Goal: Task Accomplishment & Management: Use online tool/utility

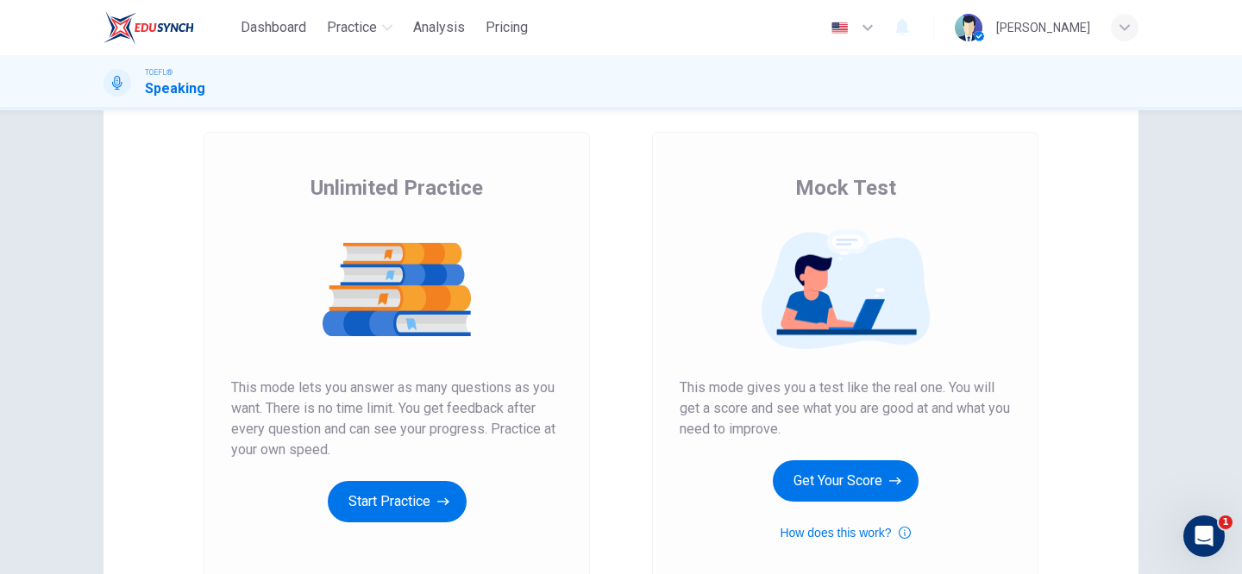
scroll to position [97, 0]
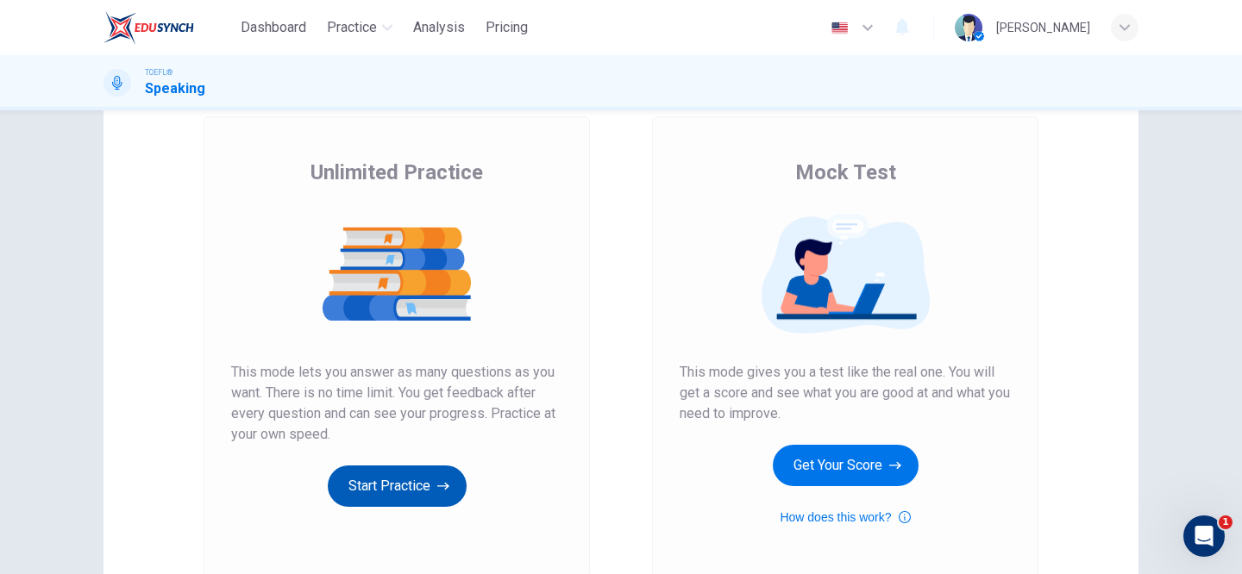
click at [367, 491] on button "Start Practice" at bounding box center [397, 486] width 139 height 41
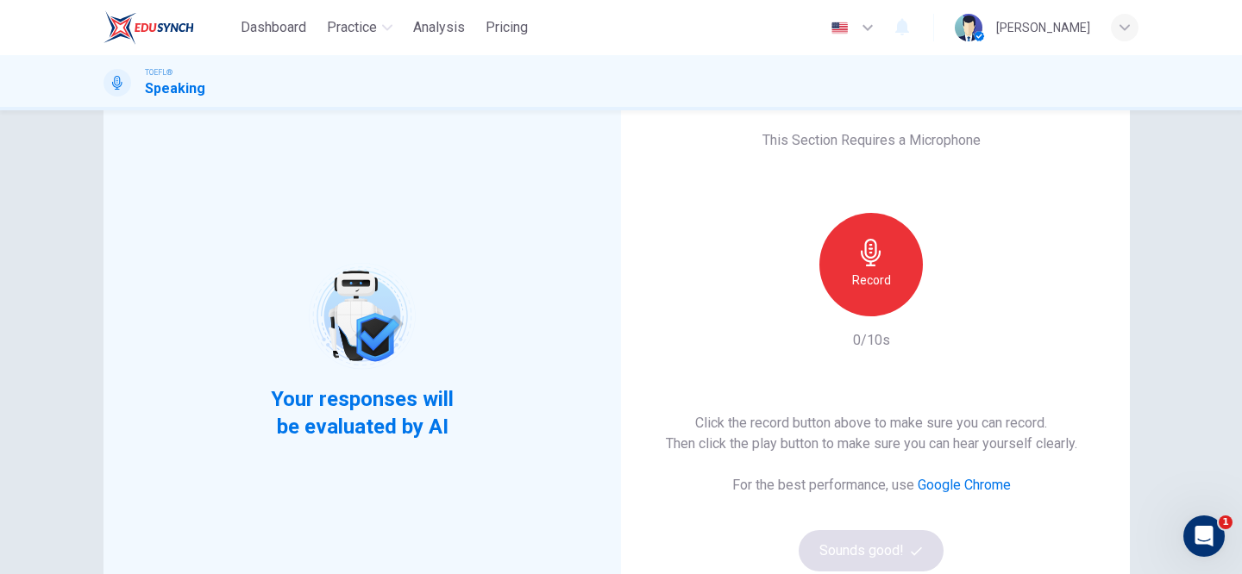
scroll to position [44, 0]
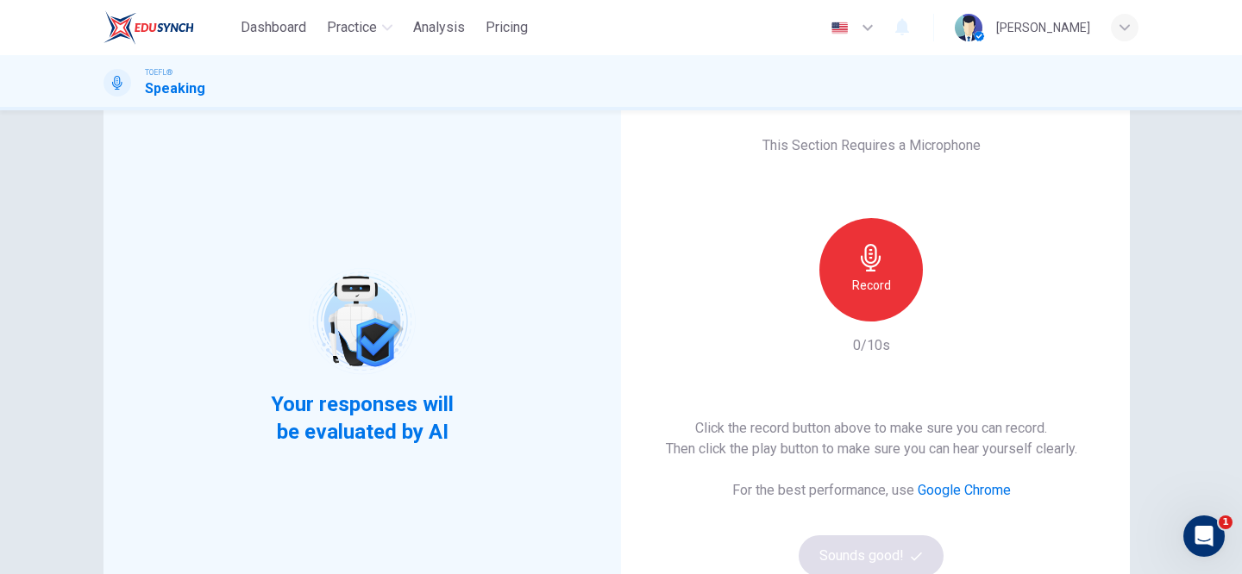
click at [860, 272] on div "Record" at bounding box center [870, 269] width 103 height 103
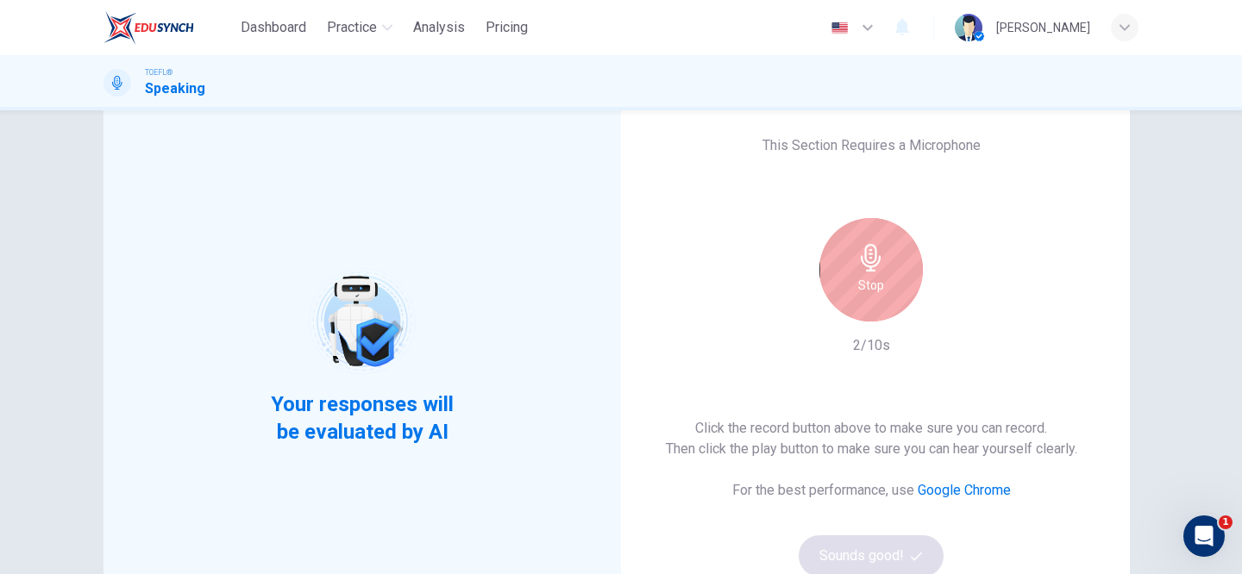
click at [860, 272] on div "Stop" at bounding box center [870, 269] width 103 height 103
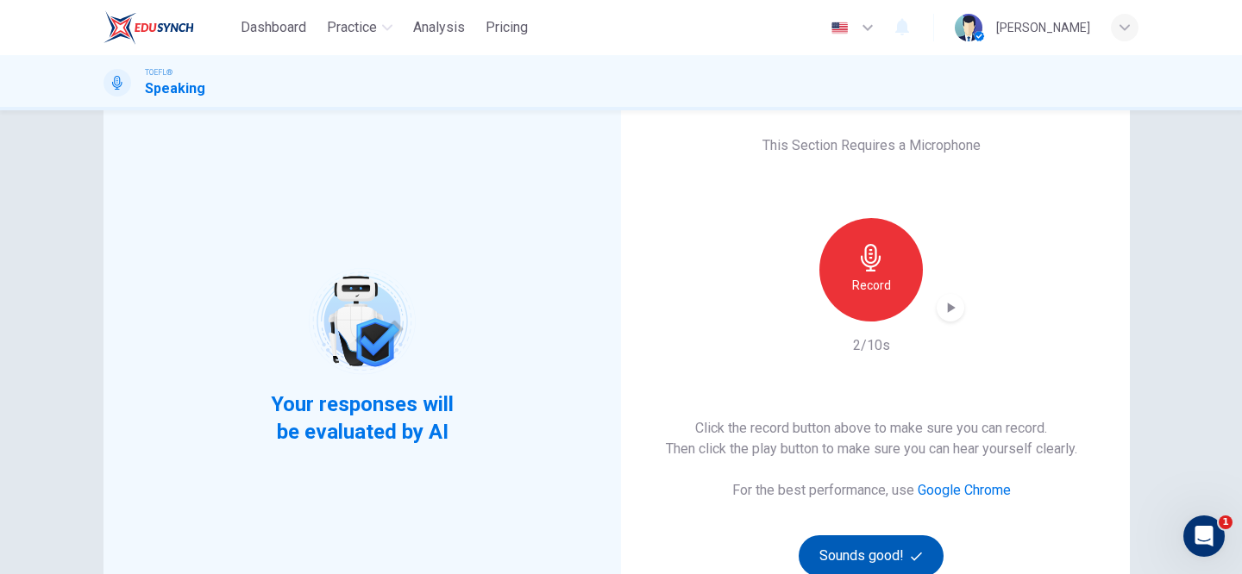
click at [862, 549] on button "Sounds good!" at bounding box center [870, 555] width 145 height 41
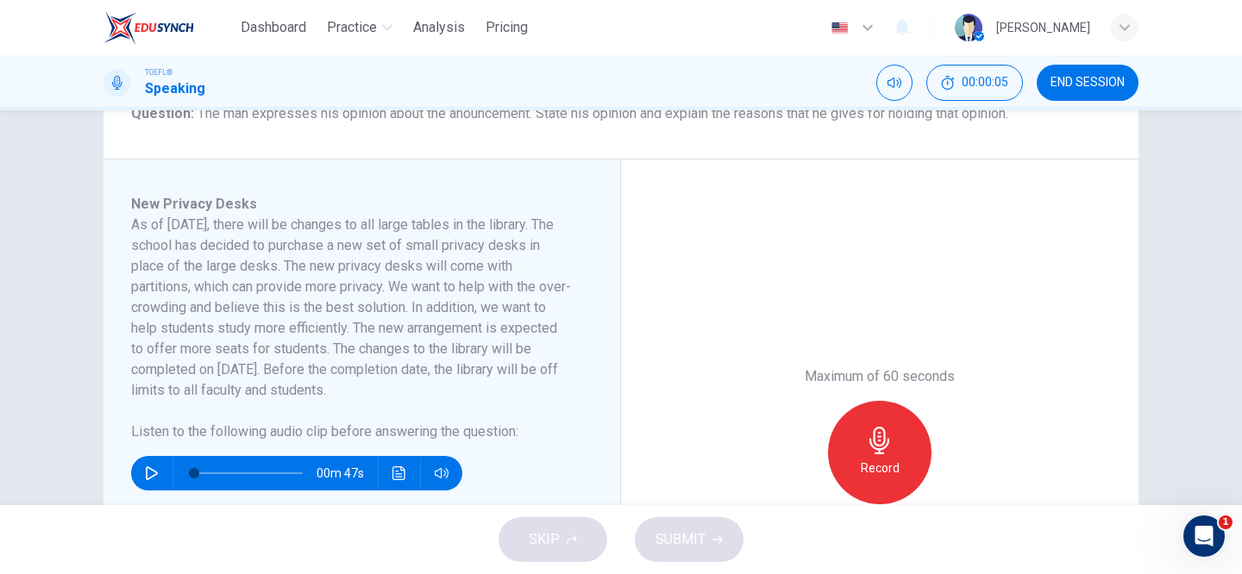
scroll to position [228, 0]
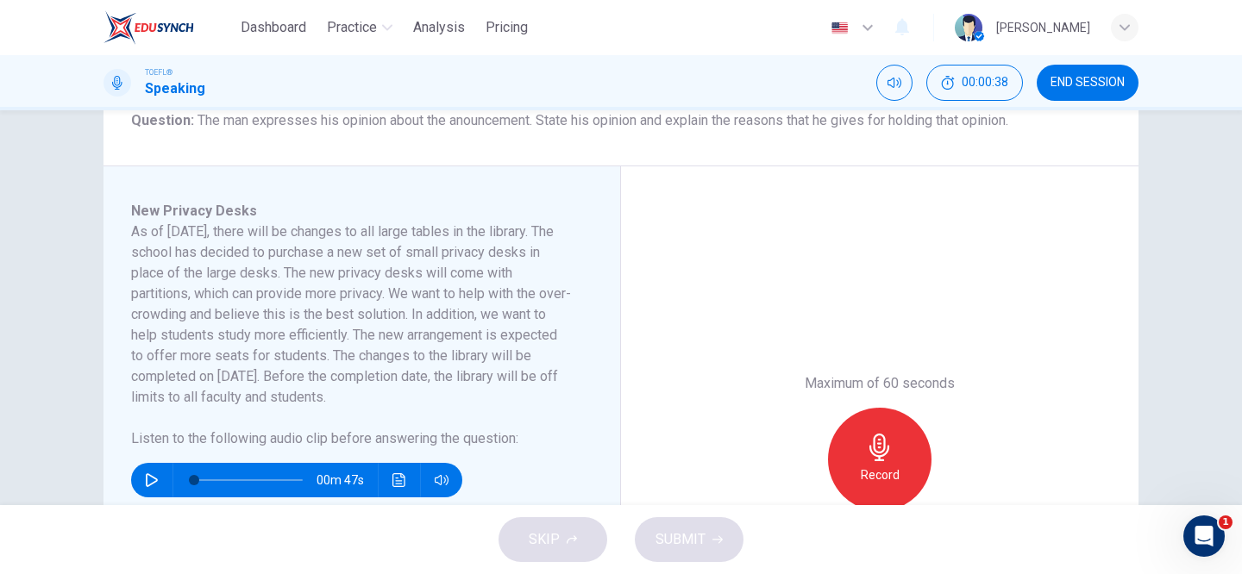
drag, startPoint x: 132, startPoint y: 233, endPoint x: 161, endPoint y: 233, distance: 29.3
click at [161, 233] on h6 "As of [DATE], there will be changes to all large tables in the library. The sch…" at bounding box center [351, 315] width 441 height 186
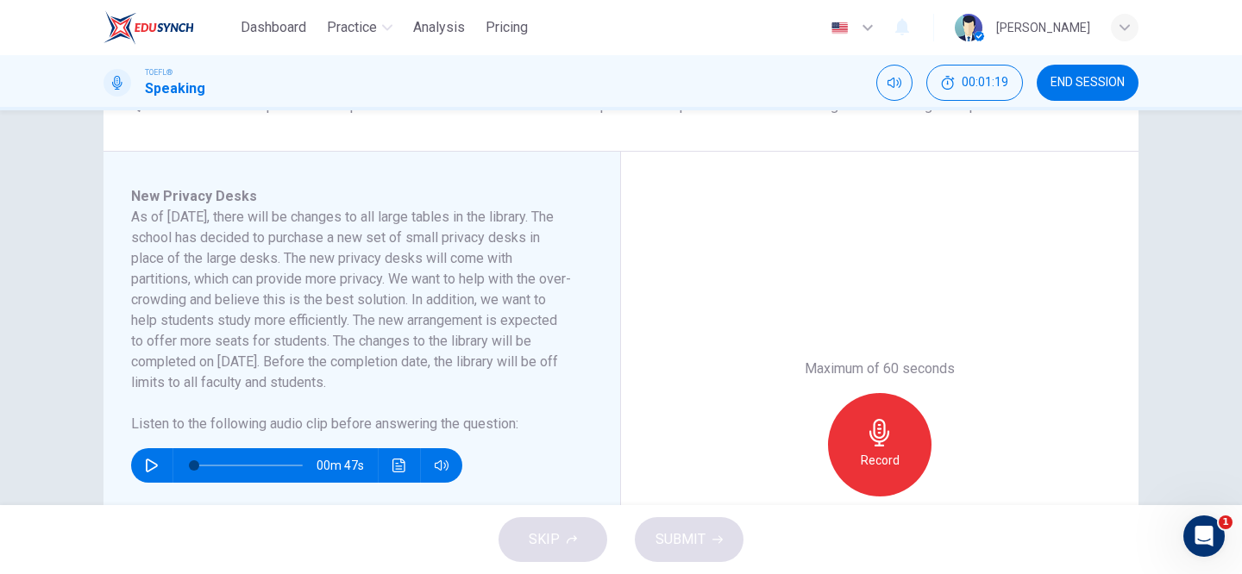
scroll to position [320, 0]
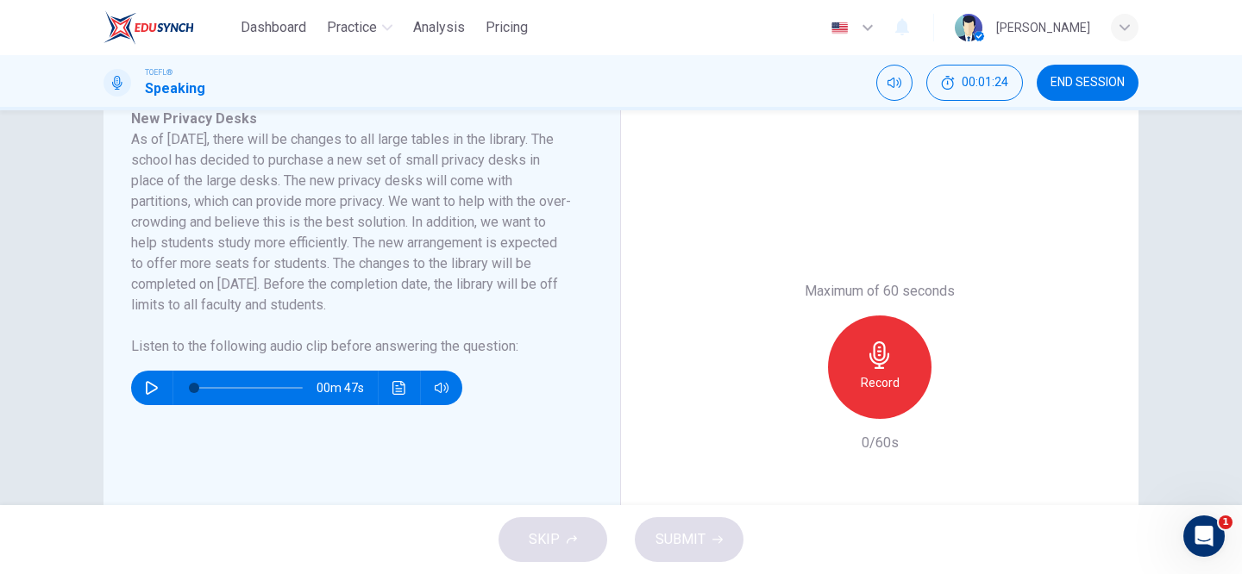
click at [149, 389] on icon "button" at bounding box center [152, 388] width 14 height 14
type input "0"
click at [884, 344] on icon "button" at bounding box center [879, 355] width 20 height 28
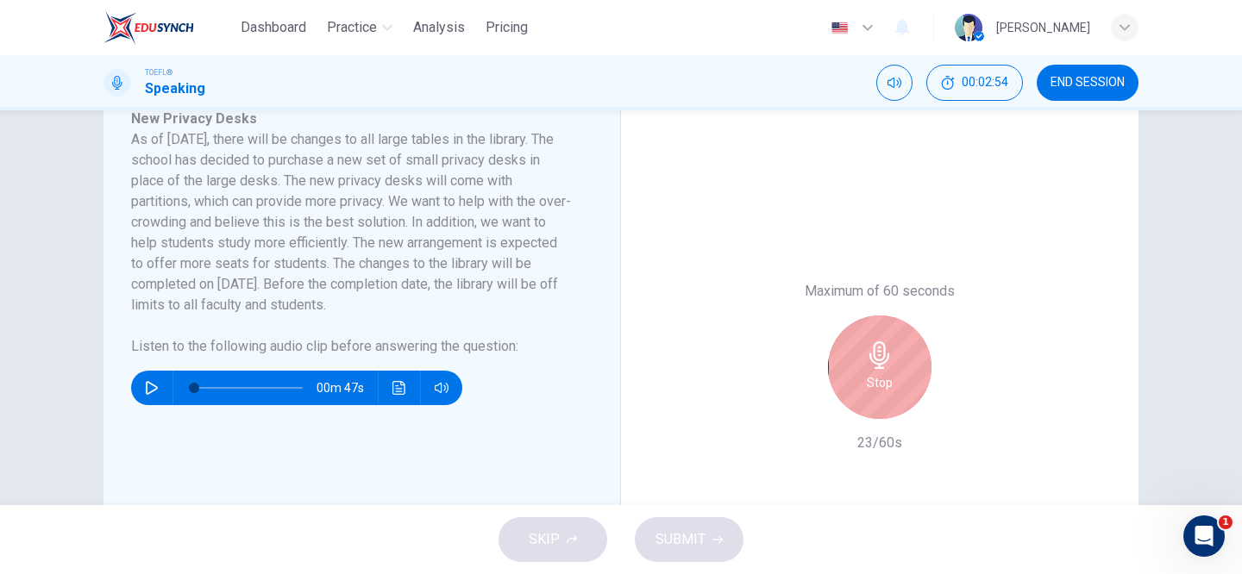
click at [884, 344] on icon "button" at bounding box center [879, 355] width 20 height 28
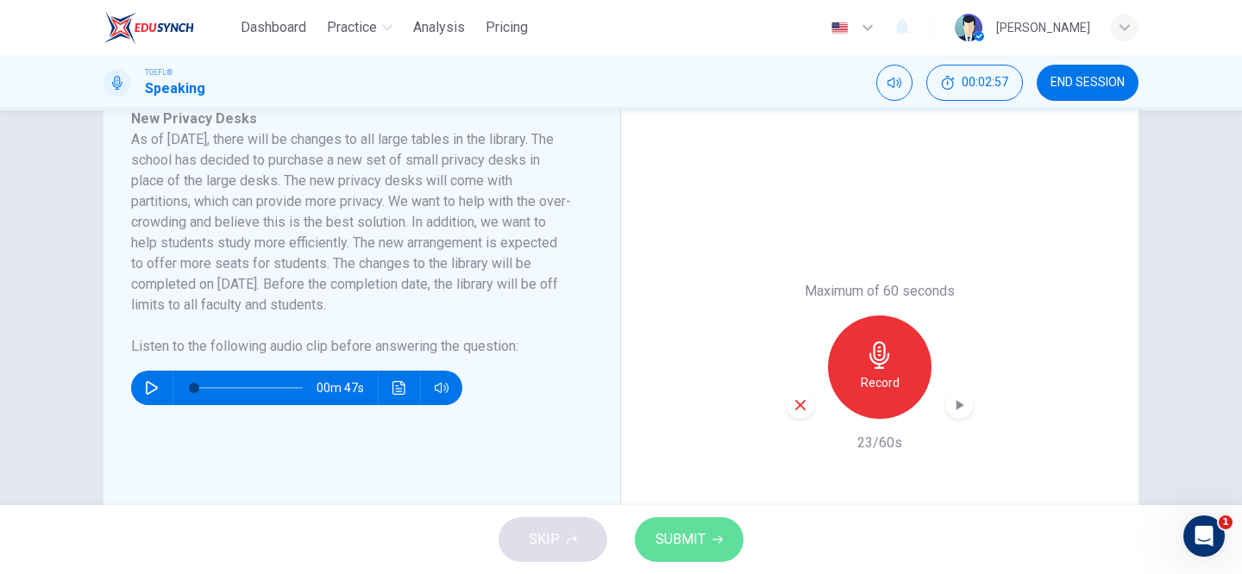
click at [680, 530] on span "SUBMIT" at bounding box center [680, 540] width 50 height 24
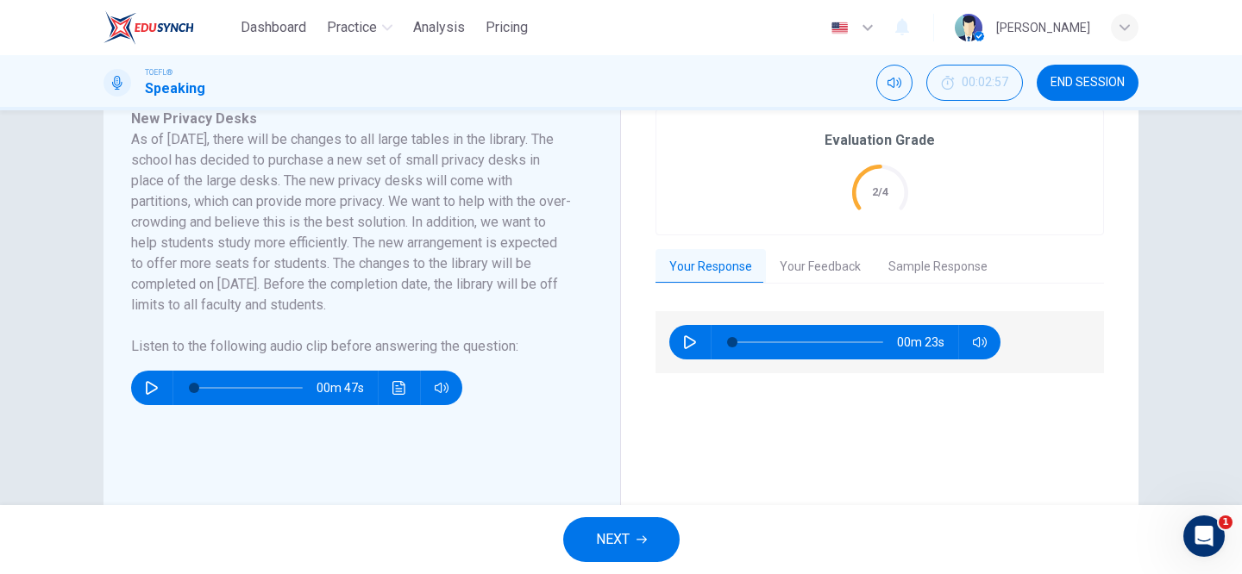
click at [825, 266] on button "Your Feedback" at bounding box center [820, 267] width 109 height 36
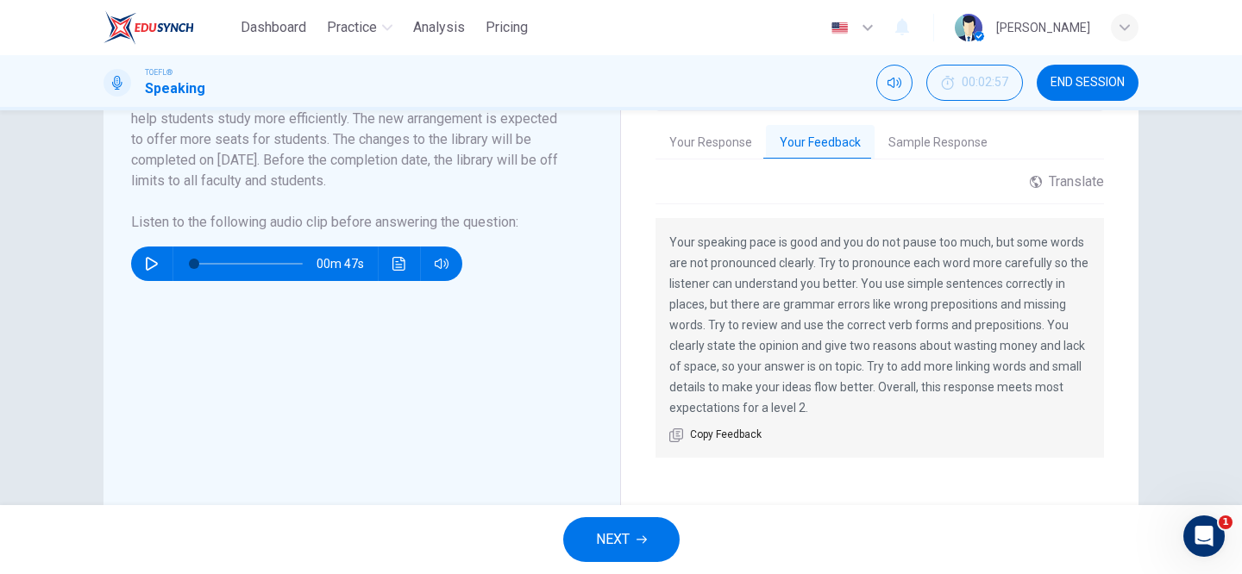
scroll to position [440, 0]
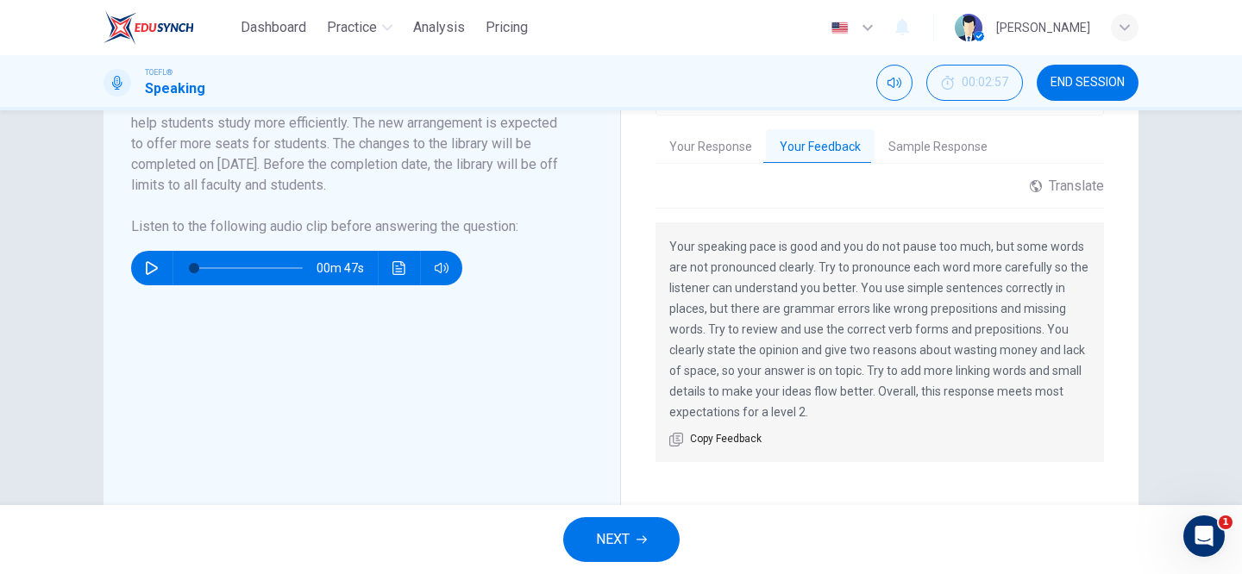
drag, startPoint x: 670, startPoint y: 241, endPoint x: 730, endPoint y: 251, distance: 61.1
click at [730, 251] on p "Your speaking pace is good and you do not pause too much, but some words are no…" at bounding box center [879, 329] width 421 height 186
drag, startPoint x: 949, startPoint y: 377, endPoint x: 990, endPoint y: 377, distance: 40.5
click at [990, 377] on p "Your speaking pace is good and you do not pause too much, but some words are no…" at bounding box center [879, 329] width 421 height 186
click at [921, 148] on button "Sample Response" at bounding box center [937, 147] width 127 height 36
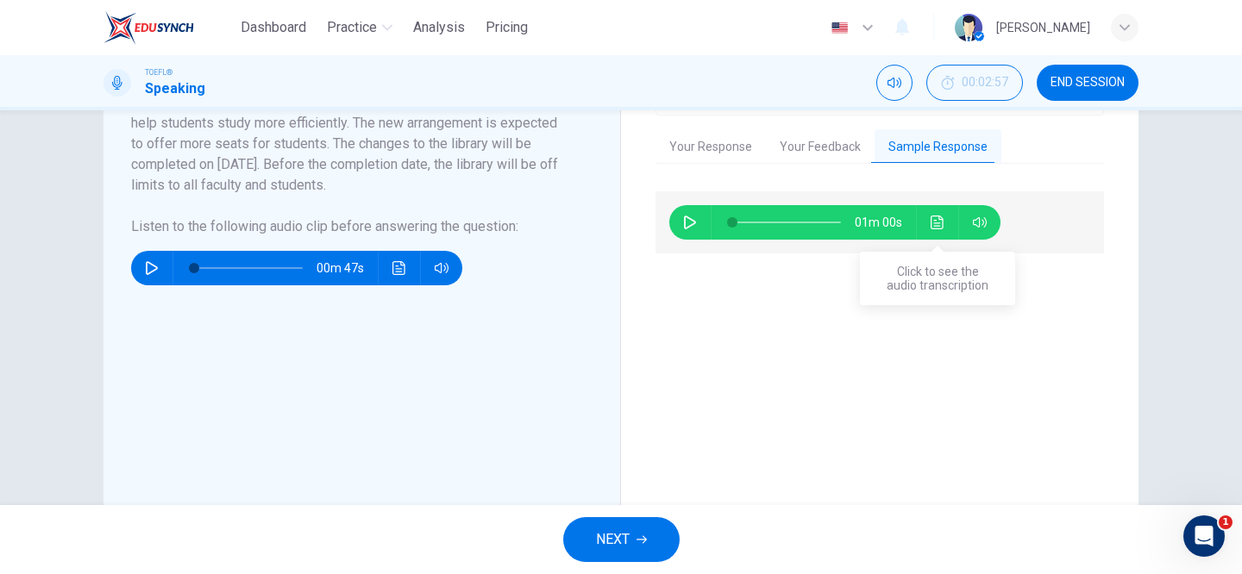
click at [937, 216] on icon "Click to see the audio transcription" at bounding box center [937, 223] width 14 height 14
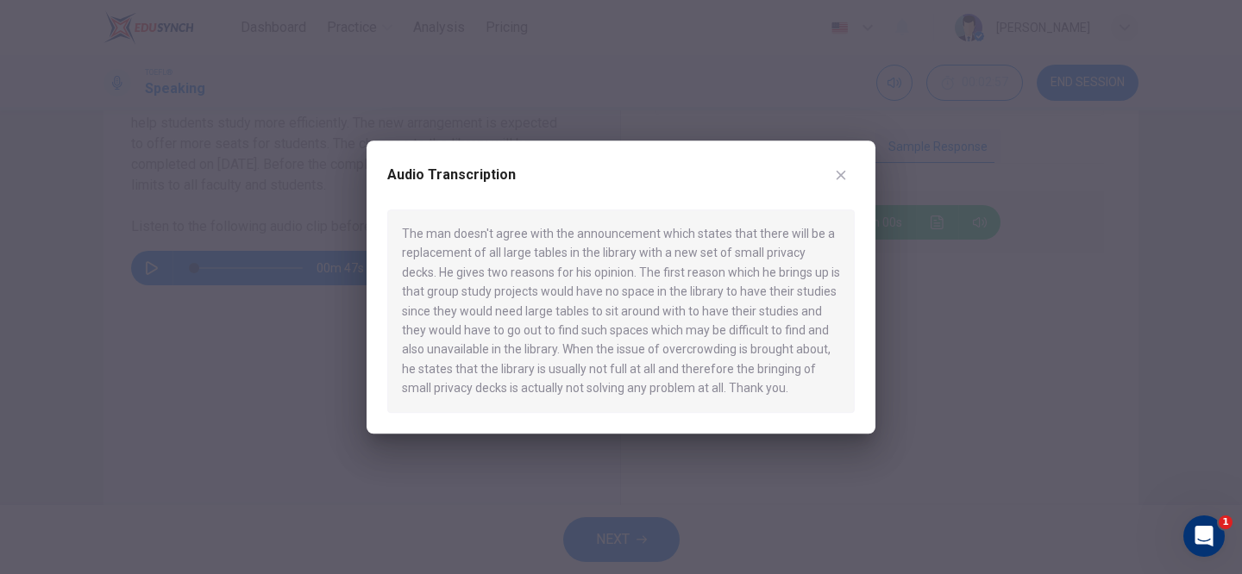
click at [842, 172] on icon "button" at bounding box center [841, 175] width 14 height 14
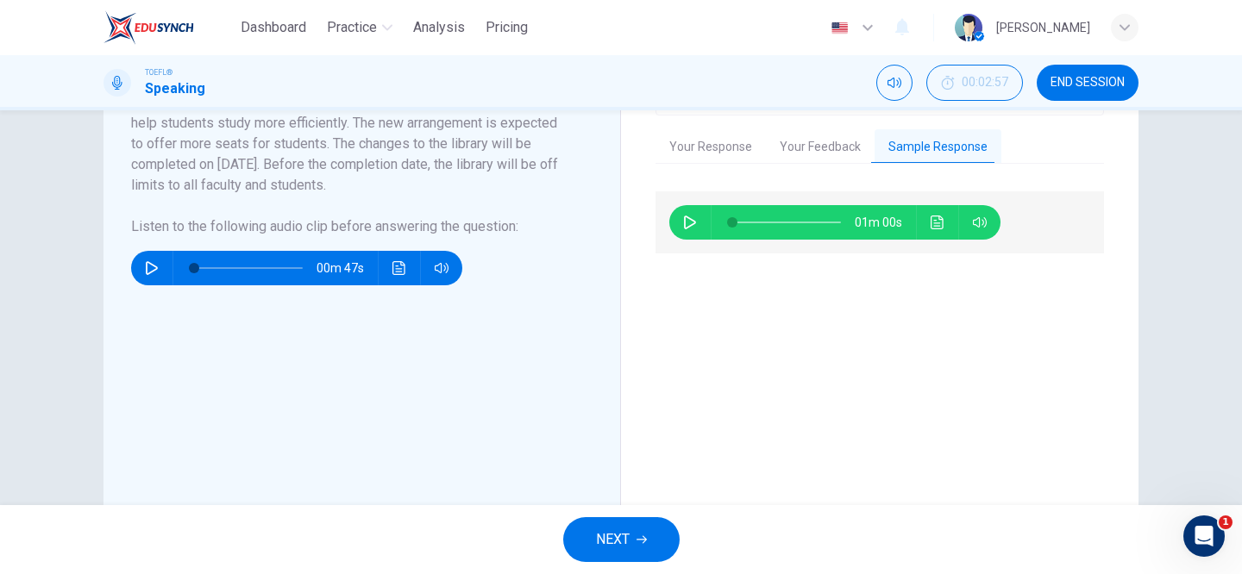
click at [716, 147] on button "Your Response" at bounding box center [710, 147] width 110 height 36
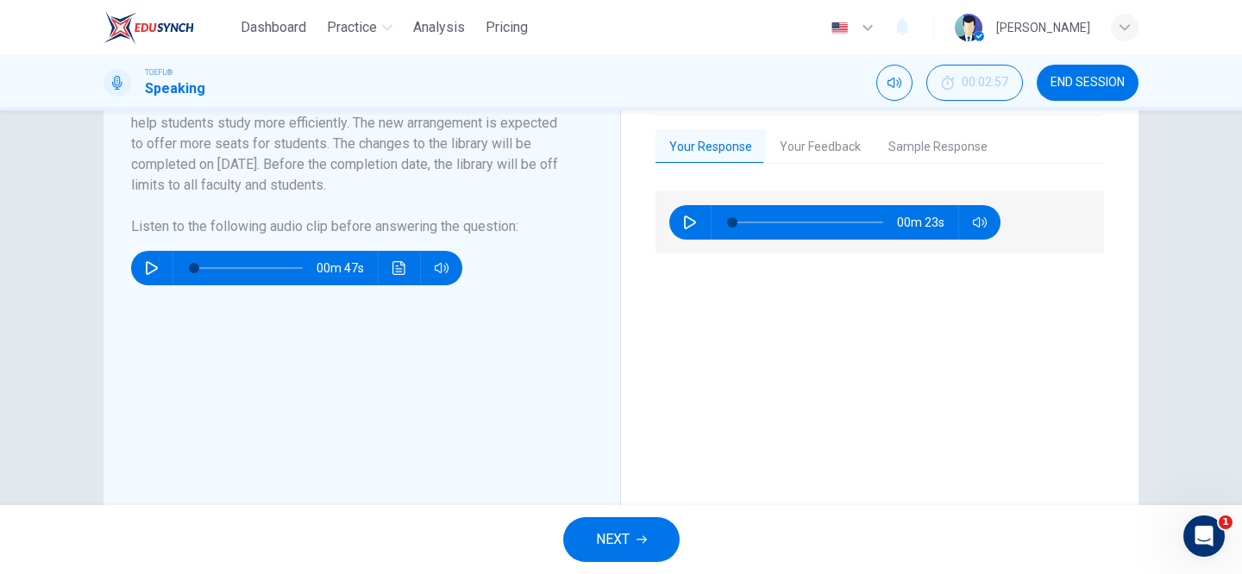
click at [603, 536] on span "NEXT" at bounding box center [613, 540] width 34 height 24
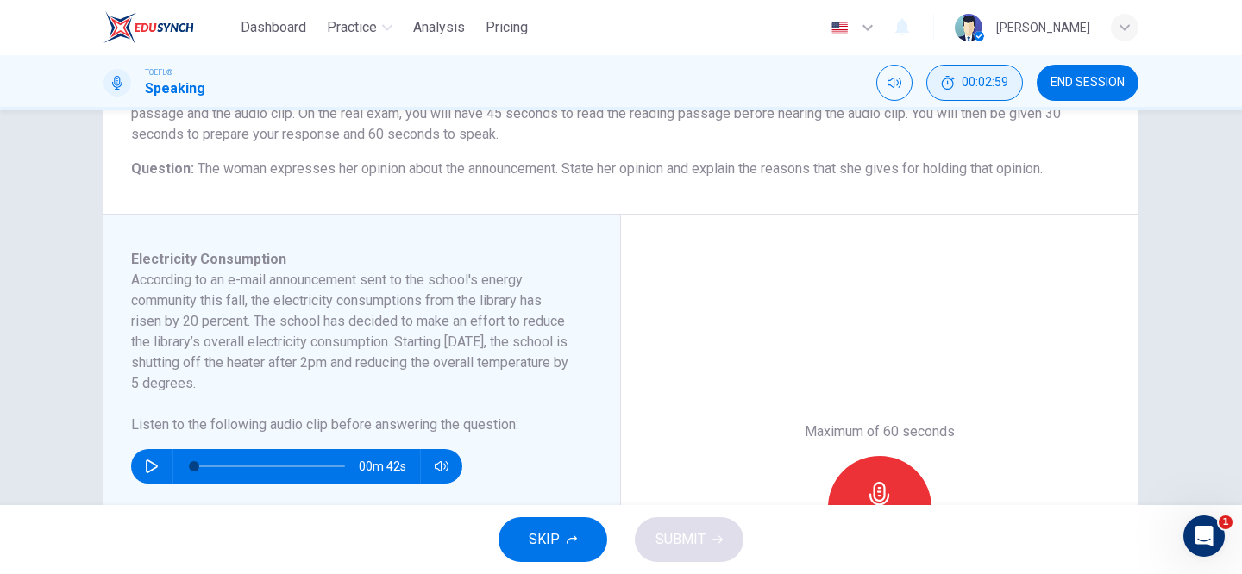
scroll to position [178, 0]
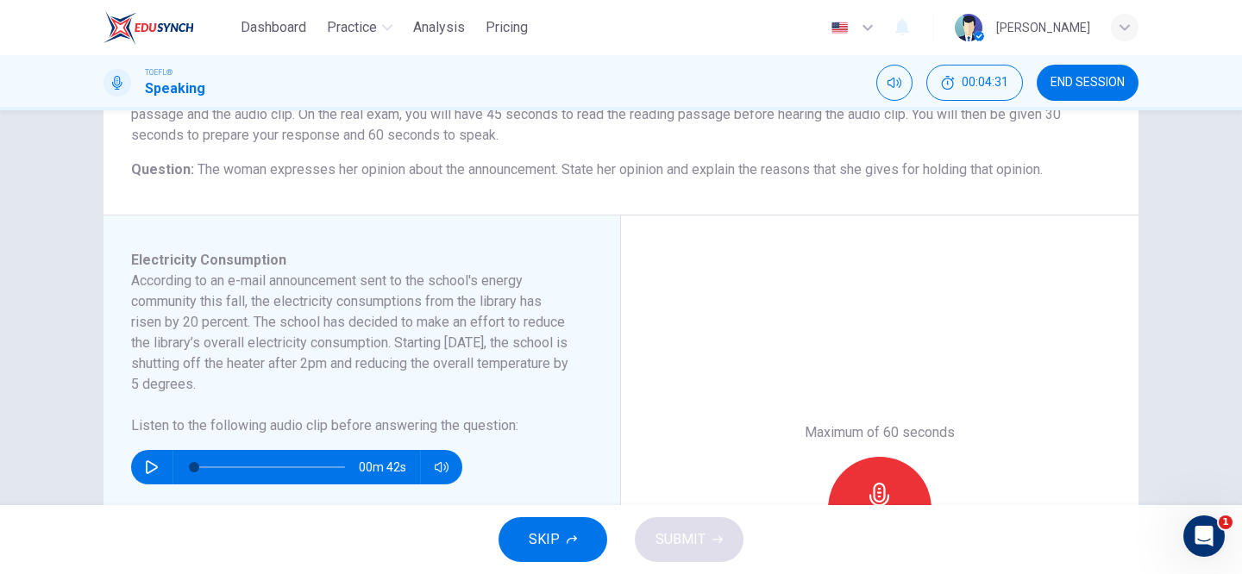
click at [151, 467] on icon "button" at bounding box center [152, 467] width 14 height 14
type input "0"
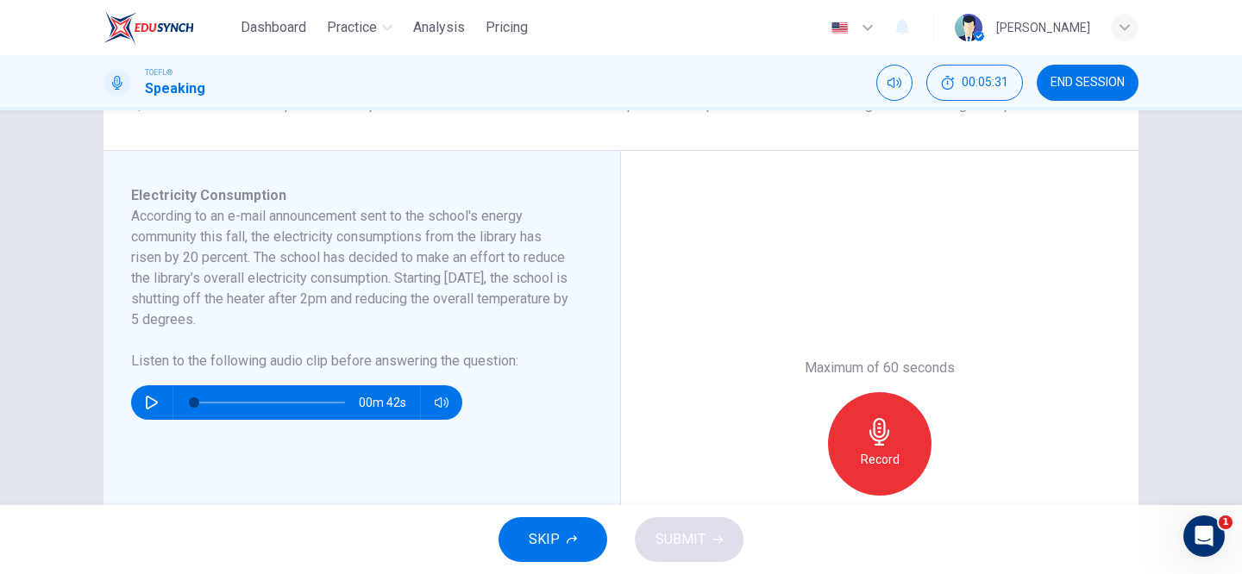
scroll to position [255, 0]
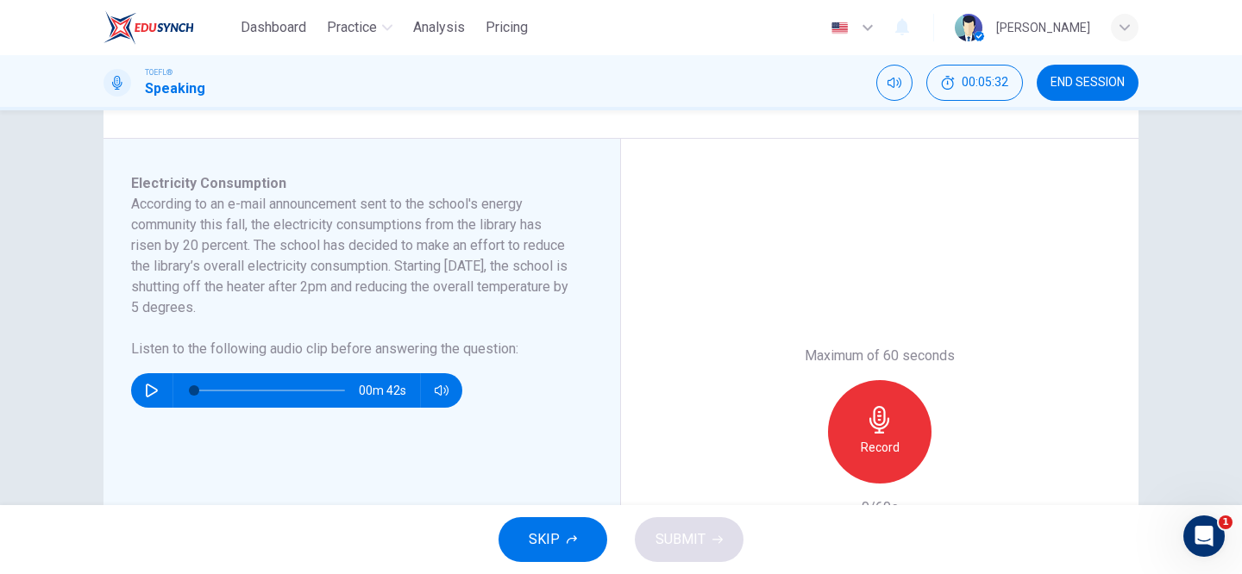
click at [891, 421] on icon "button" at bounding box center [880, 420] width 28 height 28
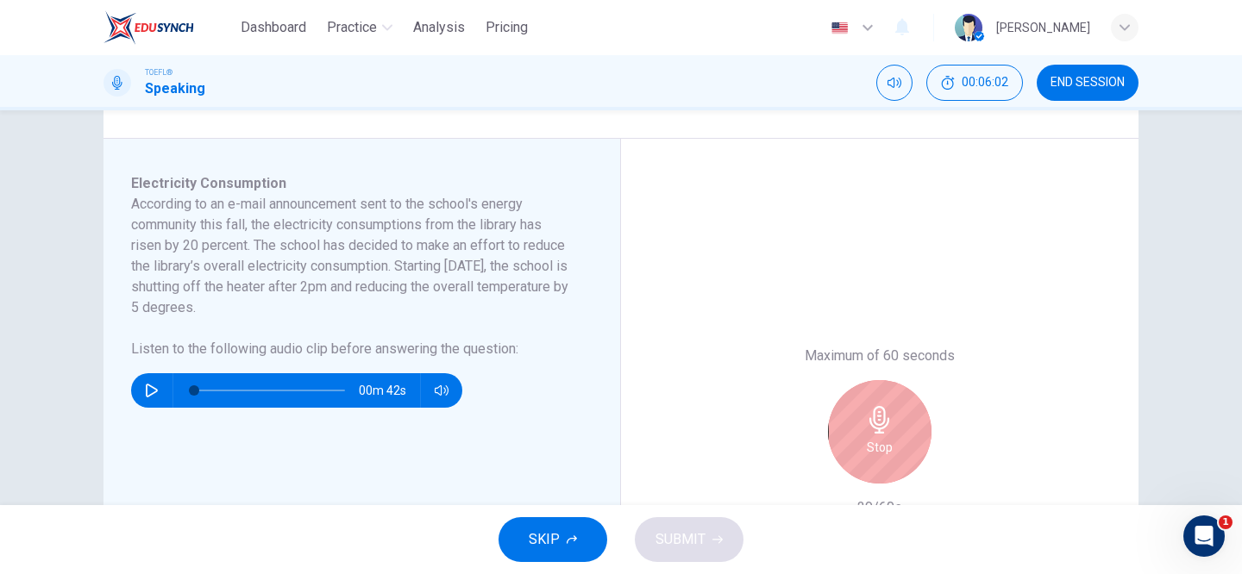
click at [891, 421] on icon "button" at bounding box center [880, 420] width 28 height 28
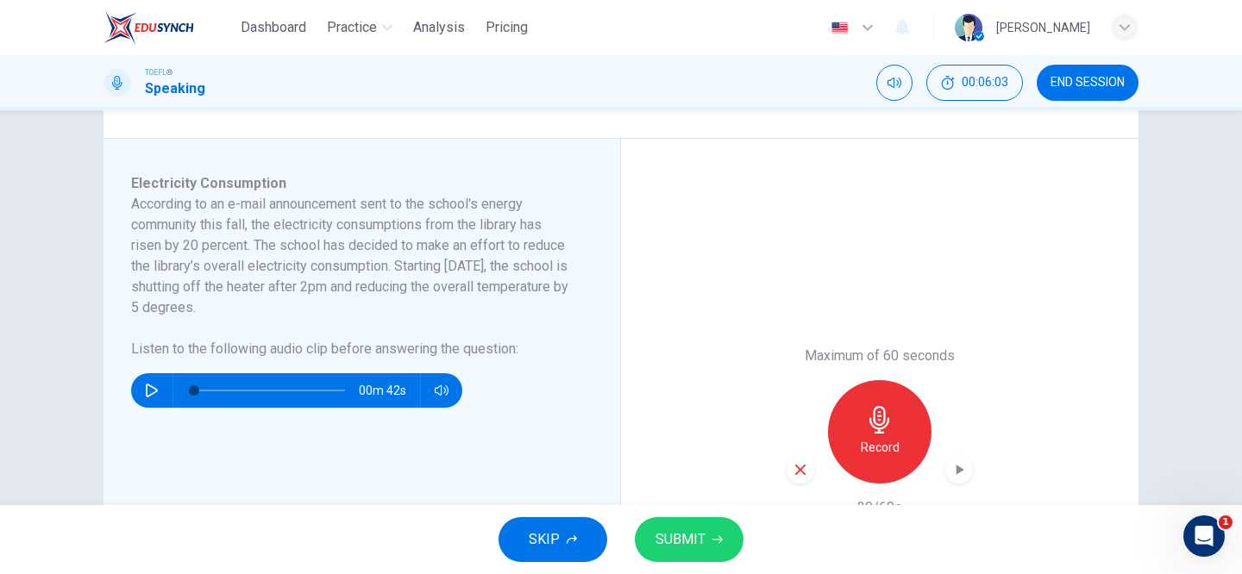
click at [802, 466] on icon "button" at bounding box center [800, 470] width 10 height 10
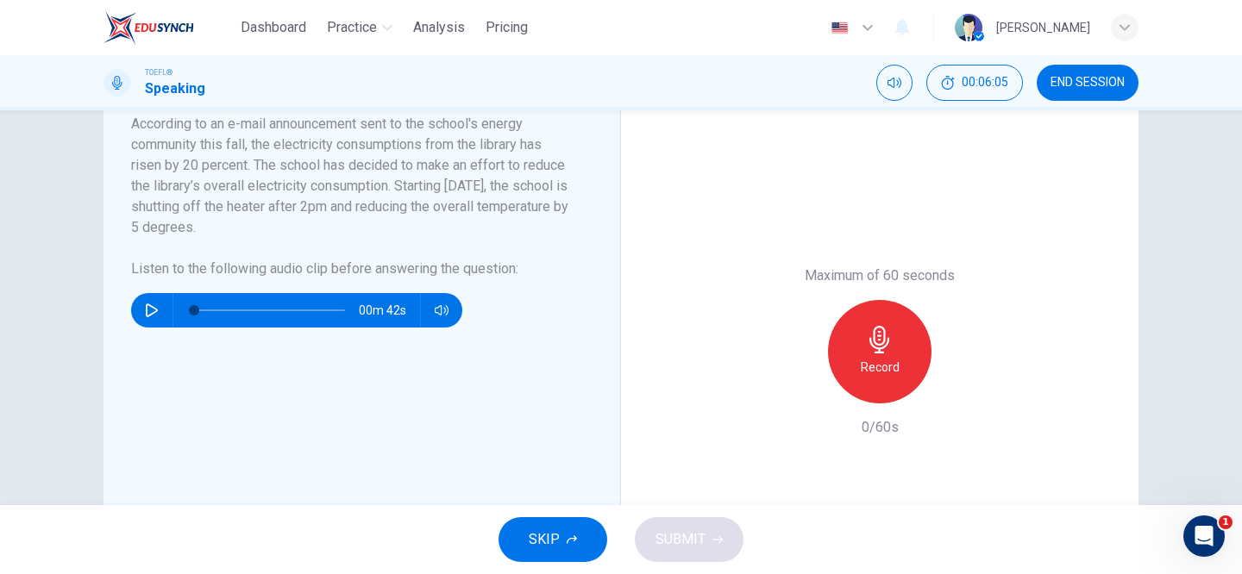
scroll to position [327, 0]
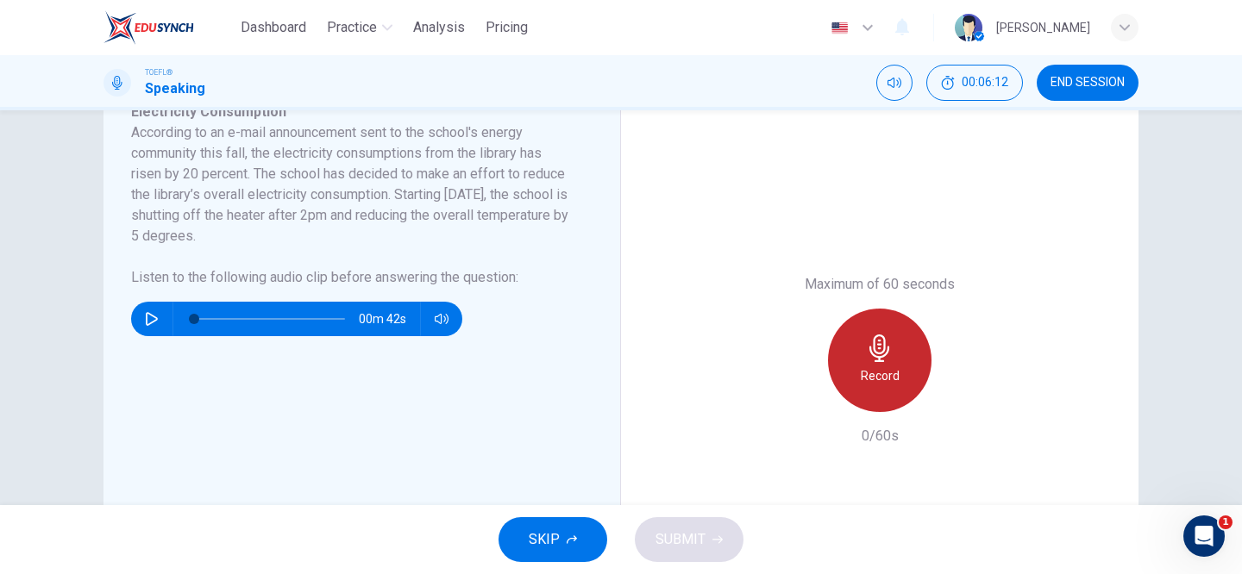
click at [887, 360] on icon "button" at bounding box center [880, 349] width 28 height 28
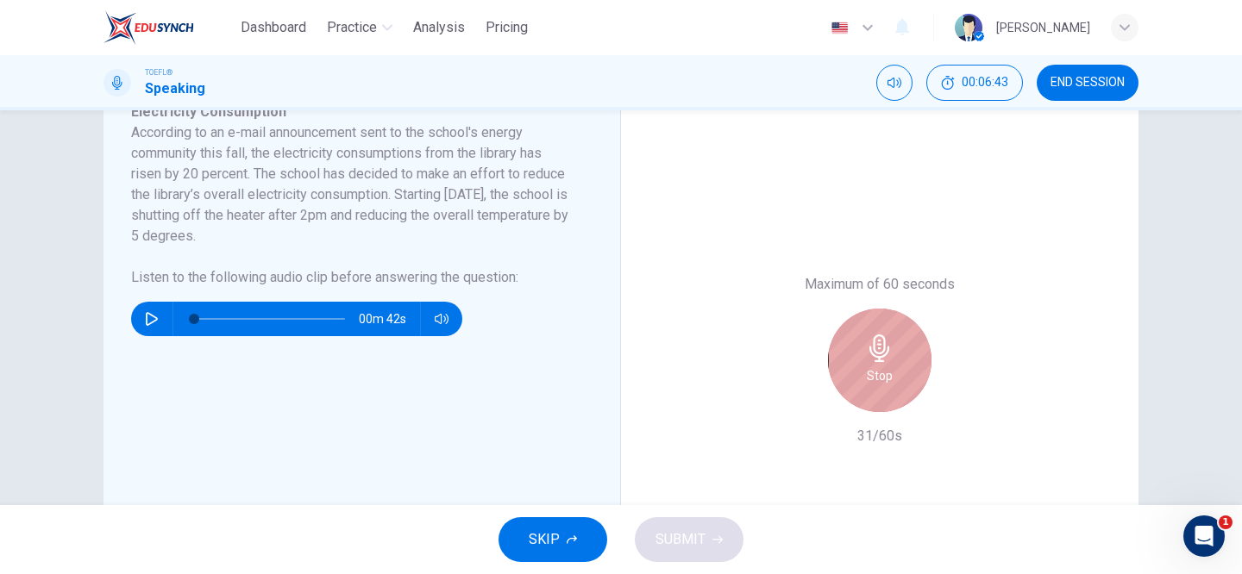
click at [891, 366] on h6 "Stop" at bounding box center [880, 376] width 26 height 21
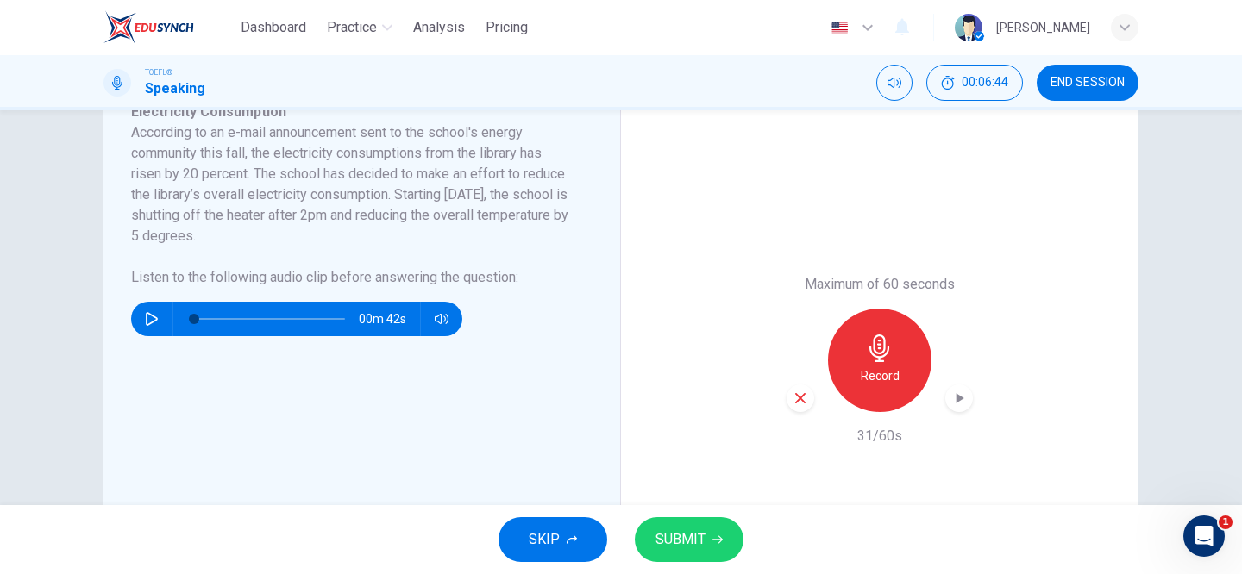
click at [685, 542] on span "SUBMIT" at bounding box center [680, 540] width 50 height 24
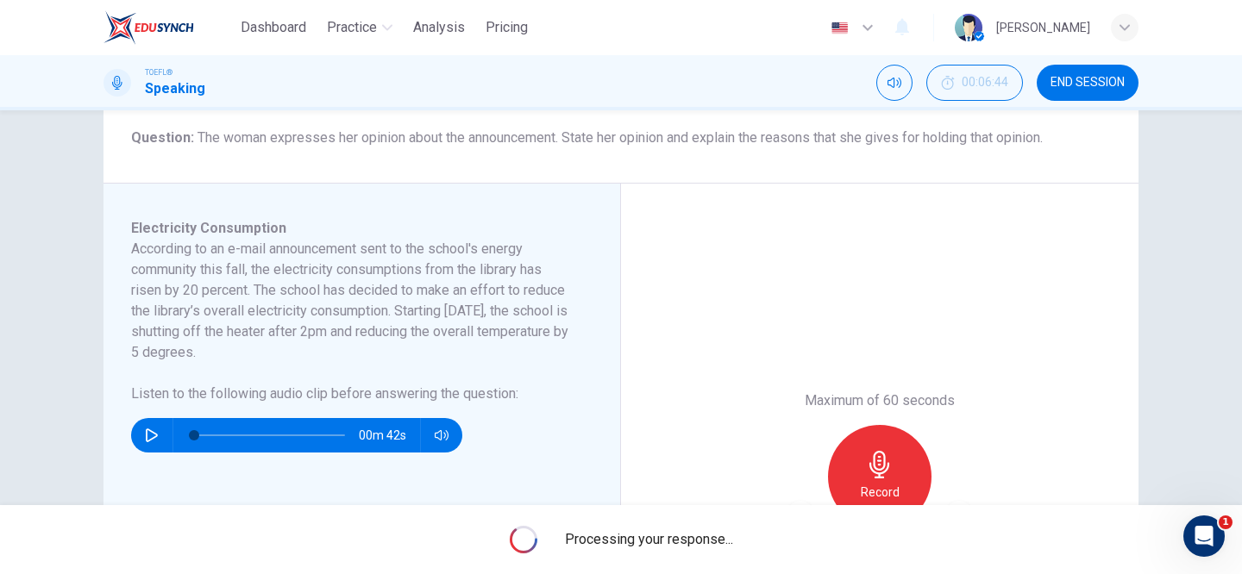
scroll to position [203, 0]
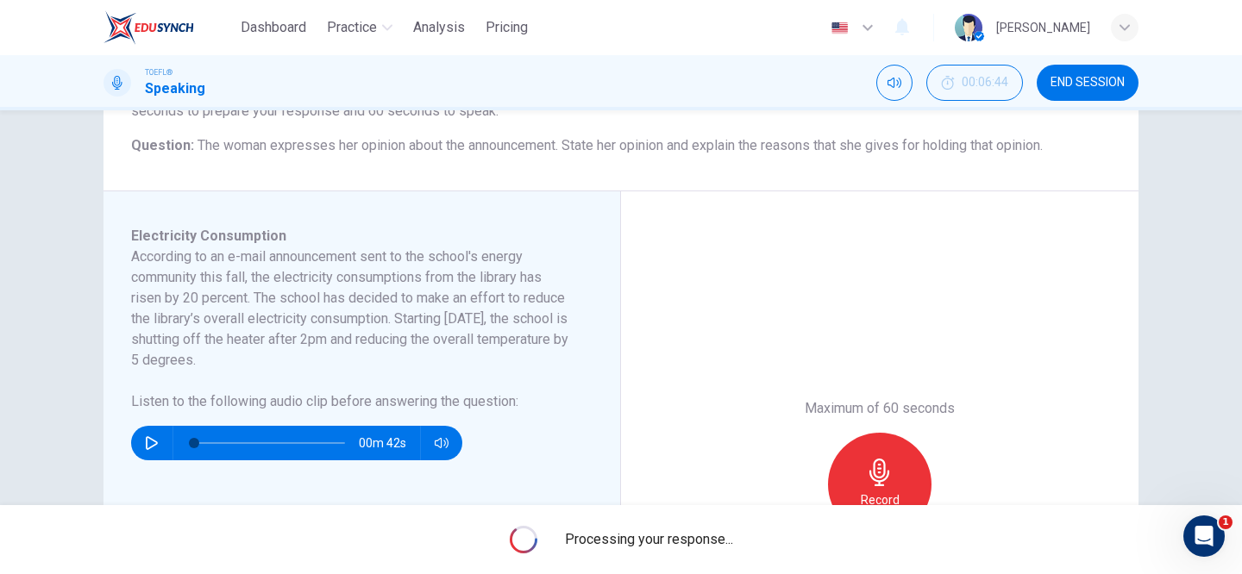
drag, startPoint x: 133, startPoint y: 256, endPoint x: 302, endPoint y: 293, distance: 173.0
click at [302, 293] on h6 "According to an e-mail announcement sent to the school's energy community this …" at bounding box center [351, 309] width 441 height 124
drag, startPoint x: 159, startPoint y: 252, endPoint x: 461, endPoint y: 320, distance: 310.2
click at [461, 321] on h6 "According to an e-mail announcement sent to the school's energy community this …" at bounding box center [351, 309] width 441 height 124
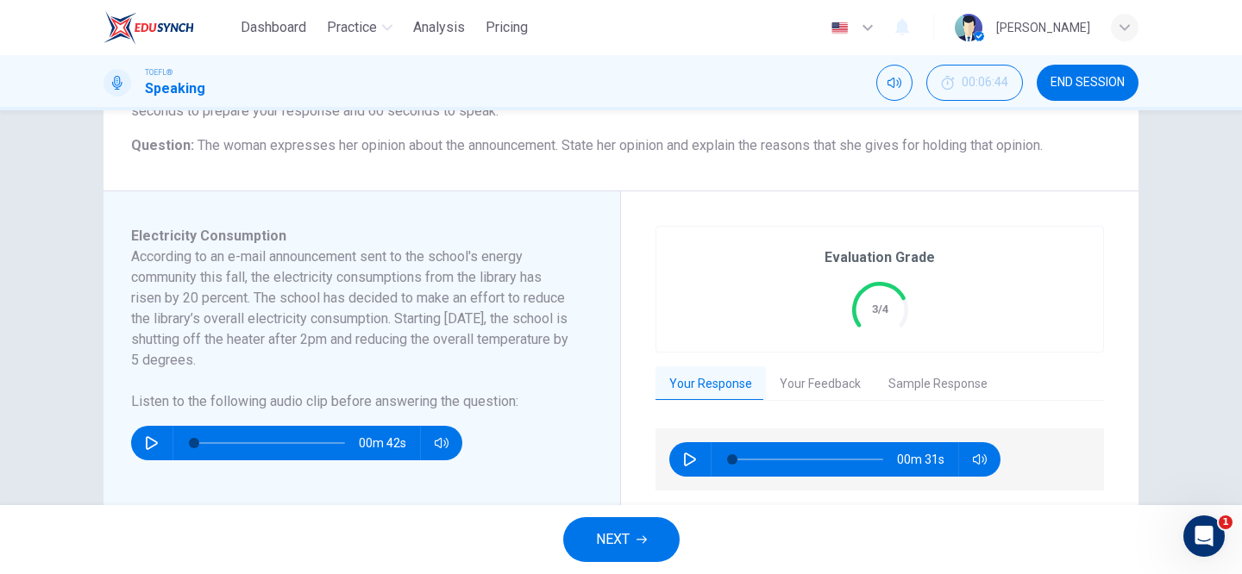
click at [810, 380] on button "Your Feedback" at bounding box center [820, 384] width 109 height 36
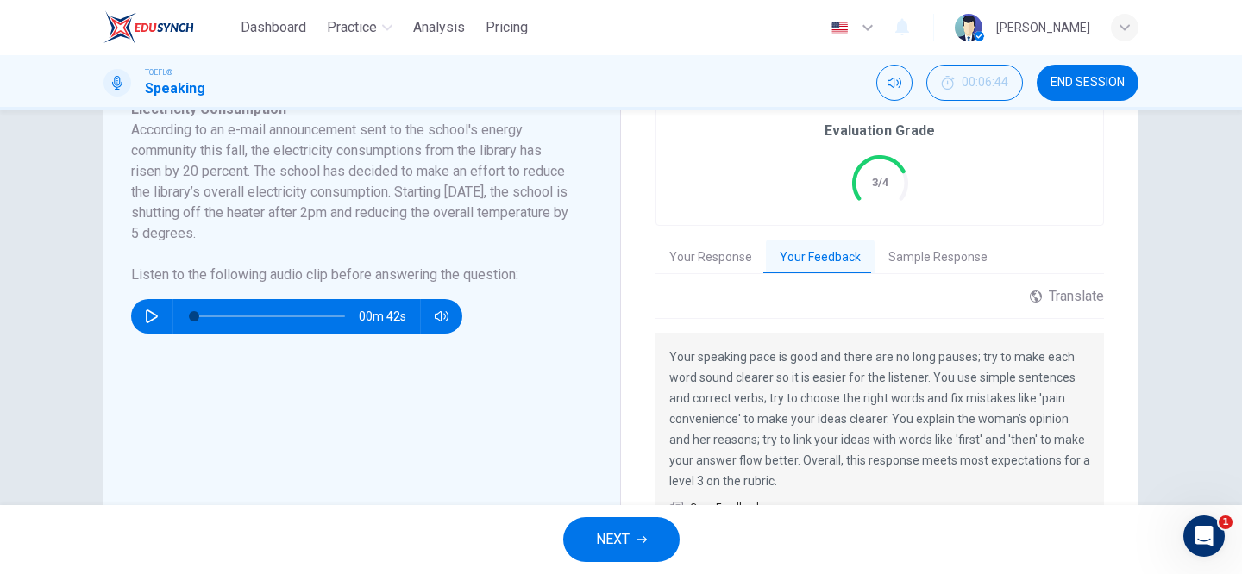
scroll to position [326, 0]
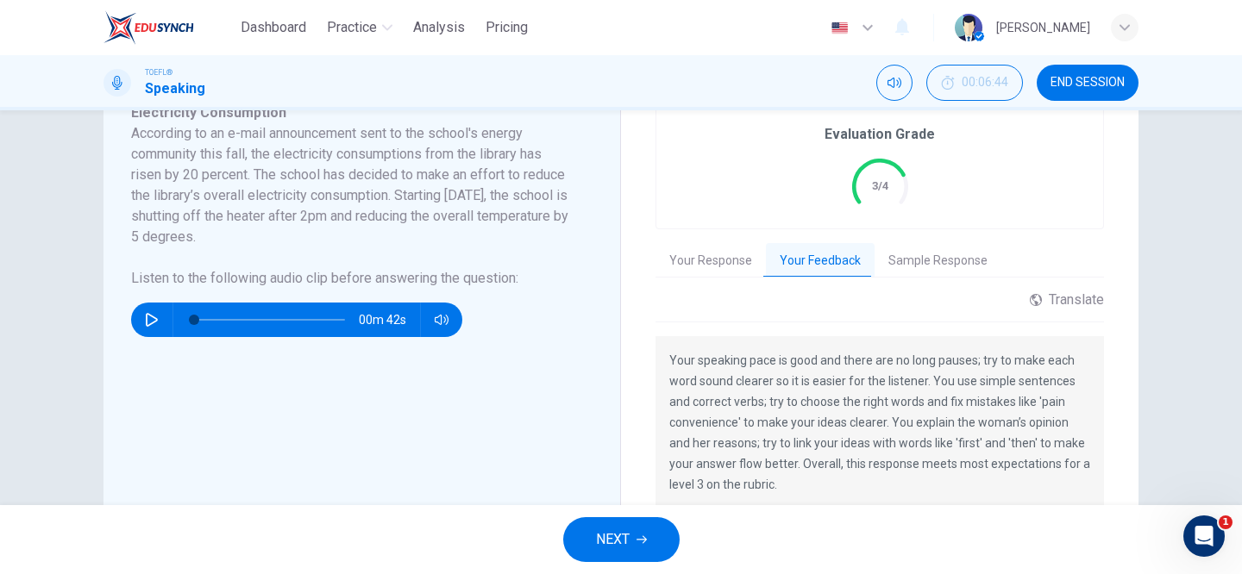
click at [593, 541] on button "NEXT" at bounding box center [621, 539] width 116 height 45
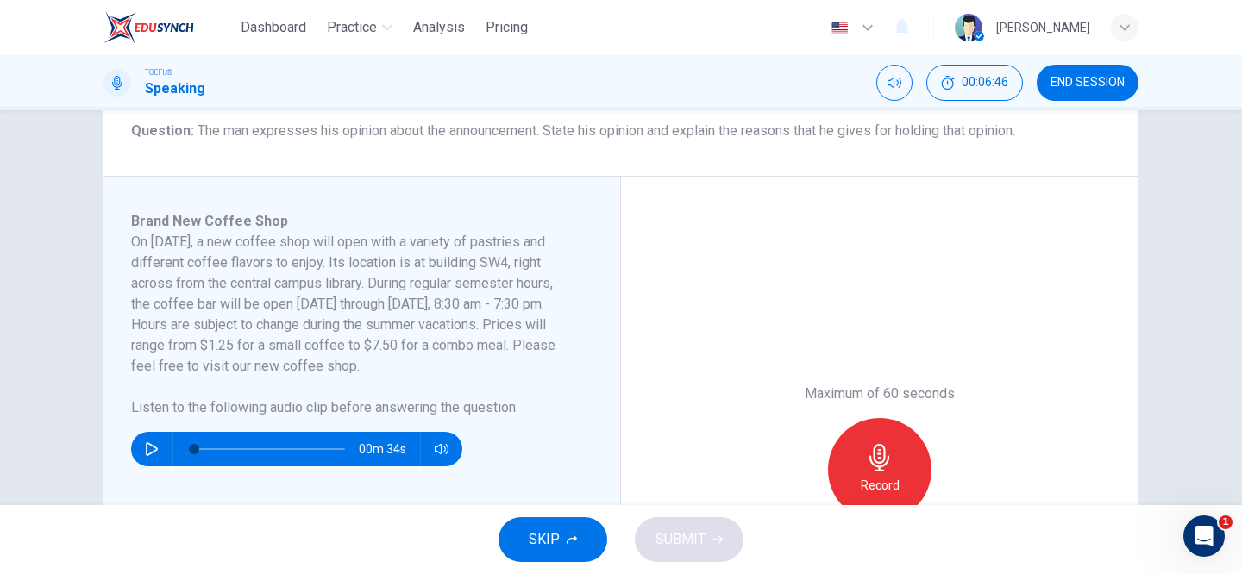
scroll to position [220, 0]
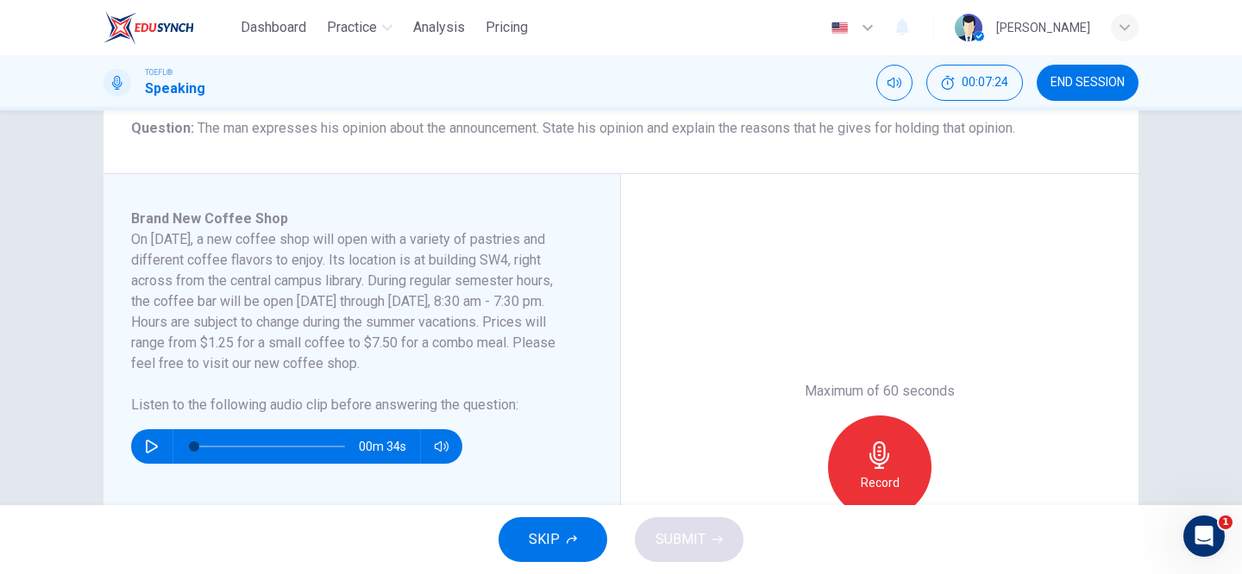
click at [147, 442] on icon "button" at bounding box center [152, 447] width 14 height 14
type input "0"
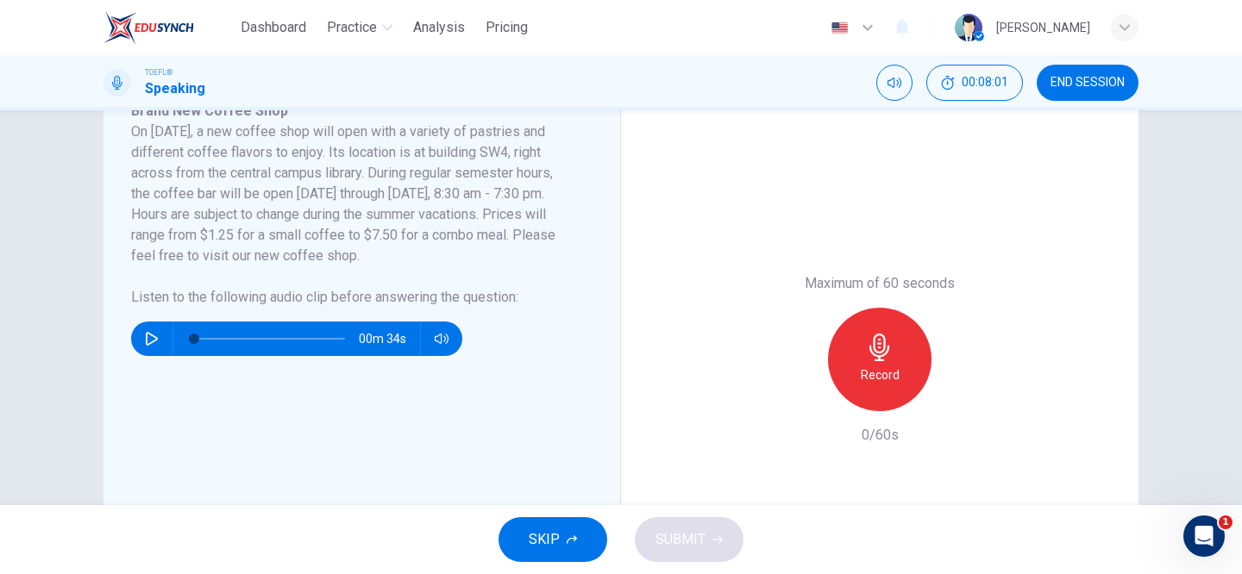
scroll to position [323, 0]
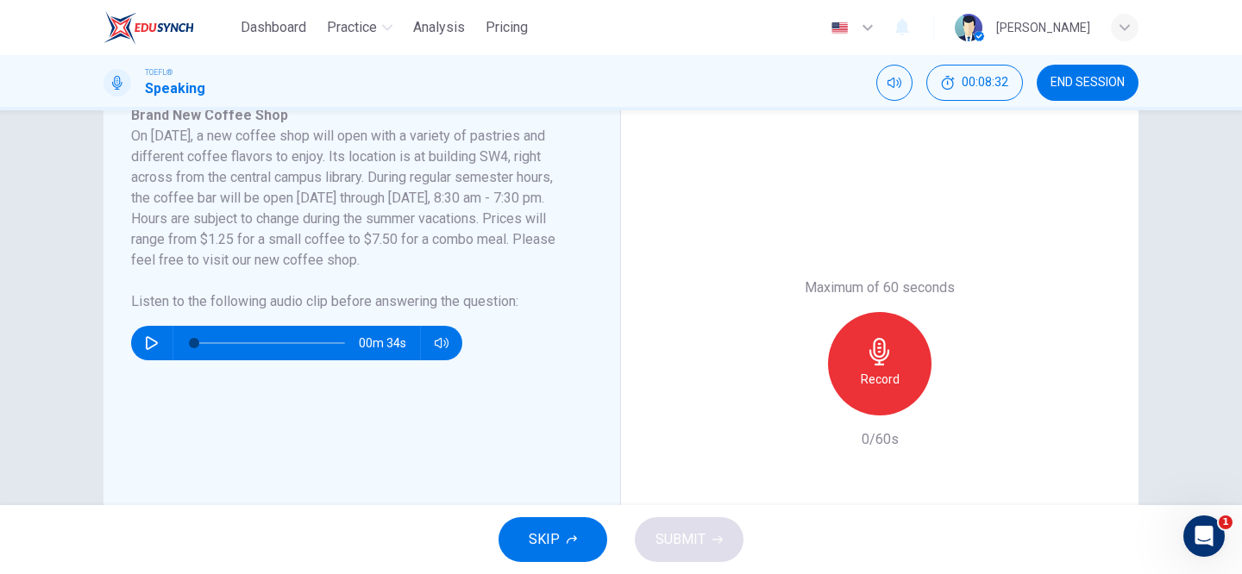
click at [869, 354] on icon "button" at bounding box center [880, 352] width 28 height 28
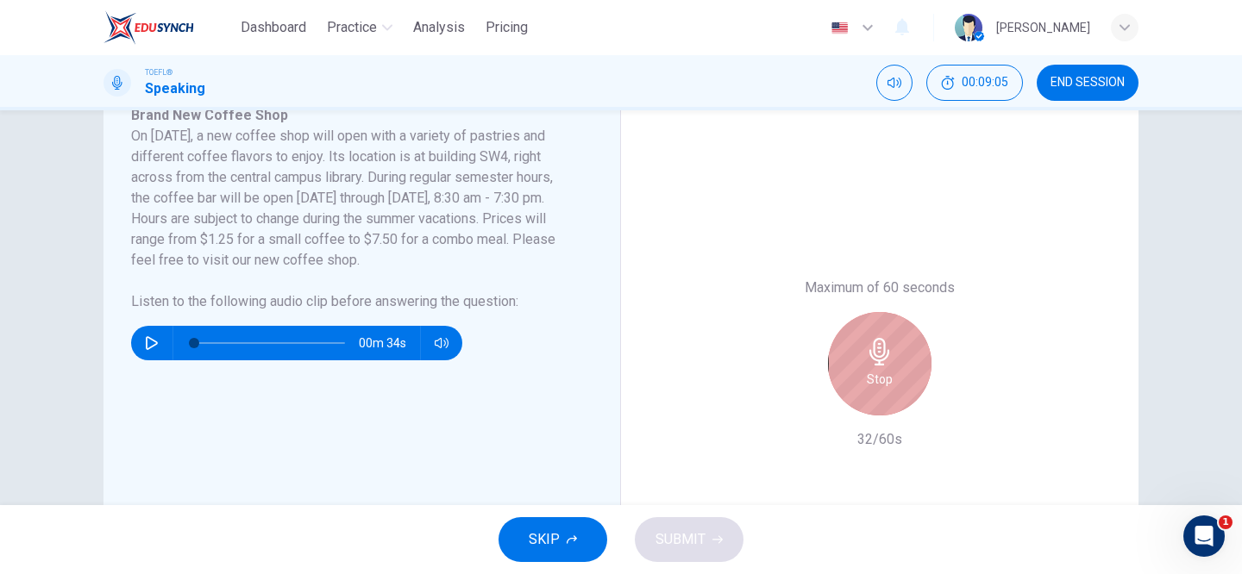
click at [869, 354] on icon "button" at bounding box center [880, 352] width 28 height 28
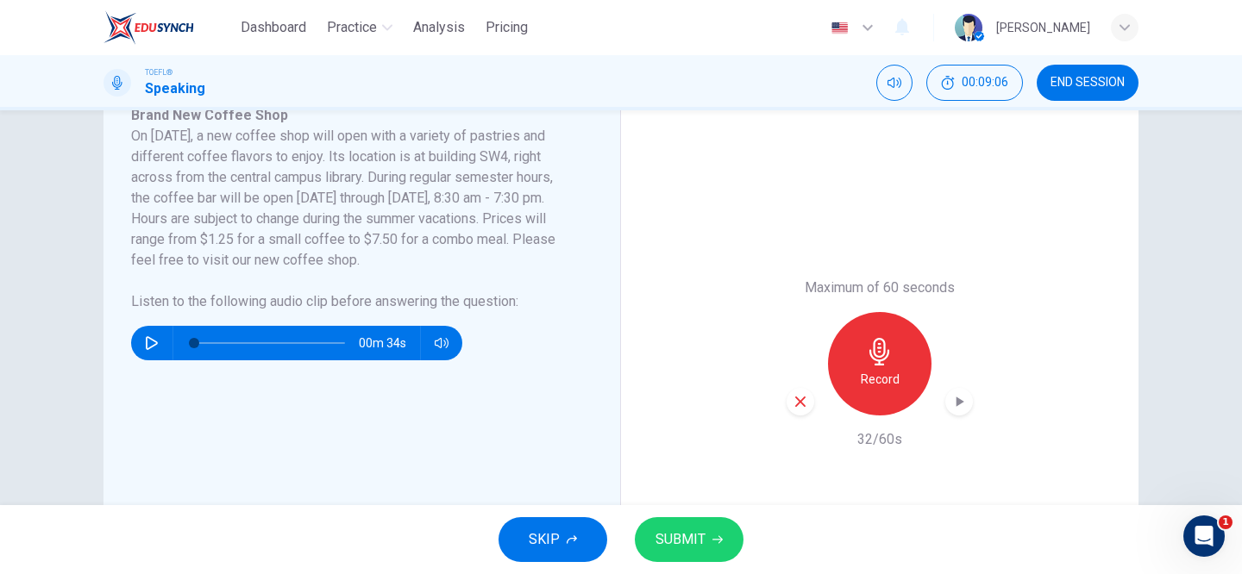
click at [683, 546] on span "SUBMIT" at bounding box center [680, 540] width 50 height 24
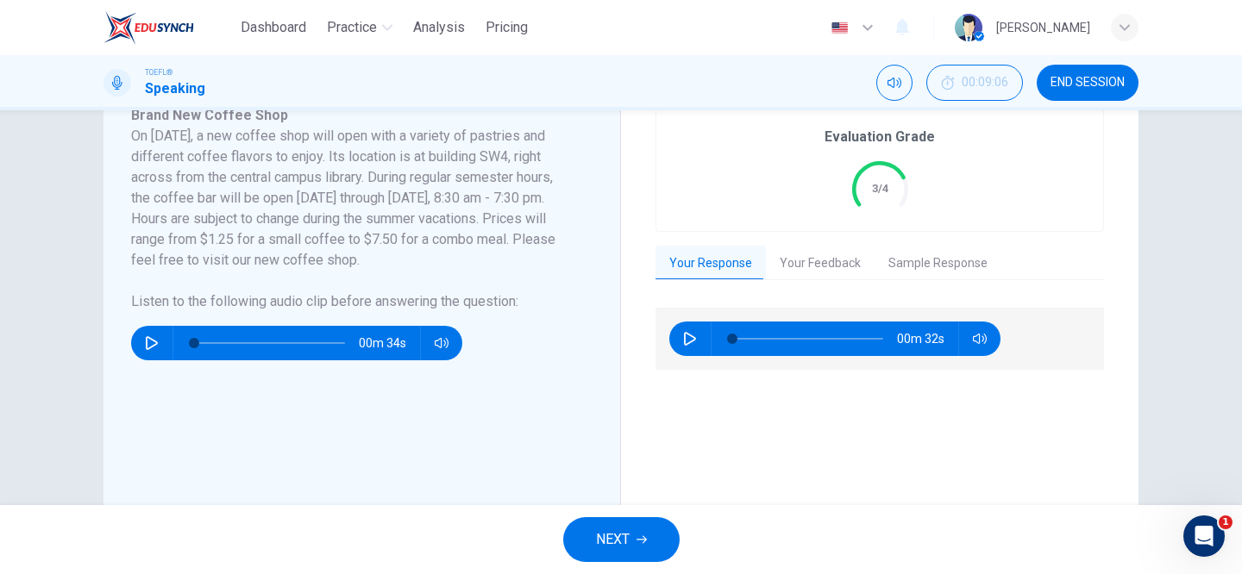
click at [806, 264] on button "Your Feedback" at bounding box center [820, 264] width 109 height 36
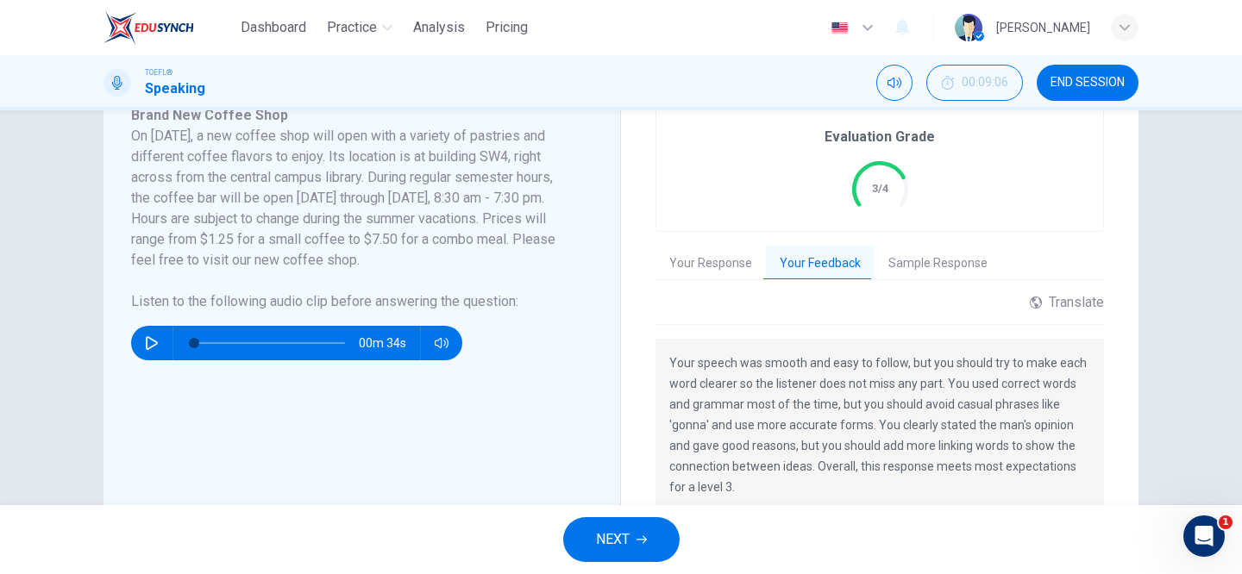
drag, startPoint x: 669, startPoint y: 422, endPoint x: 685, endPoint y: 422, distance: 15.5
click at [685, 422] on p "Your speech was smooth and easy to follow, but you should try to make each word…" at bounding box center [879, 425] width 421 height 145
drag, startPoint x: 685, startPoint y: 422, endPoint x: 750, endPoint y: 422, distance: 65.5
click at [750, 422] on p "Your speech was smooth and easy to follow, but you should try to make each word…" at bounding box center [879, 425] width 421 height 145
drag, startPoint x: 720, startPoint y: 422, endPoint x: 779, endPoint y: 422, distance: 58.6
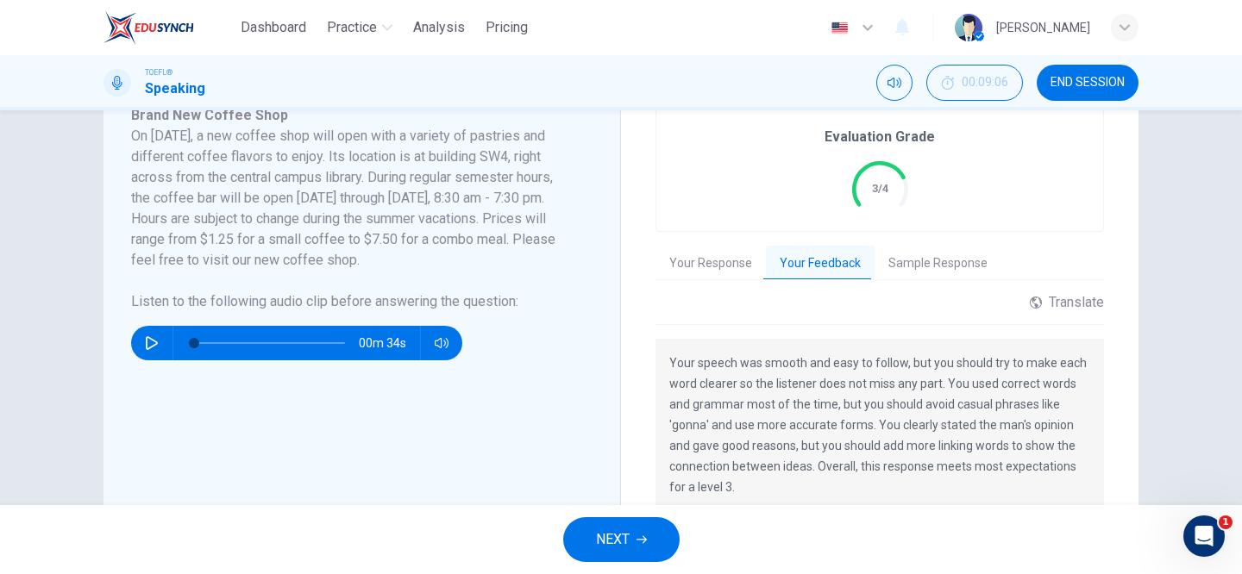
click at [779, 422] on p "Your speech was smooth and easy to follow, but you should try to make each word…" at bounding box center [879, 425] width 421 height 145
drag, startPoint x: 881, startPoint y: 425, endPoint x: 1087, endPoint y: 425, distance: 206.1
click at [1087, 425] on p "Your speech was smooth and easy to follow, but you should try to make each word…" at bounding box center [879, 425] width 421 height 145
click at [596, 541] on span "NEXT" at bounding box center [613, 540] width 34 height 24
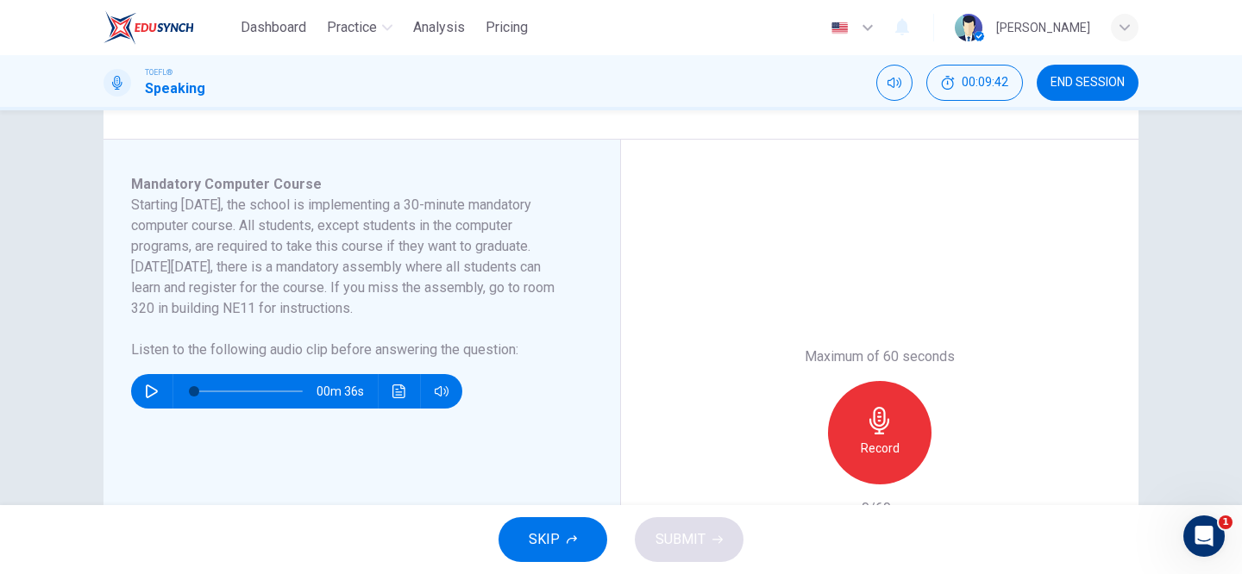
scroll to position [266, 0]
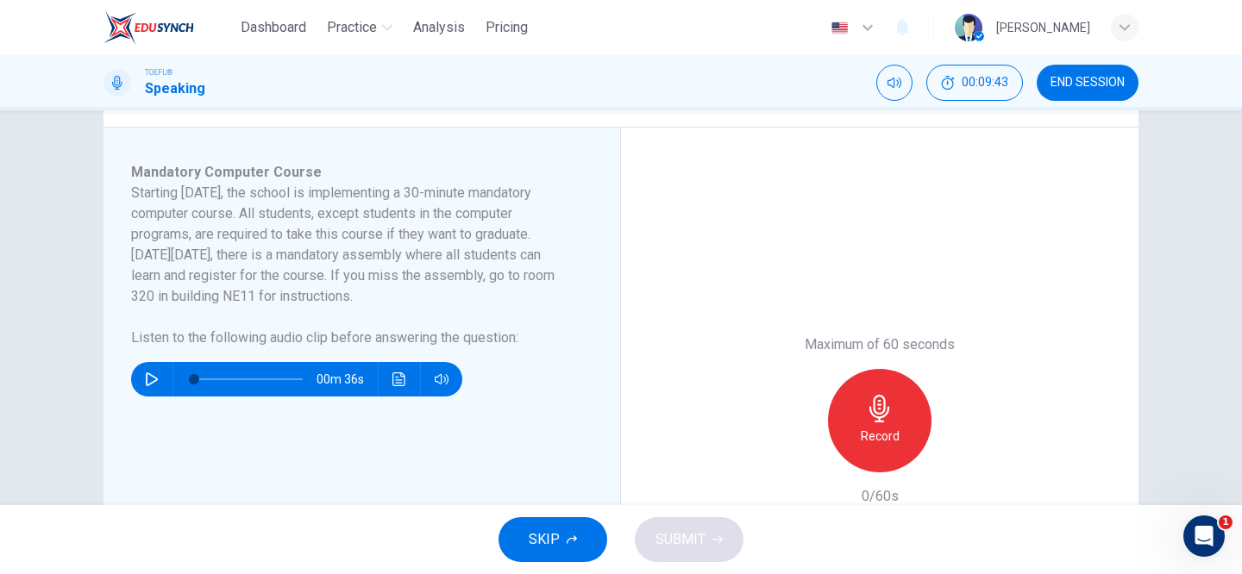
click at [138, 378] on button "button" at bounding box center [152, 379] width 28 height 34
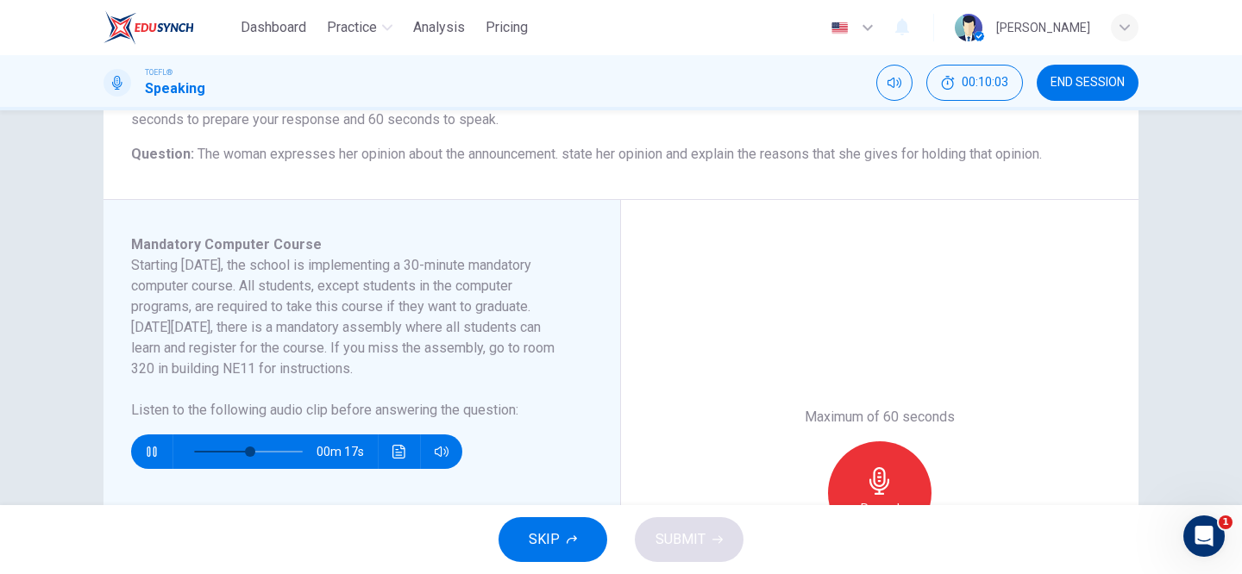
scroll to position [247, 0]
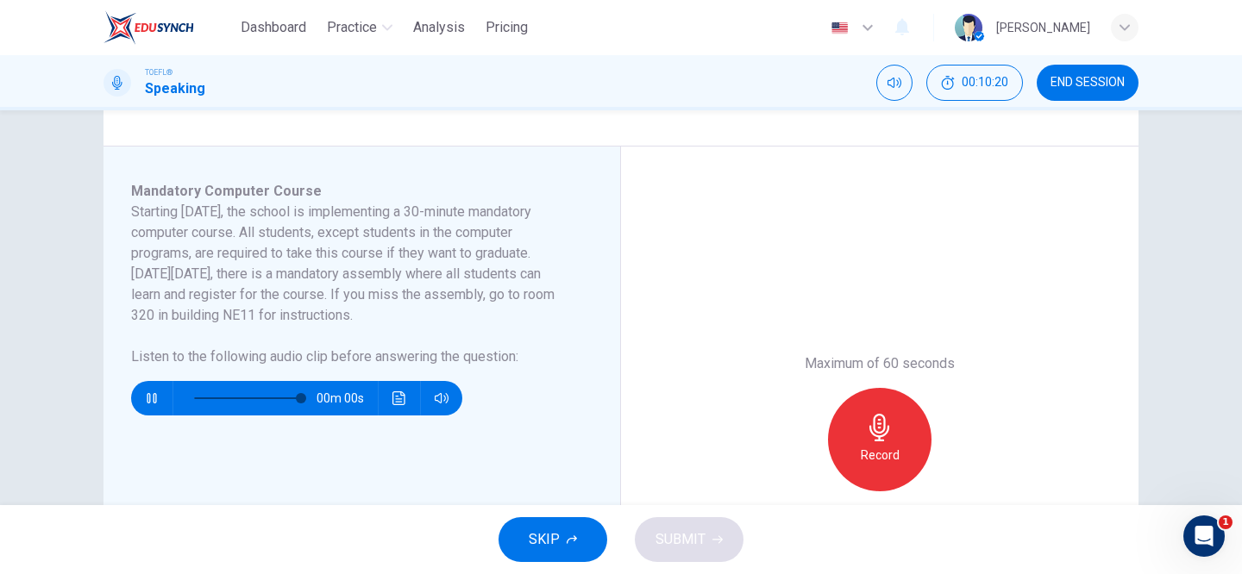
type input "0"
click at [862, 441] on div "Record" at bounding box center [879, 439] width 103 height 103
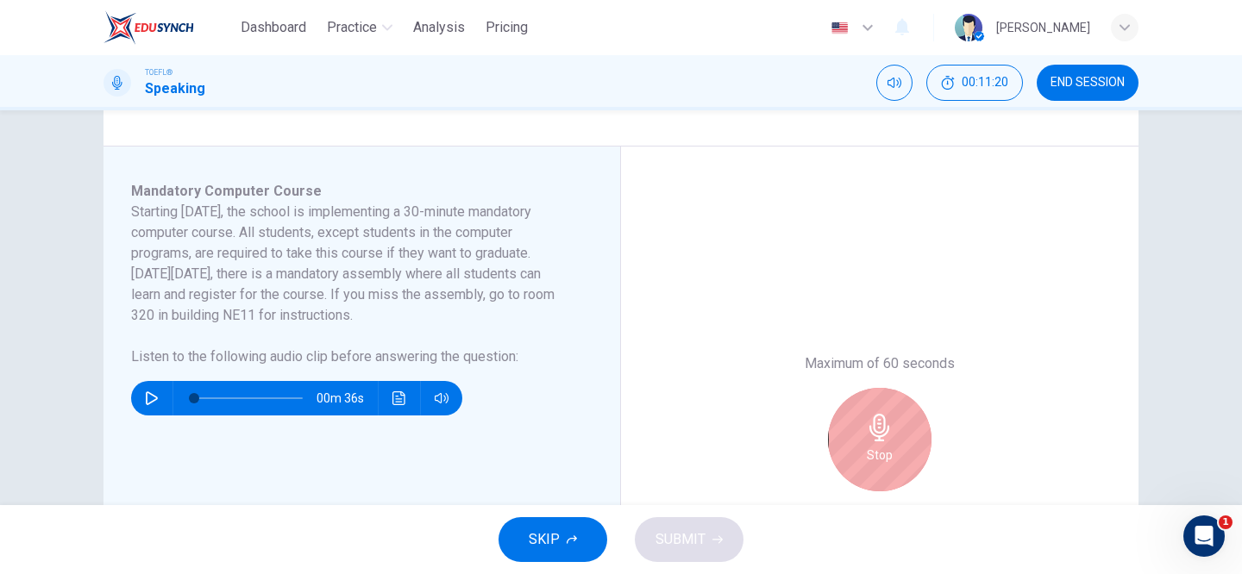
click at [891, 430] on icon "button" at bounding box center [880, 428] width 28 height 28
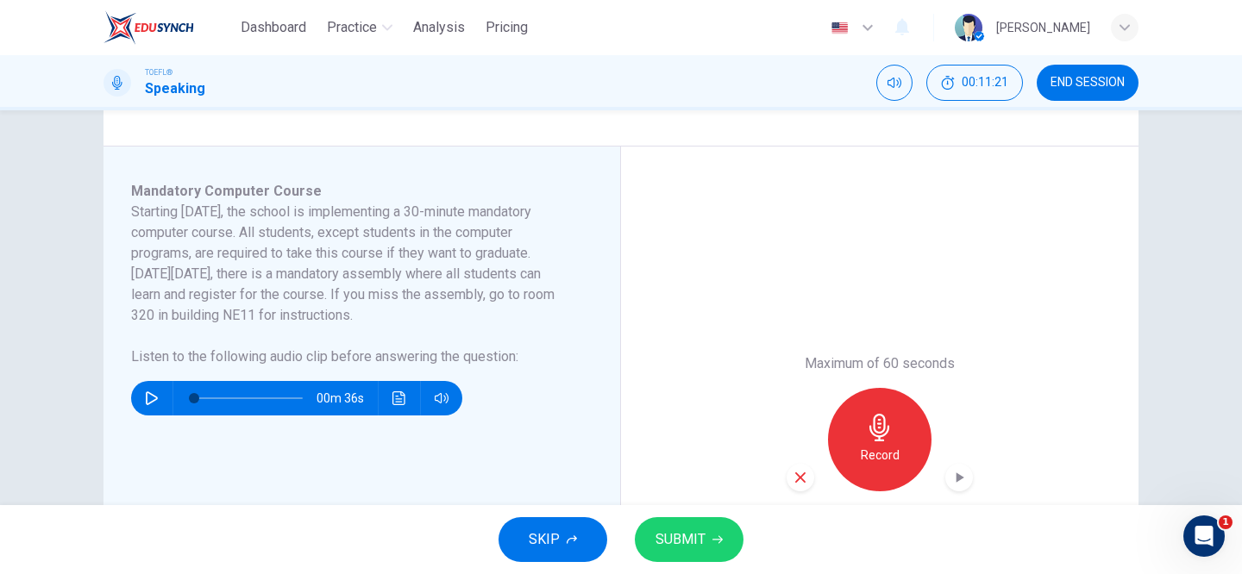
click at [681, 539] on span "SUBMIT" at bounding box center [680, 540] width 50 height 24
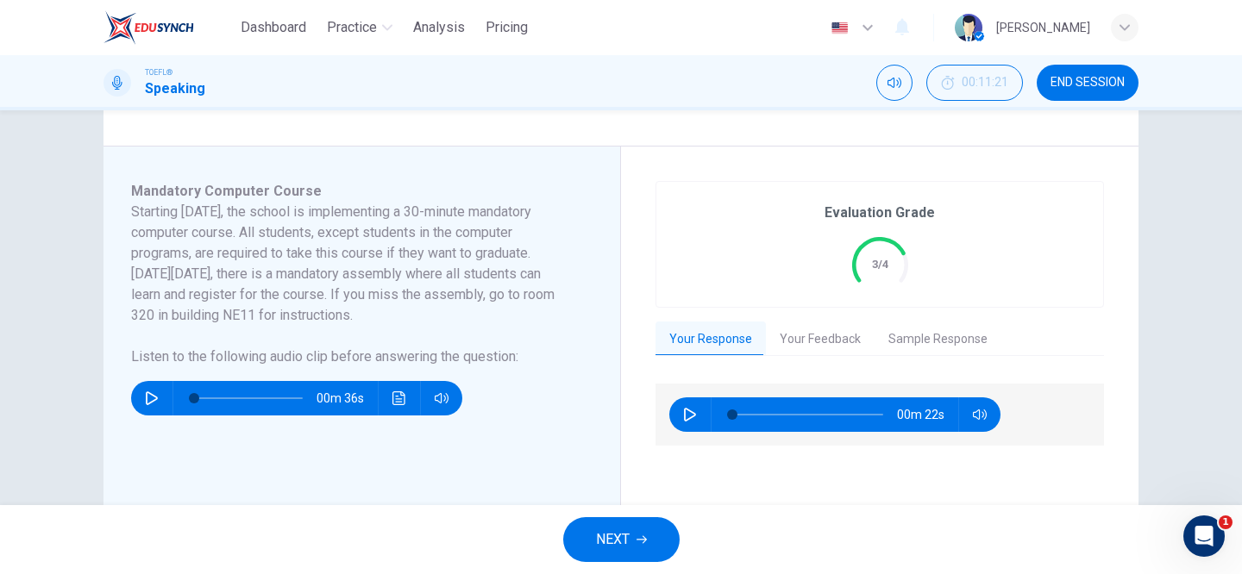
click at [812, 343] on button "Your Feedback" at bounding box center [820, 340] width 109 height 36
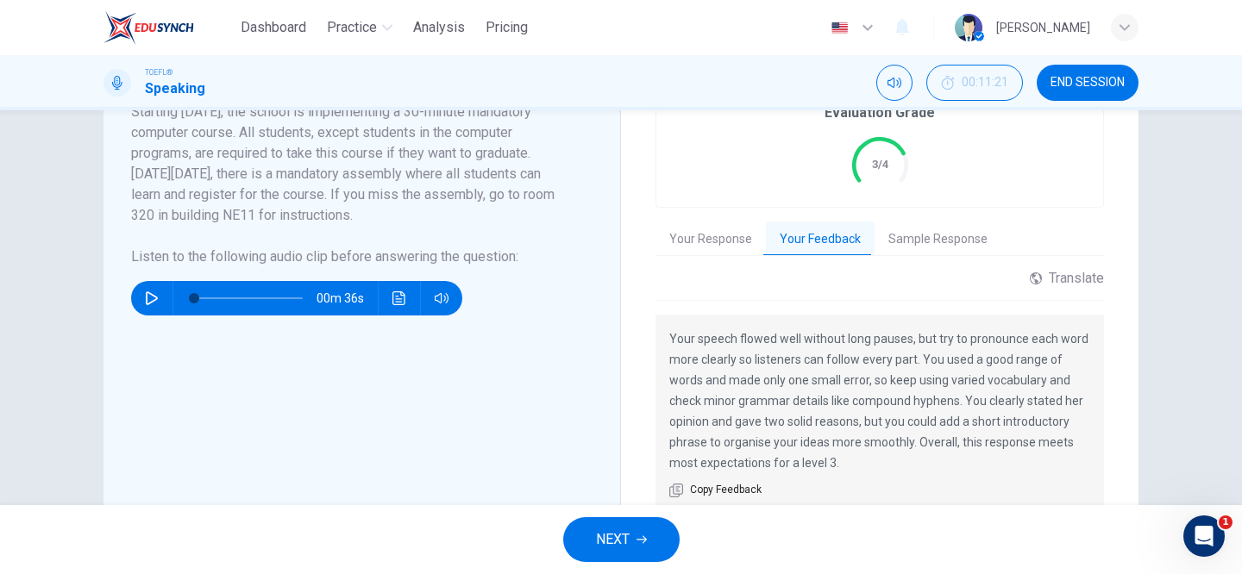
scroll to position [346, 0]
drag, startPoint x: 923, startPoint y: 364, endPoint x: 1045, endPoint y: 379, distance: 122.6
click at [1045, 379] on p "Your speech flowed well without long pauses, but try to pronounce each word mor…" at bounding box center [879, 402] width 421 height 145
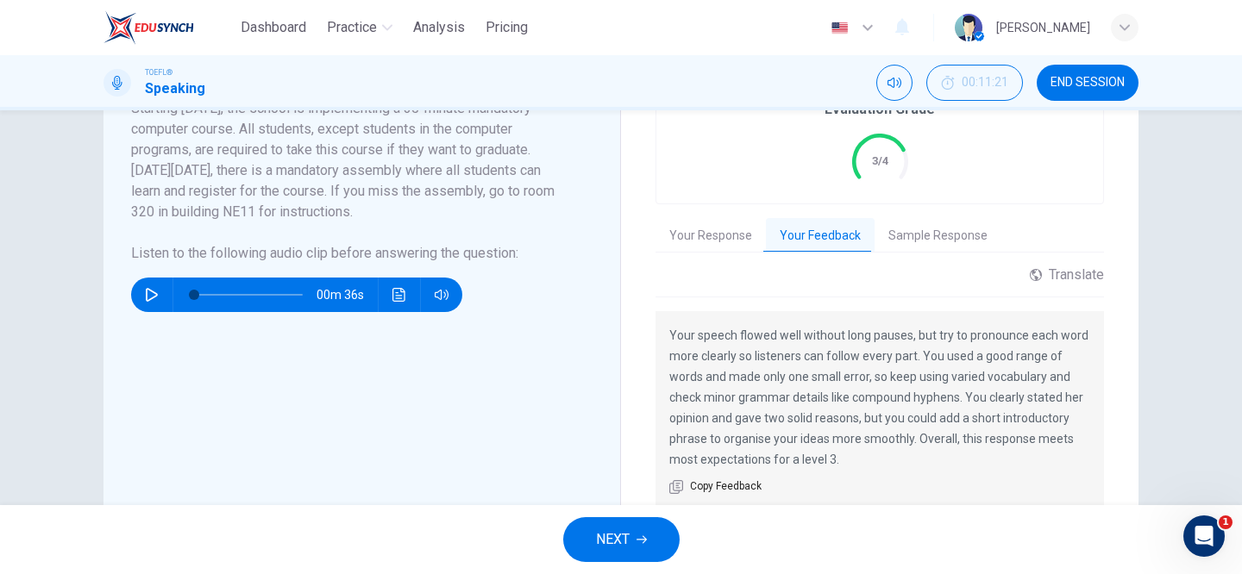
scroll to position [338, 0]
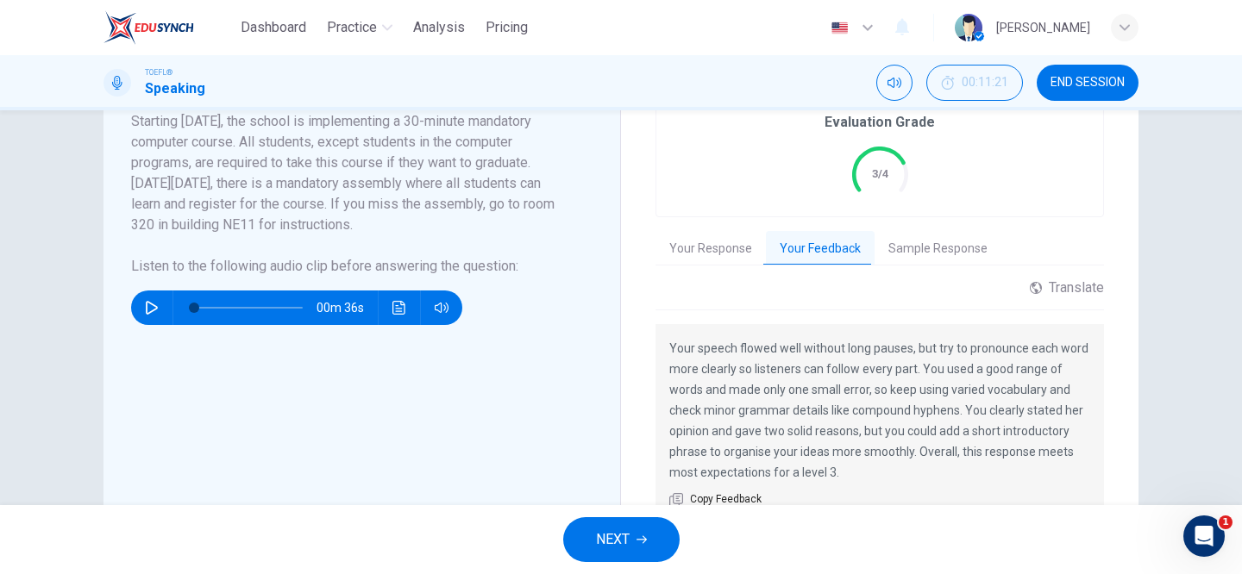
drag, startPoint x: 920, startPoint y: 368, endPoint x: 1037, endPoint y: 422, distance: 128.9
click at [1037, 422] on p "Your speech flowed well without long pauses, but try to pronounce each word mor…" at bounding box center [879, 410] width 421 height 145
drag, startPoint x: 1037, startPoint y: 422, endPoint x: 939, endPoint y: 390, distance: 103.3
click at [939, 390] on p "Your speech flowed well without long pauses, but try to pronounce each word mor…" at bounding box center [879, 410] width 421 height 145
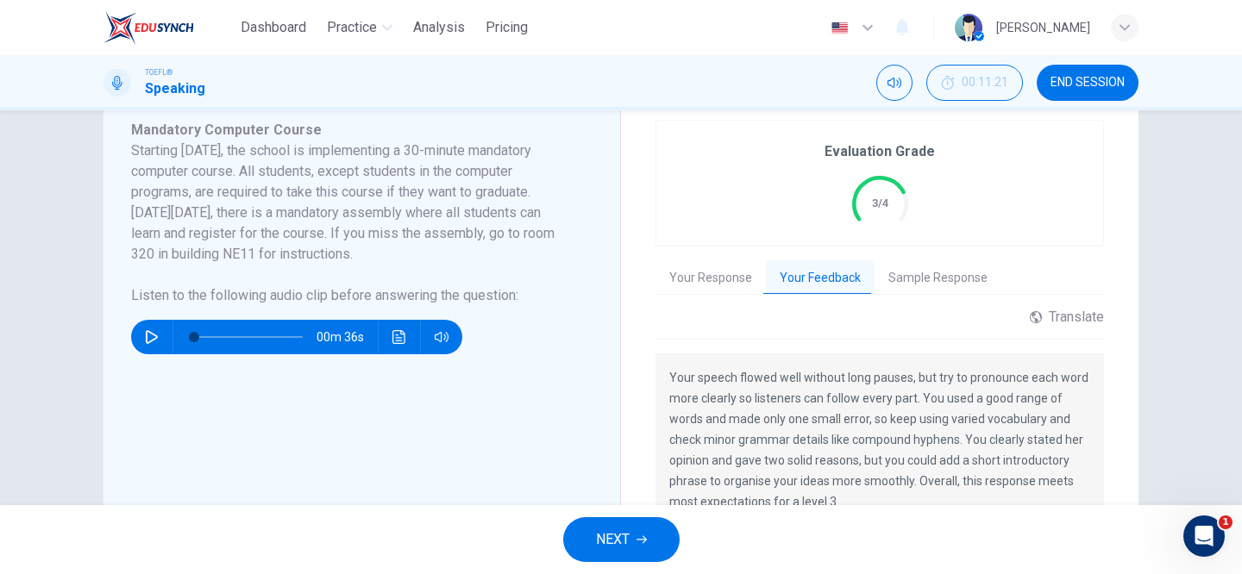
scroll to position [308, 0]
drag, startPoint x: 923, startPoint y: 380, endPoint x: 953, endPoint y: 380, distance: 30.2
click at [953, 380] on p "Your speech flowed well without long pauses, but try to pronounce each word mor…" at bounding box center [879, 440] width 421 height 145
drag, startPoint x: 772, startPoint y: 421, endPoint x: 785, endPoint y: 421, distance: 12.9
click at [785, 421] on p "Your speech flowed well without long pauses, but try to pronounce each word mor…" at bounding box center [879, 440] width 421 height 145
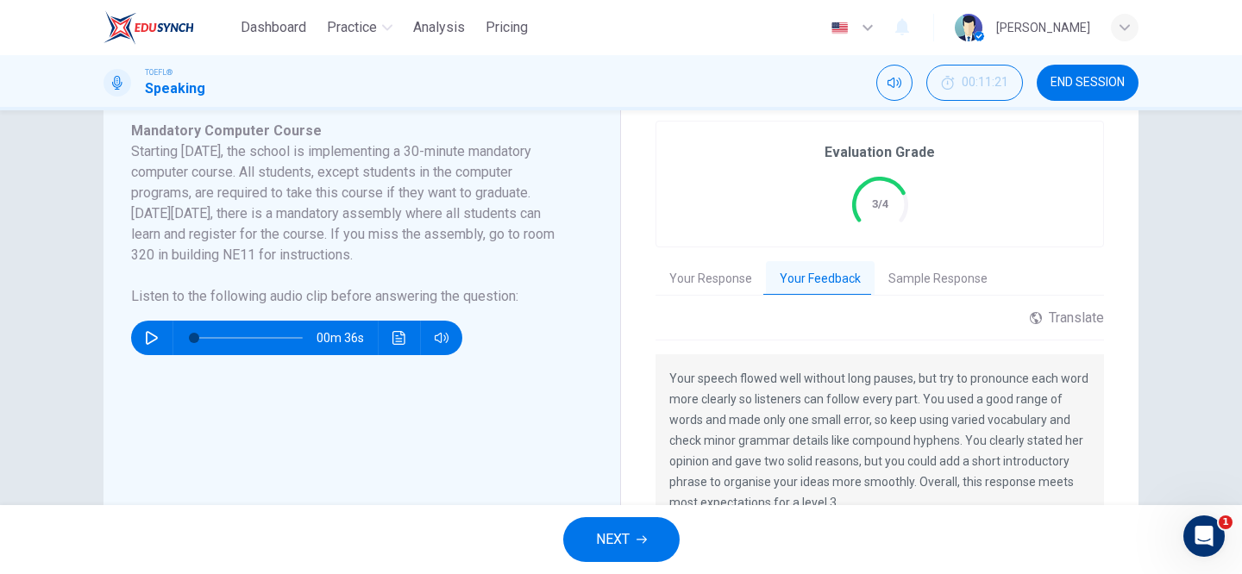
click at [904, 278] on button "Sample Response" at bounding box center [937, 279] width 127 height 36
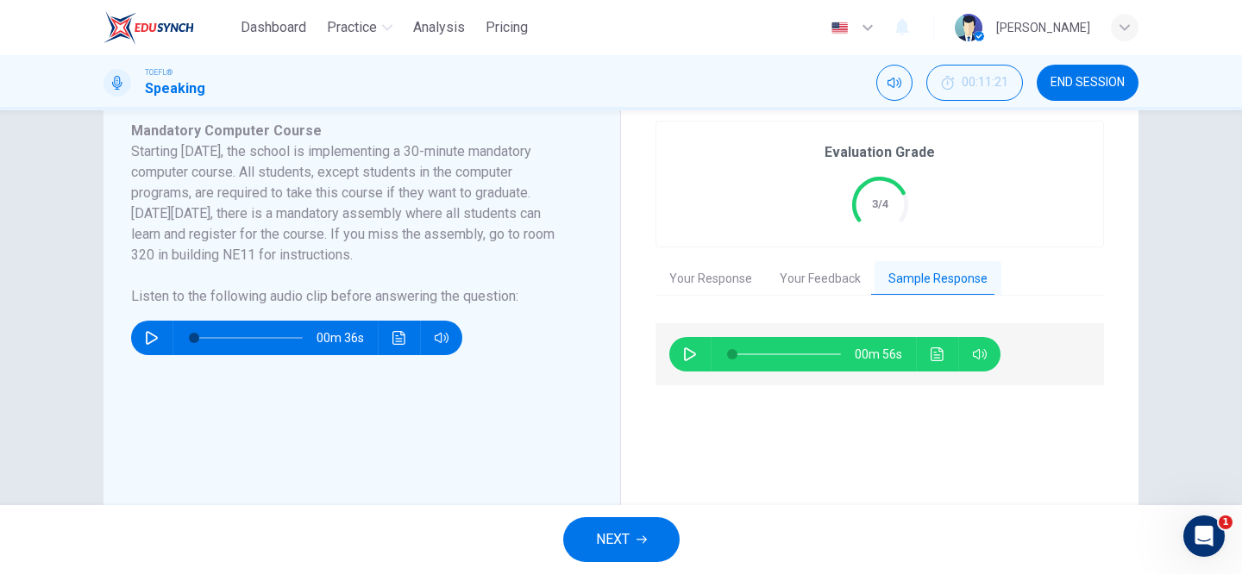
click at [715, 285] on button "Your Response" at bounding box center [710, 279] width 110 height 36
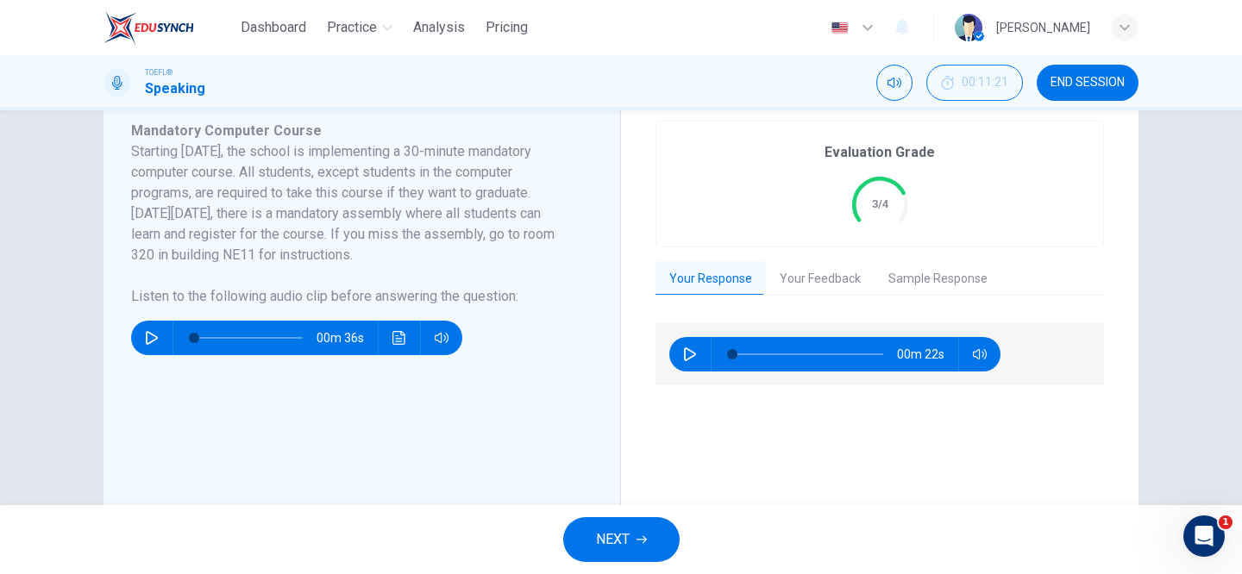
click at [841, 267] on button "Your Feedback" at bounding box center [820, 279] width 109 height 36
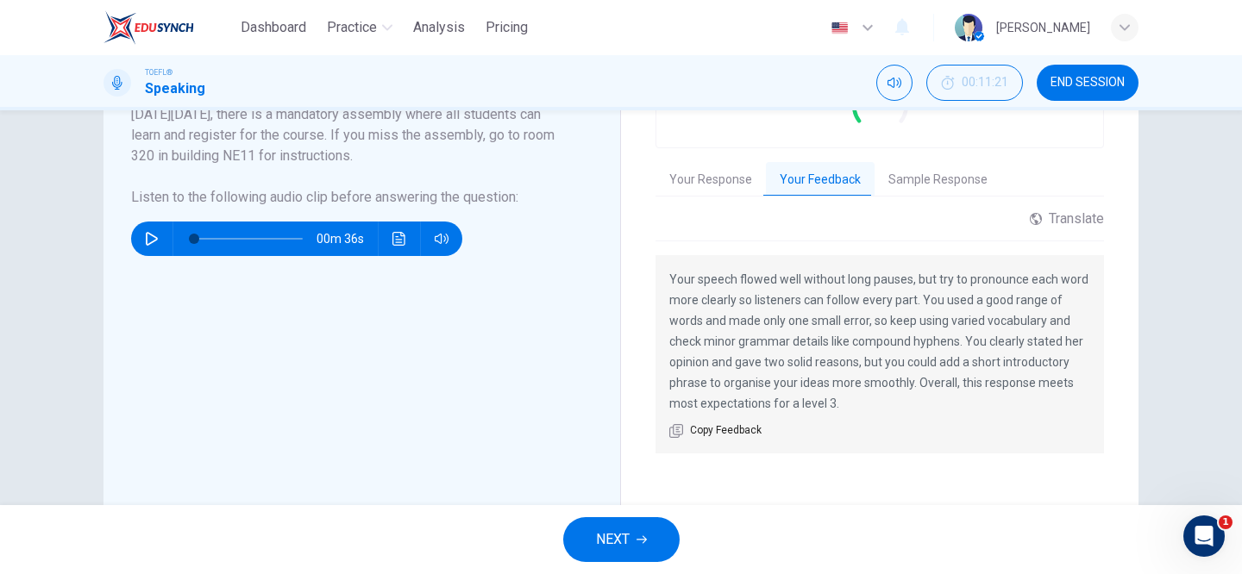
scroll to position [406, 0]
click at [628, 531] on span "NEXT" at bounding box center [613, 540] width 34 height 24
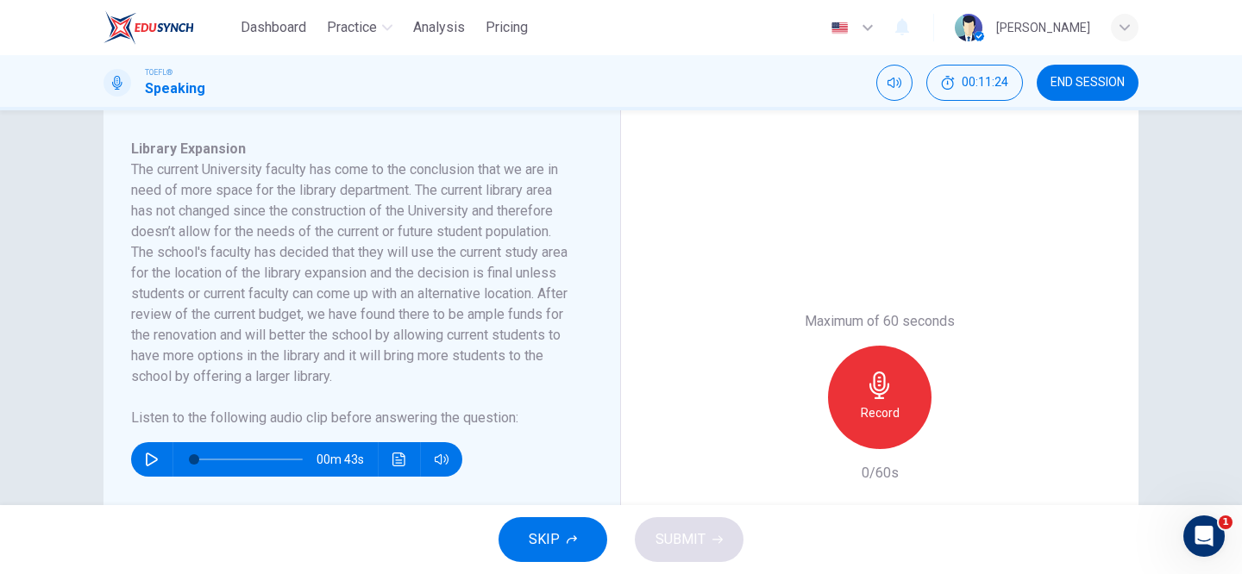
scroll to position [286, 0]
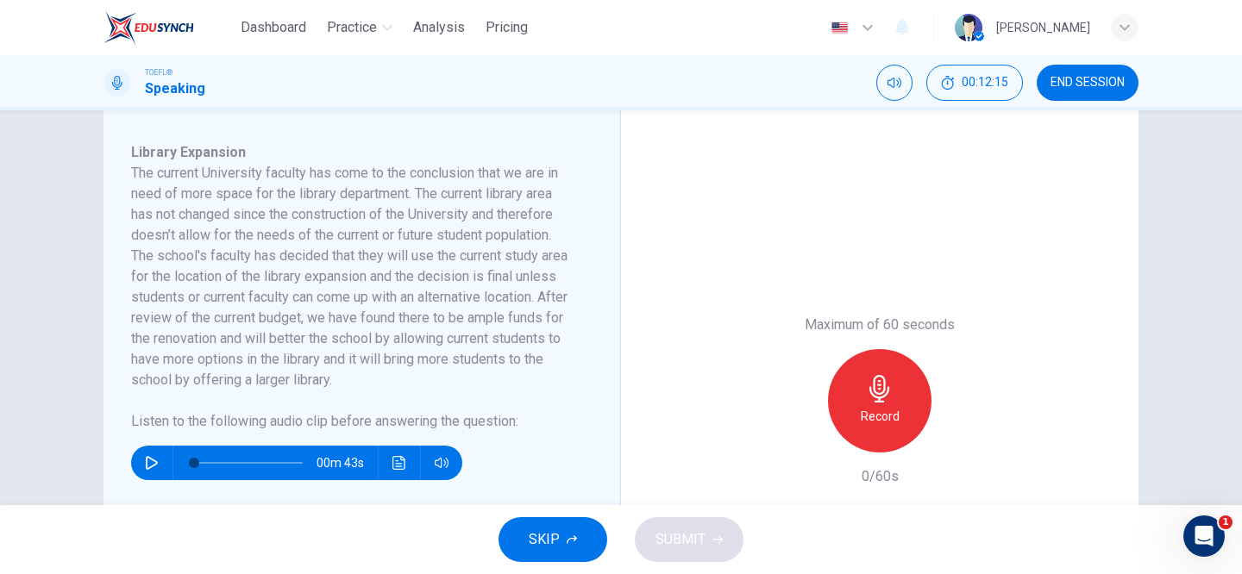
click at [146, 460] on icon "button" at bounding box center [152, 463] width 12 height 14
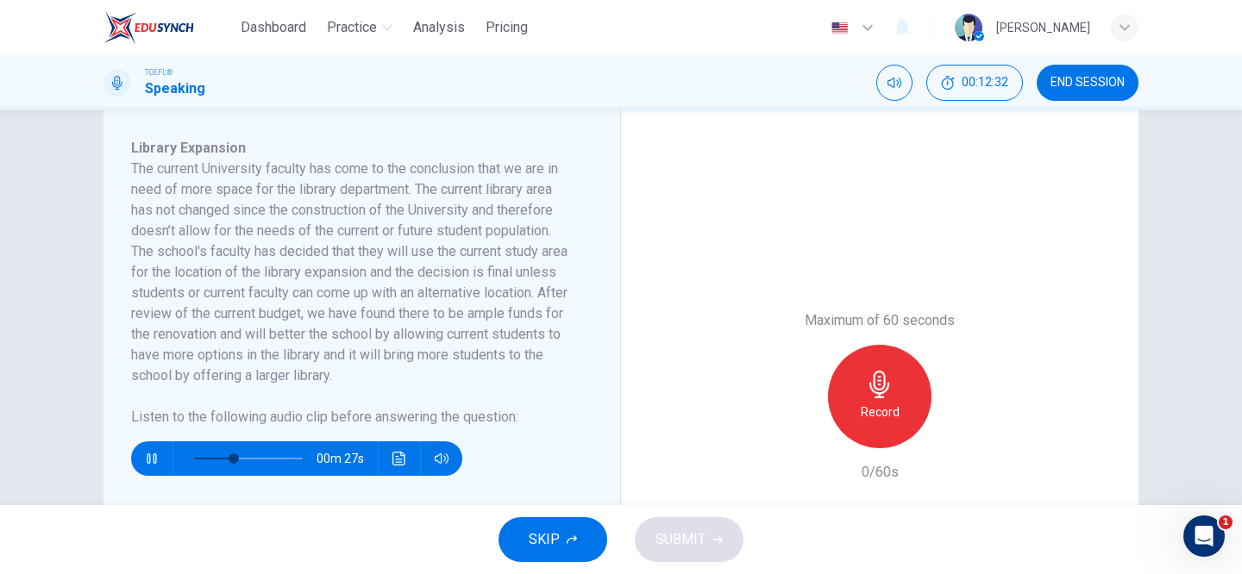
scroll to position [309, 0]
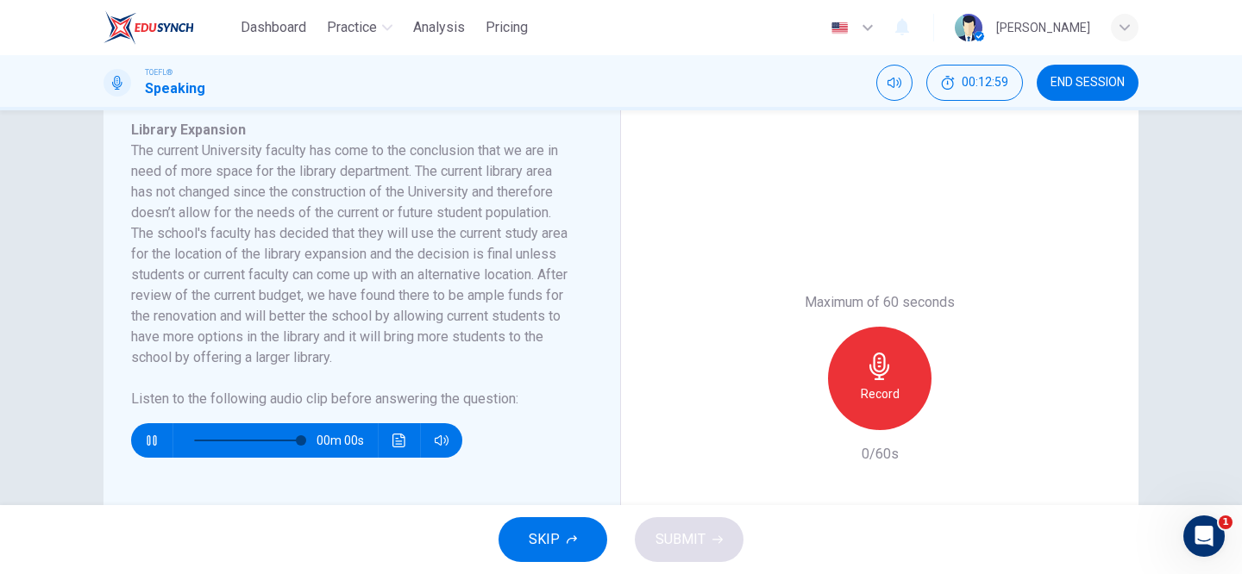
type input "0"
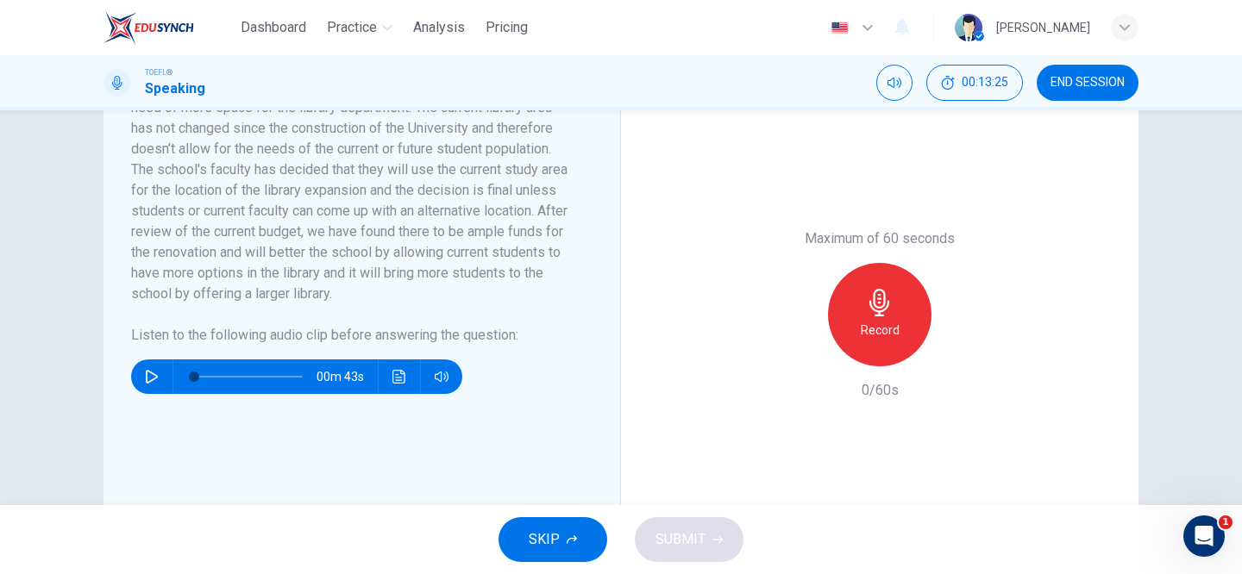
scroll to position [366, 0]
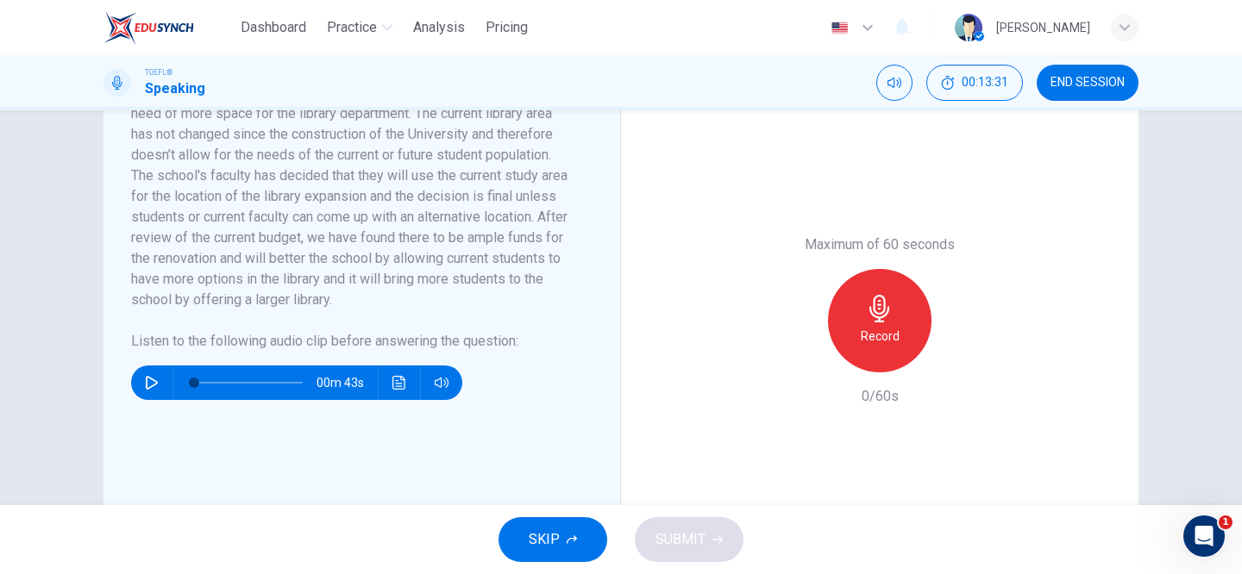
click at [845, 329] on div "Record" at bounding box center [879, 320] width 103 height 103
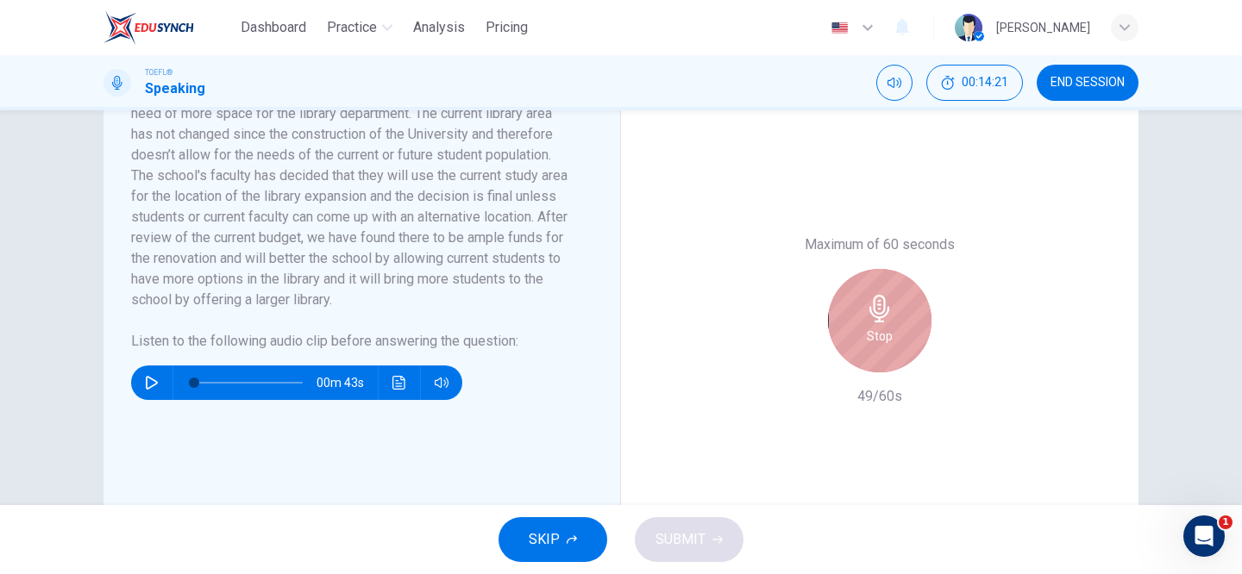
click at [845, 329] on div "Stop" at bounding box center [879, 320] width 103 height 103
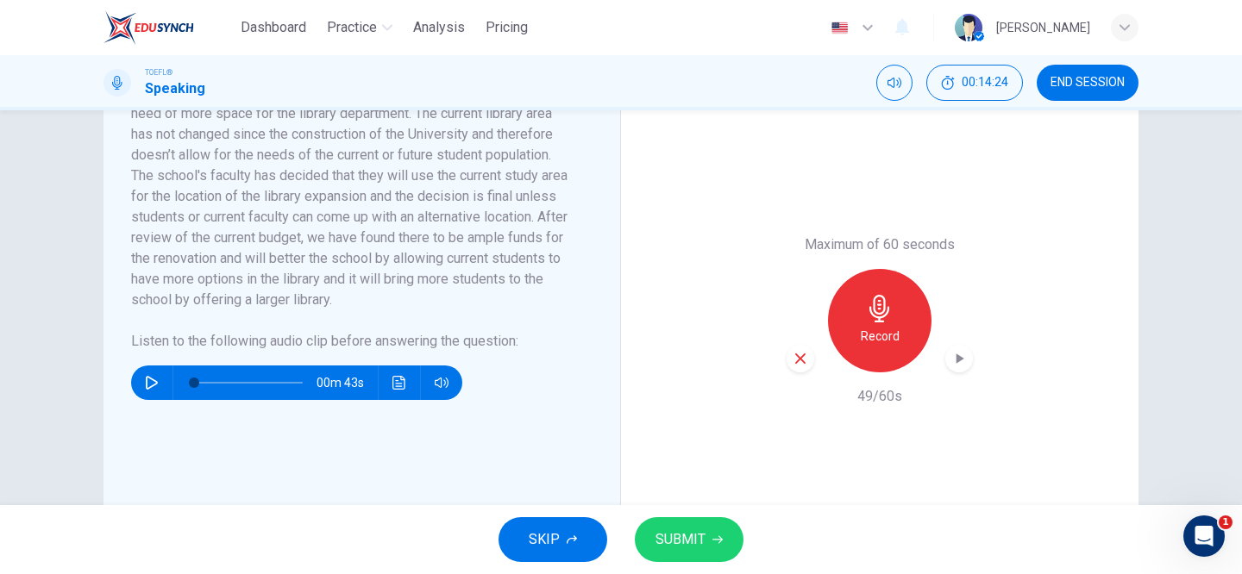
click at [666, 538] on span "SUBMIT" at bounding box center [680, 540] width 50 height 24
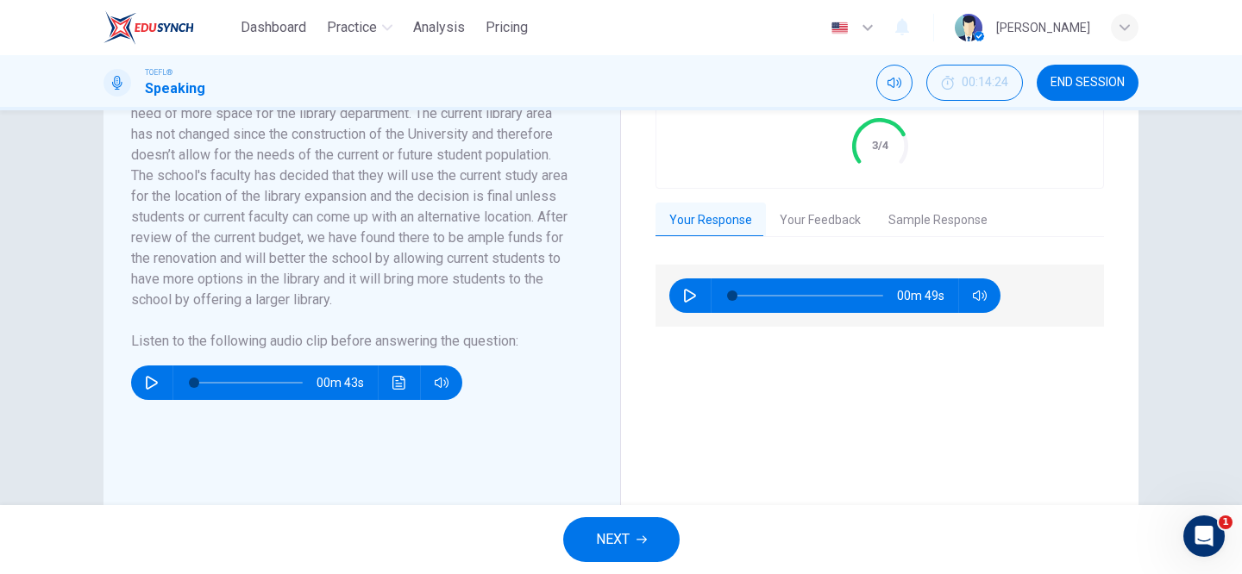
click at [818, 228] on button "Your Feedback" at bounding box center [820, 221] width 109 height 36
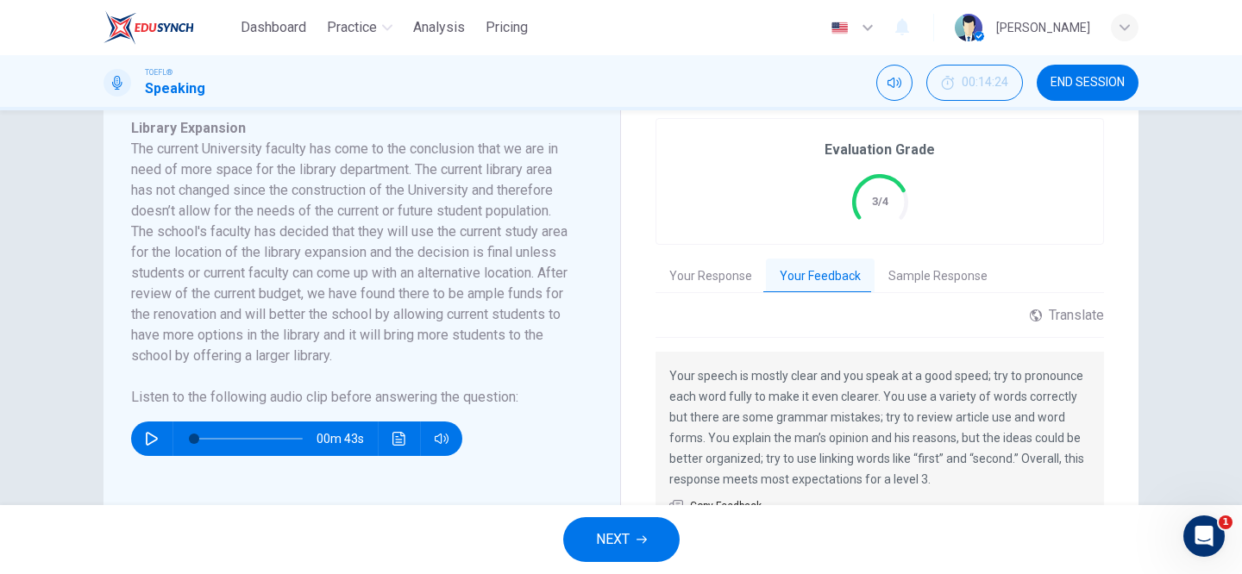
scroll to position [312, 0]
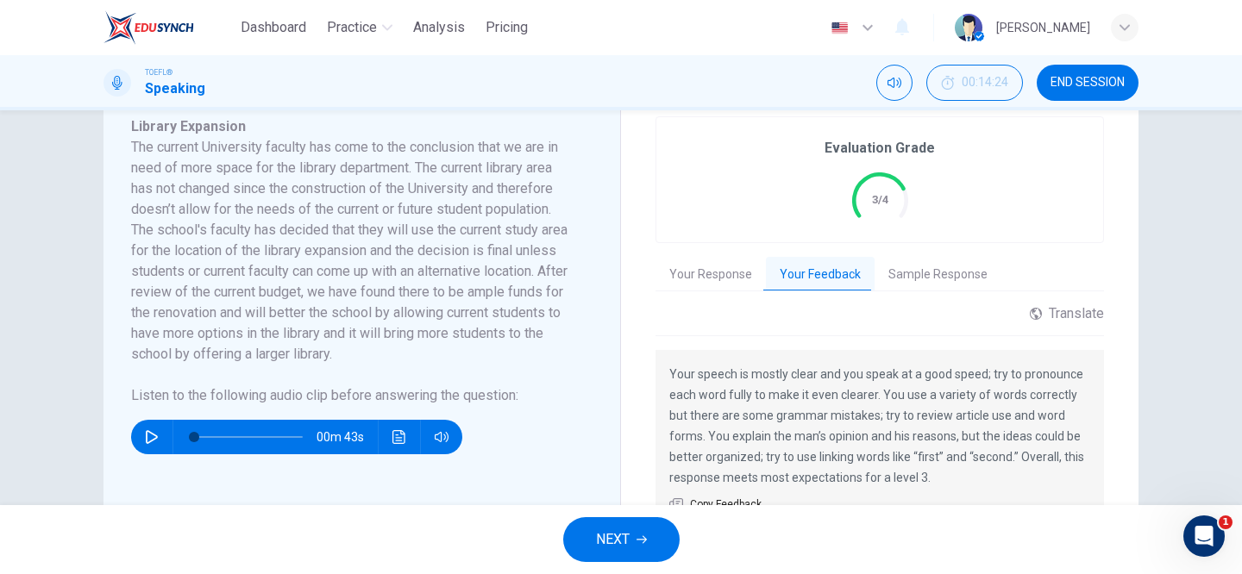
click at [605, 541] on span "NEXT" at bounding box center [613, 540] width 34 height 24
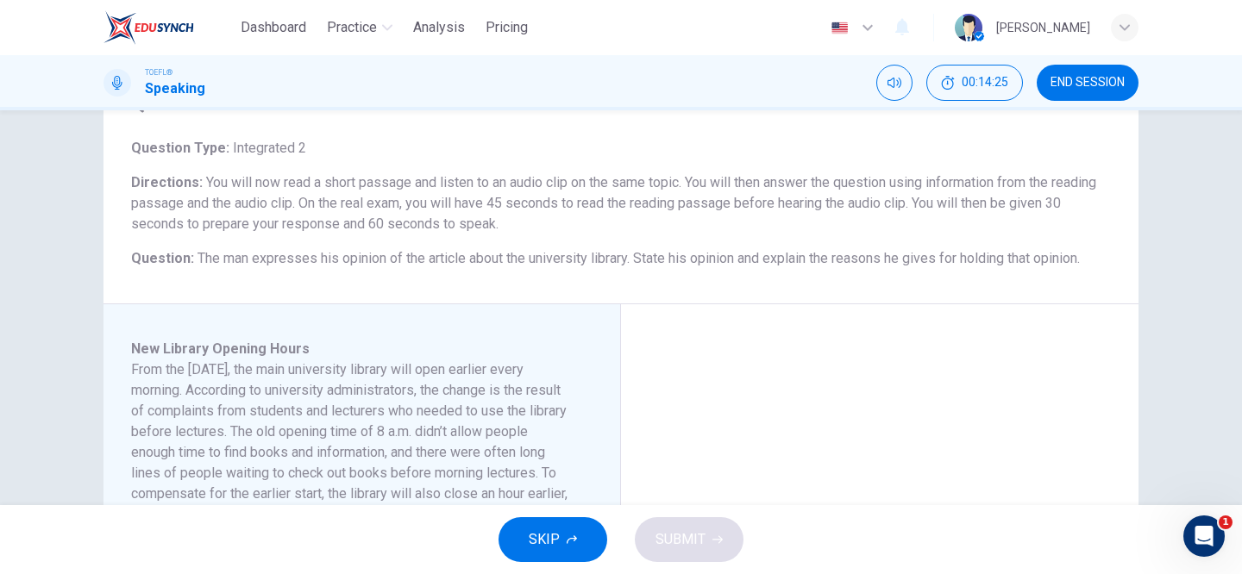
scroll to position [222, 0]
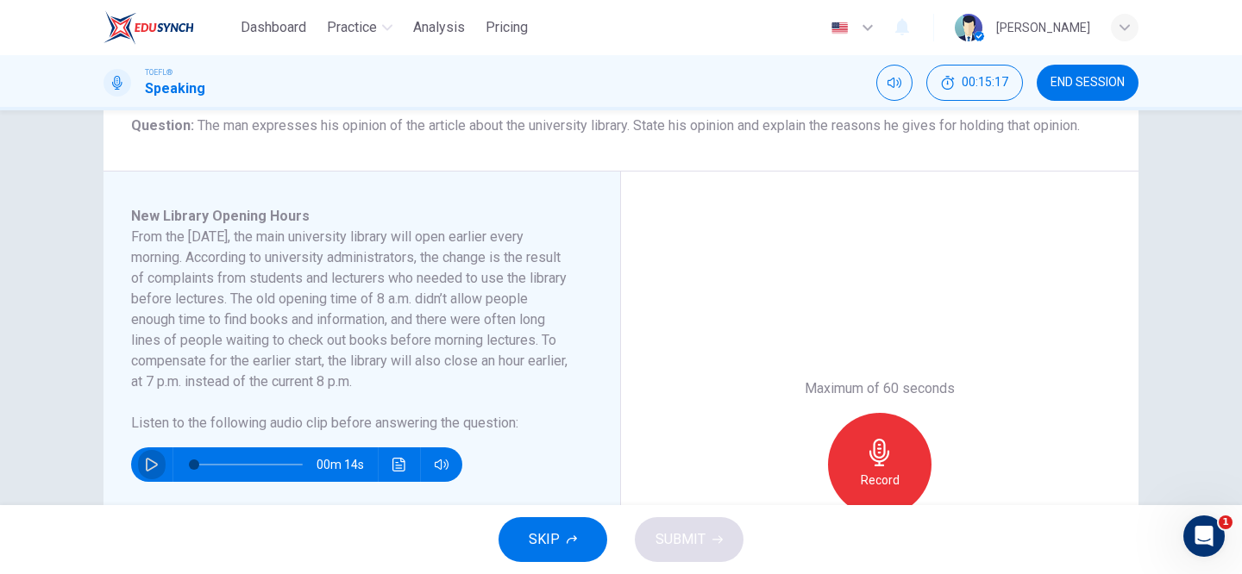
click at [153, 467] on icon "button" at bounding box center [152, 465] width 12 height 14
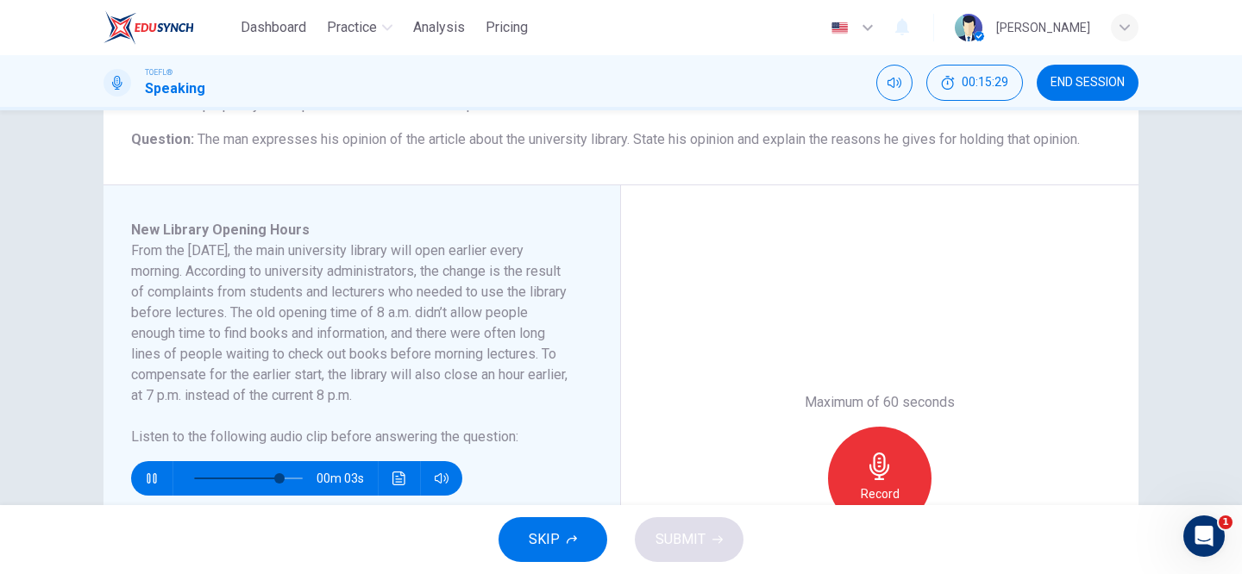
scroll to position [208, 0]
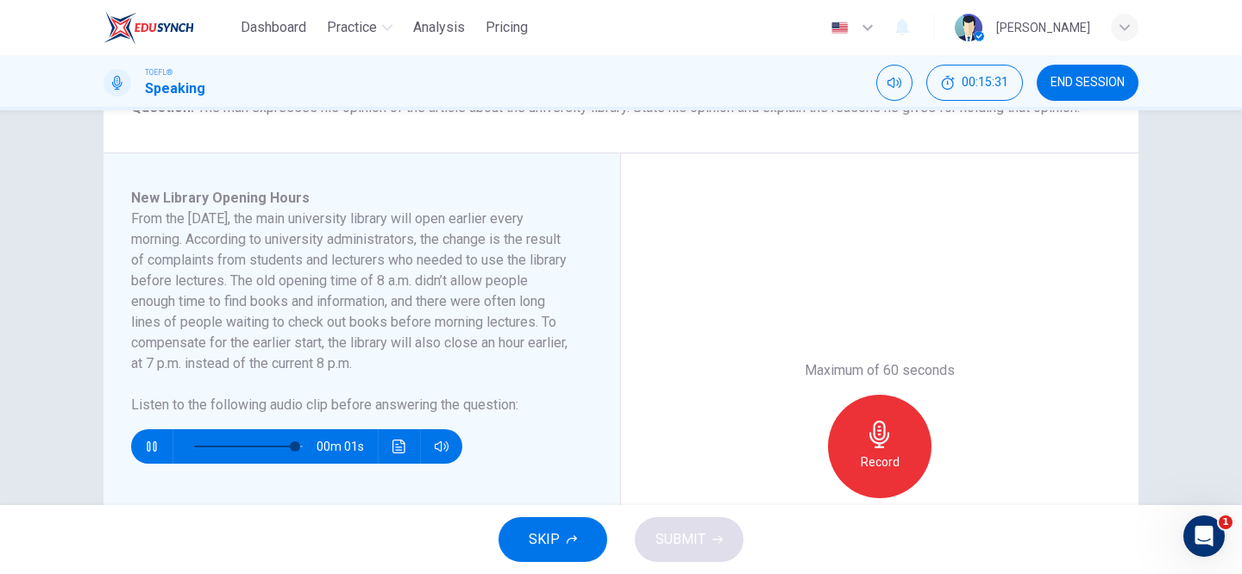
type input "0"
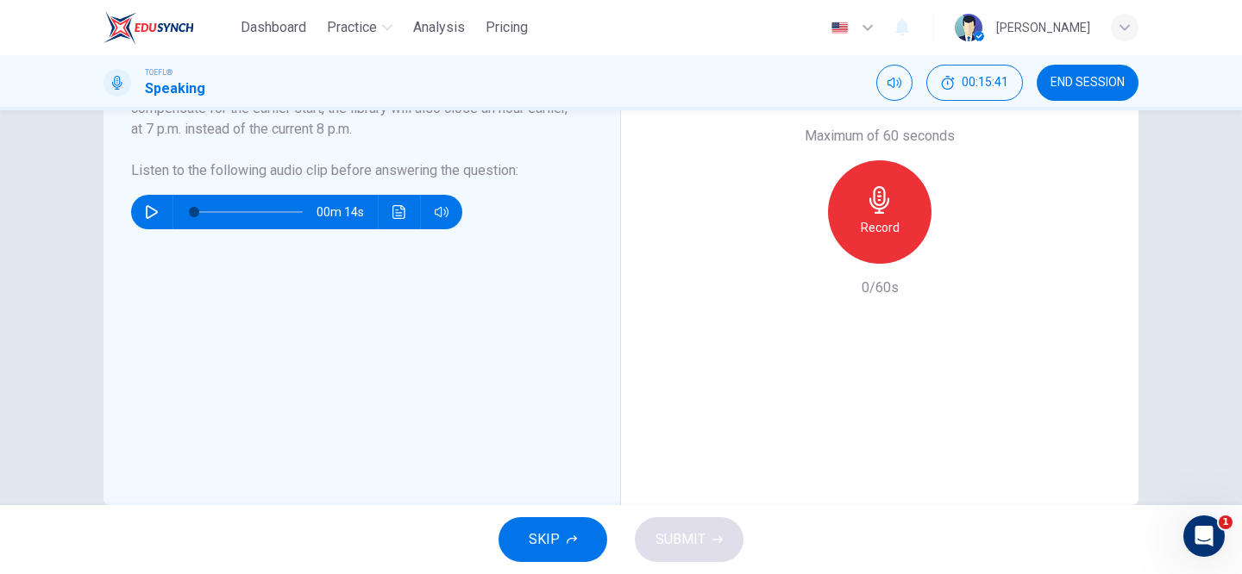
scroll to position [472, 0]
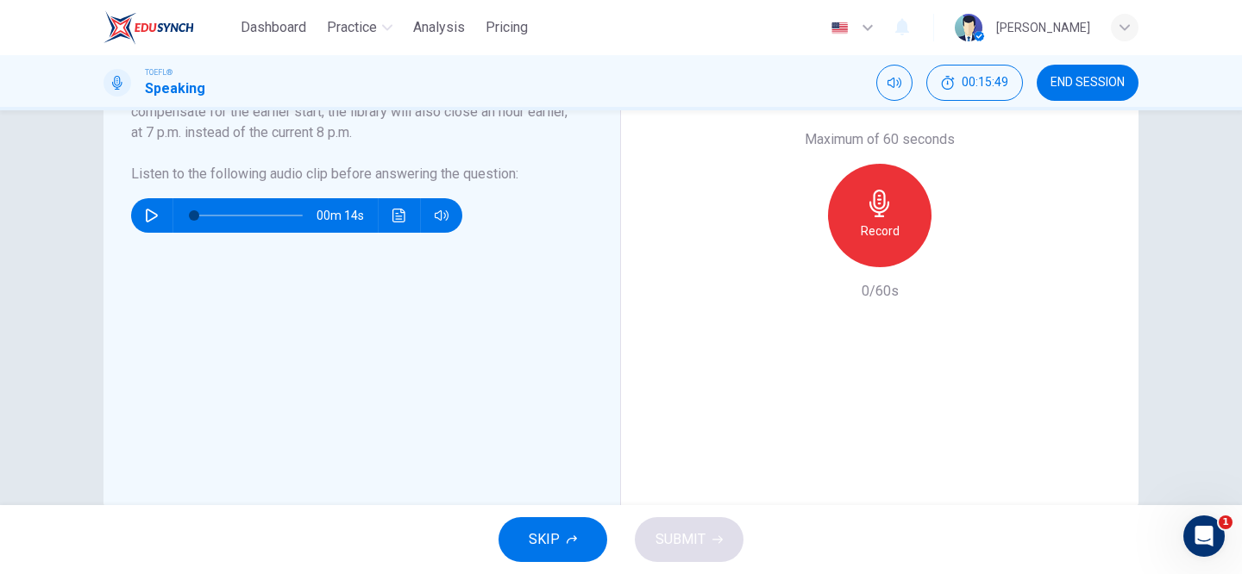
click at [536, 544] on span "SKIP" at bounding box center [544, 540] width 31 height 24
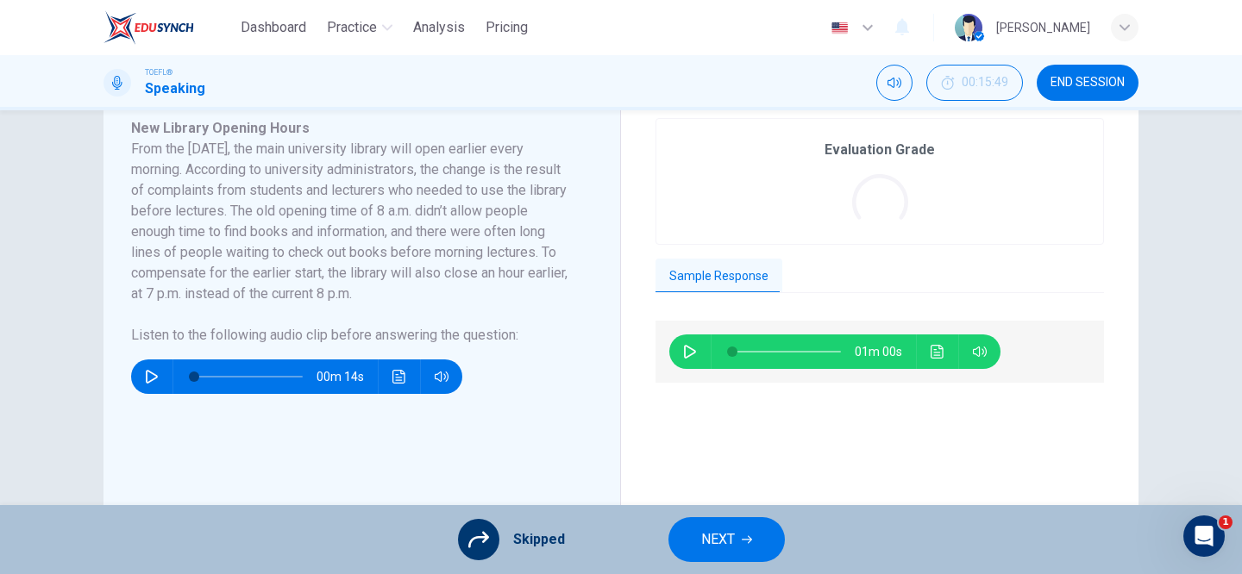
scroll to position [318, 0]
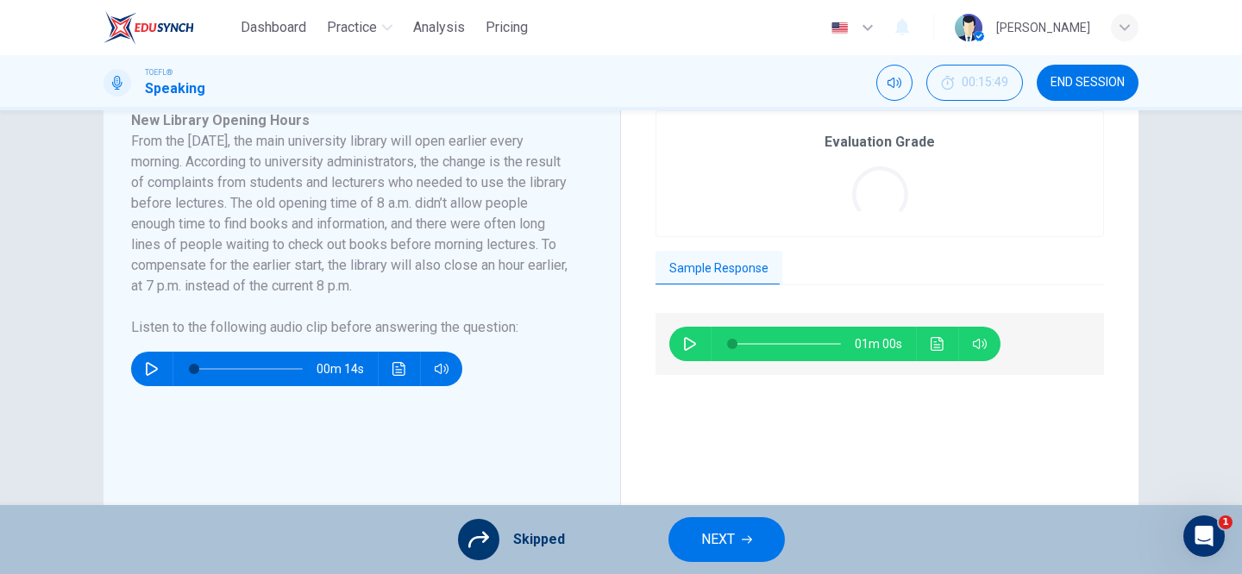
click at [703, 536] on span "NEXT" at bounding box center [718, 540] width 34 height 24
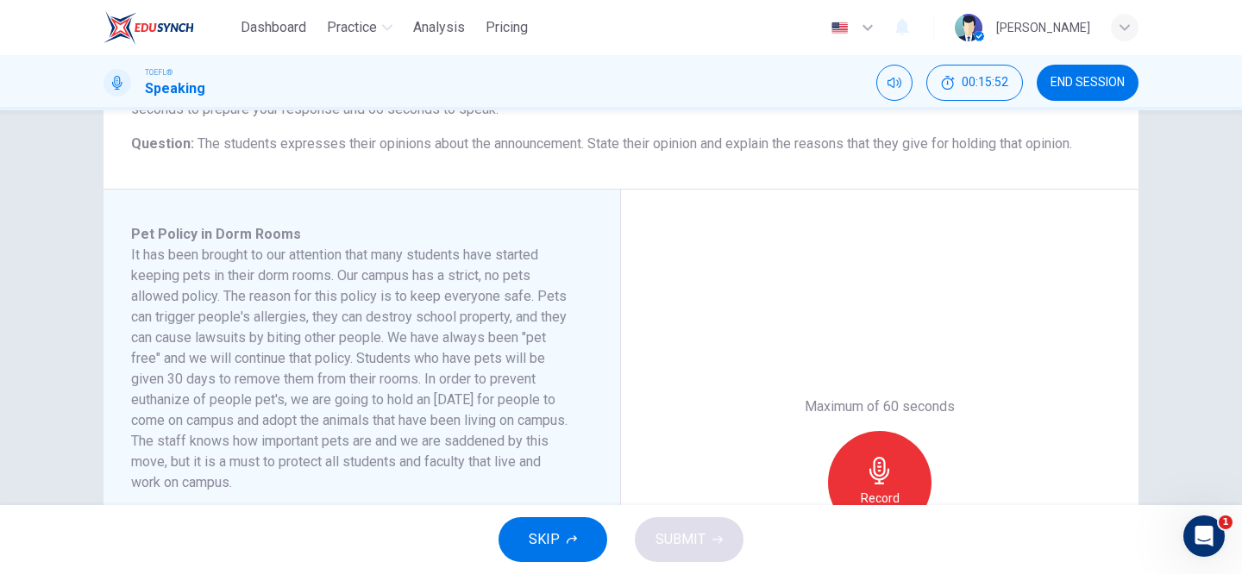
scroll to position [43, 0]
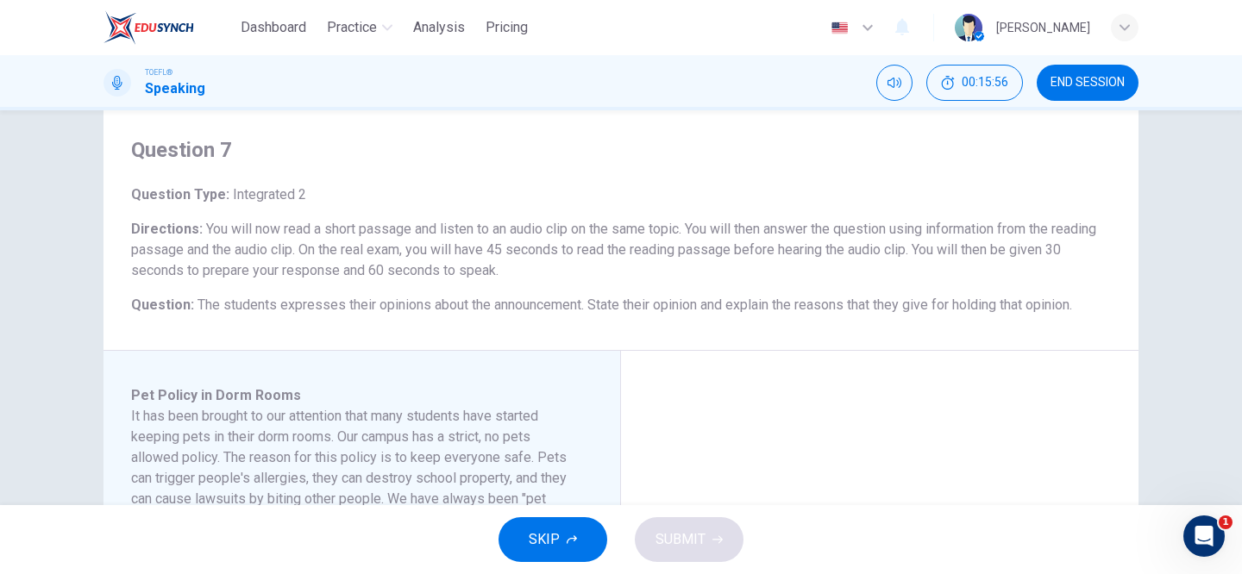
drag, startPoint x: 312, startPoint y: 306, endPoint x: 676, endPoint y: 310, distance: 363.9
click at [674, 310] on span "The students expresses their opinions about the announcement. State their opini…" at bounding box center [634, 305] width 874 height 16
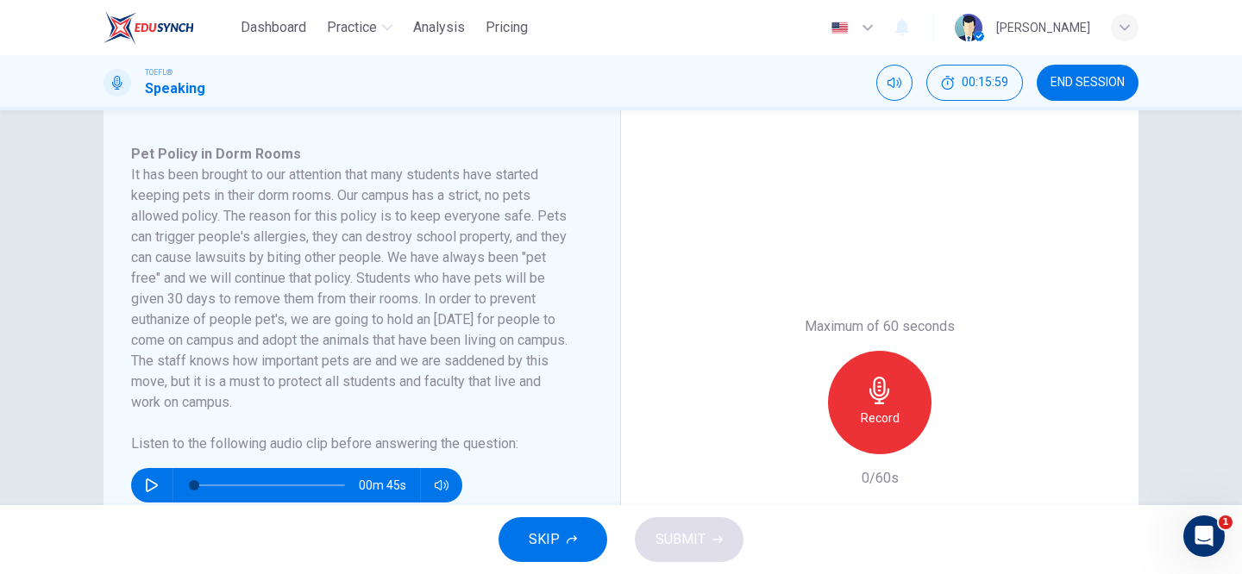
scroll to position [285, 0]
click at [152, 479] on icon "button" at bounding box center [152, 485] width 14 height 14
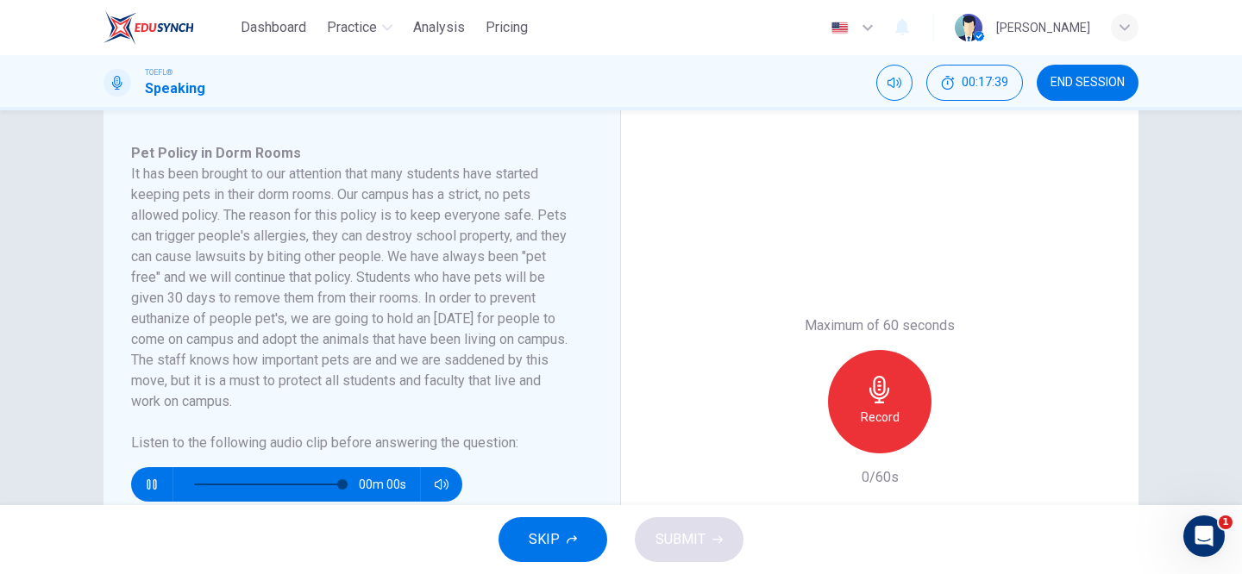
type input "0"
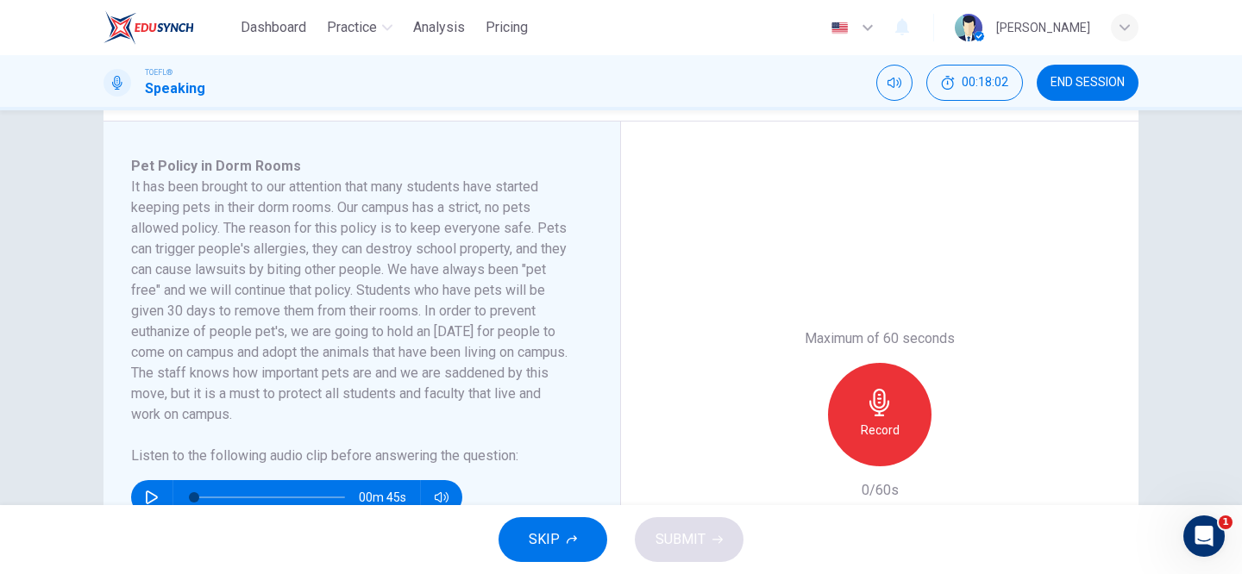
scroll to position [282, 0]
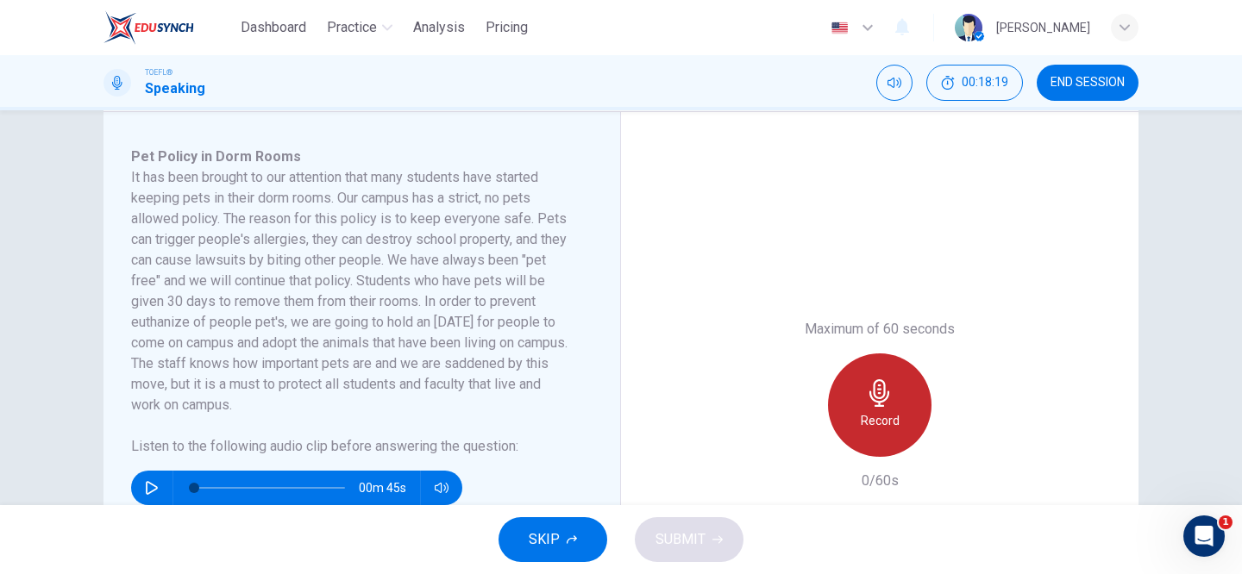
click at [862, 387] on div "Record" at bounding box center [879, 405] width 103 height 103
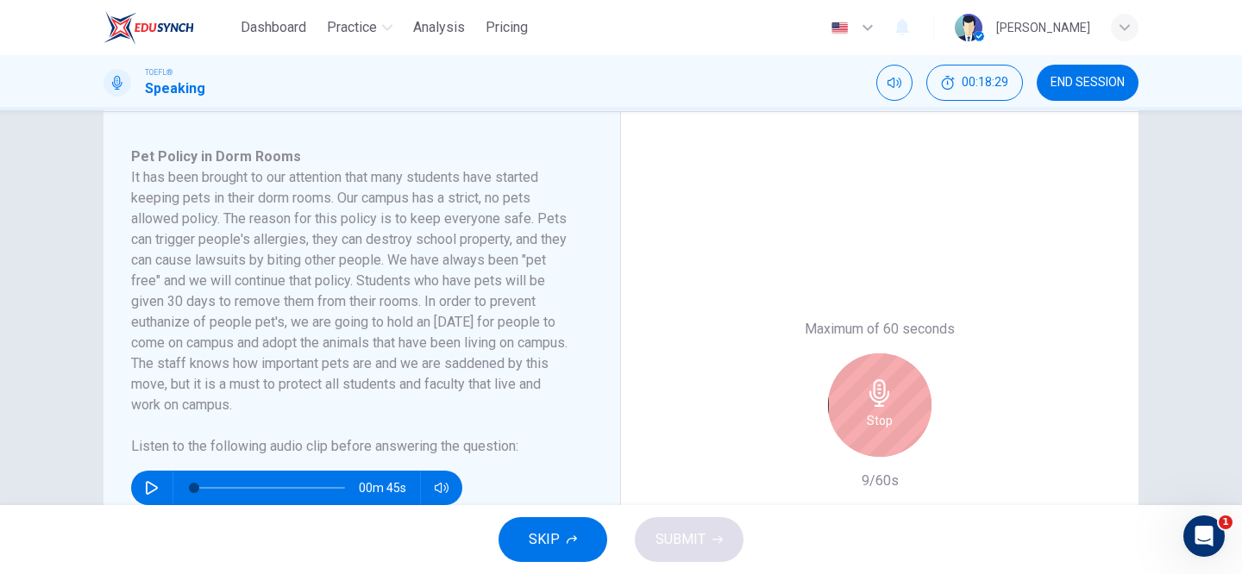
click at [886, 427] on h6 "Stop" at bounding box center [880, 420] width 26 height 21
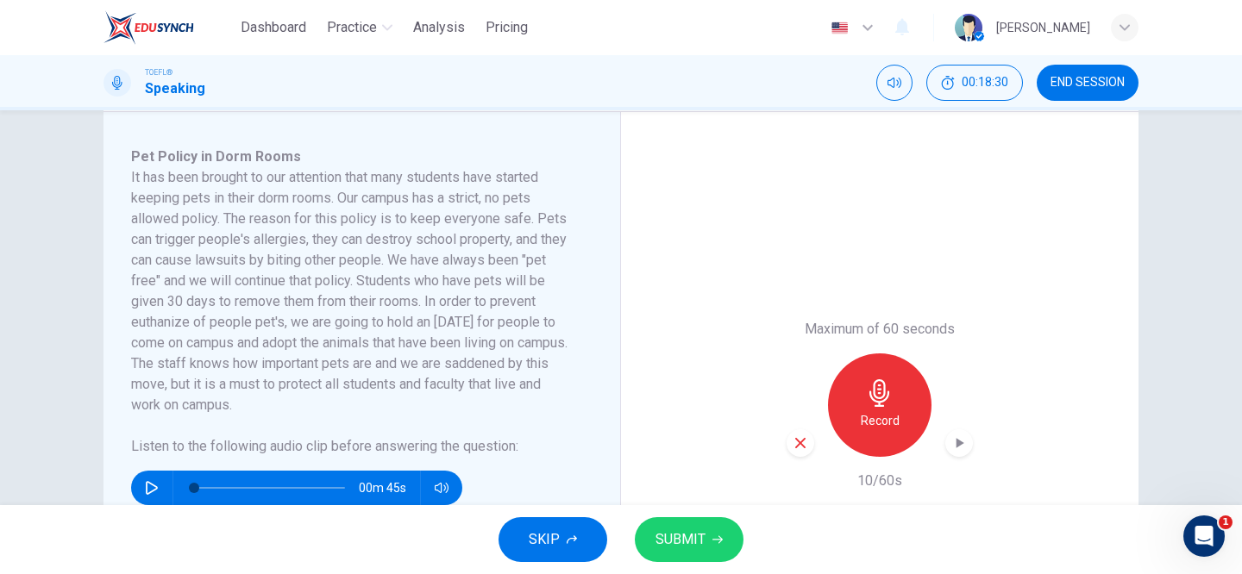
click at [797, 442] on icon "button" at bounding box center [800, 443] width 16 height 16
click at [860, 427] on h6 "Record" at bounding box center [879, 420] width 39 height 21
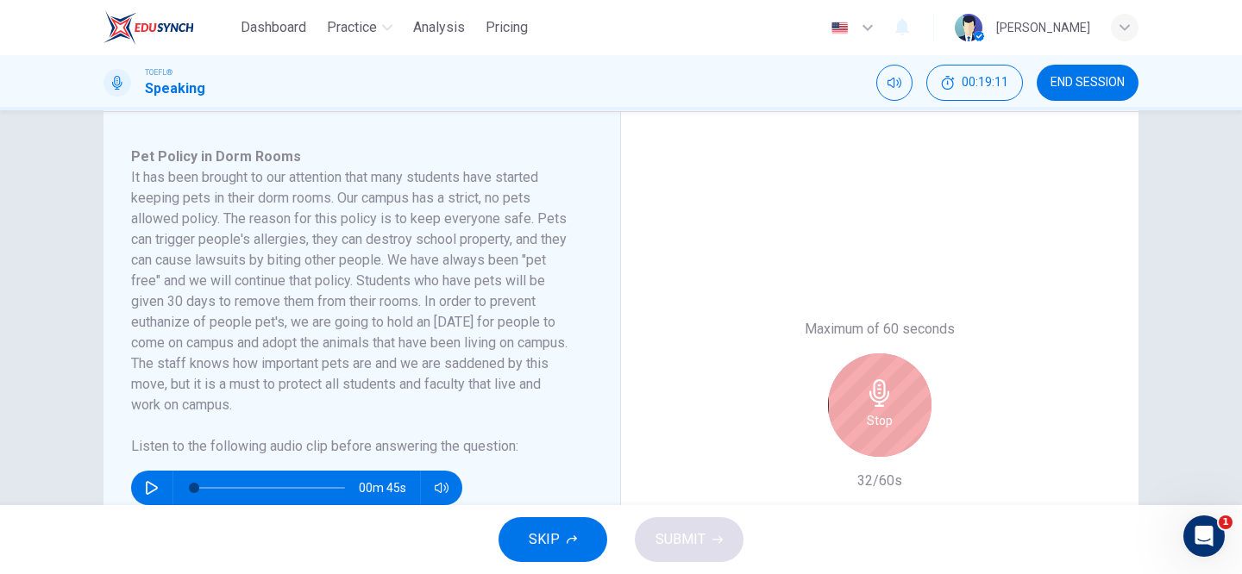
click at [860, 427] on div "Stop" at bounding box center [879, 405] width 103 height 103
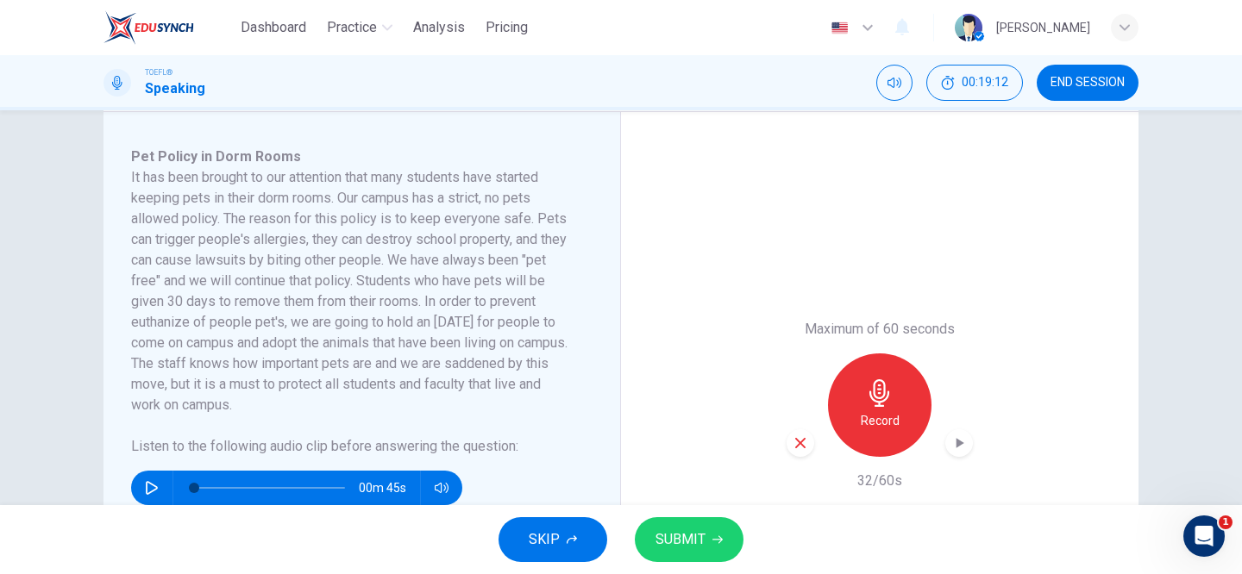
click at [698, 535] on span "SUBMIT" at bounding box center [680, 540] width 50 height 24
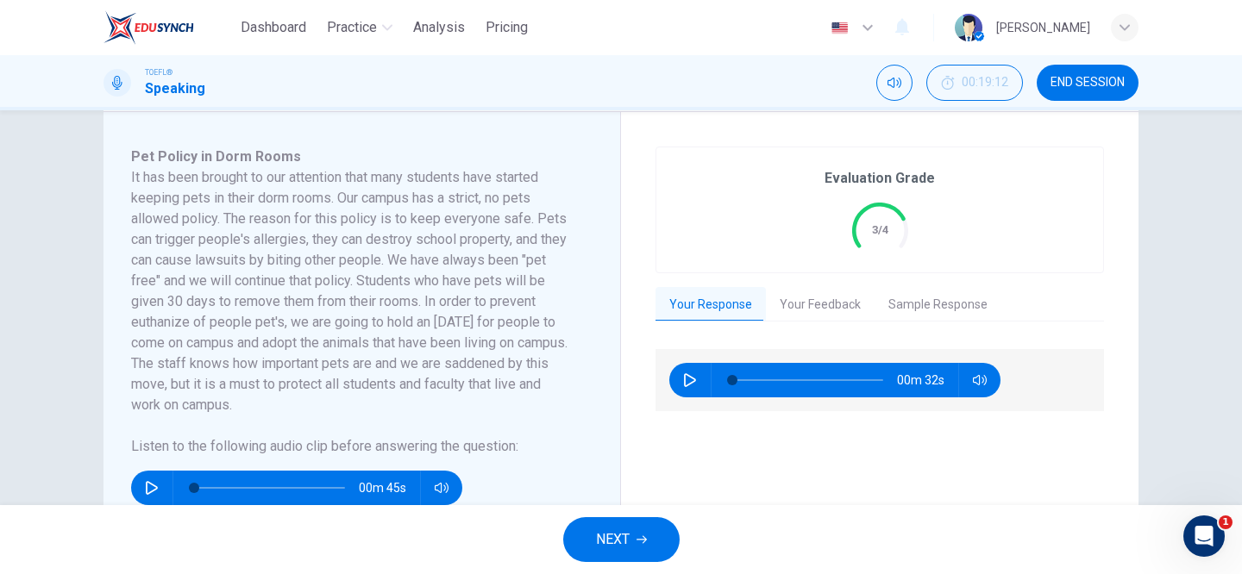
click at [823, 301] on button "Your Feedback" at bounding box center [820, 305] width 109 height 36
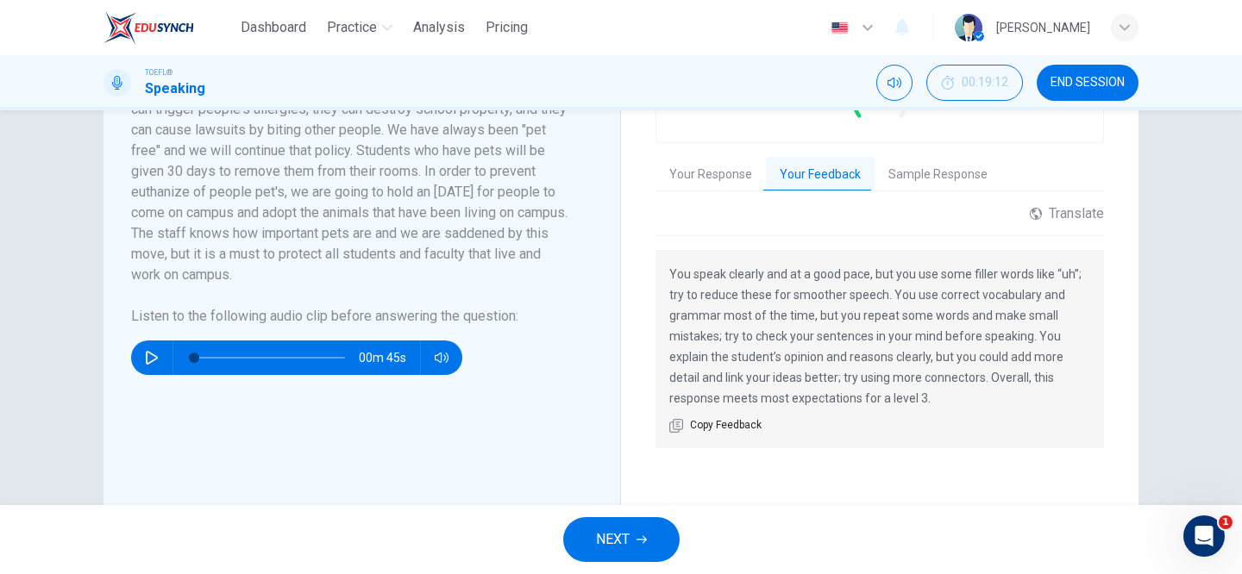
scroll to position [410, 0]
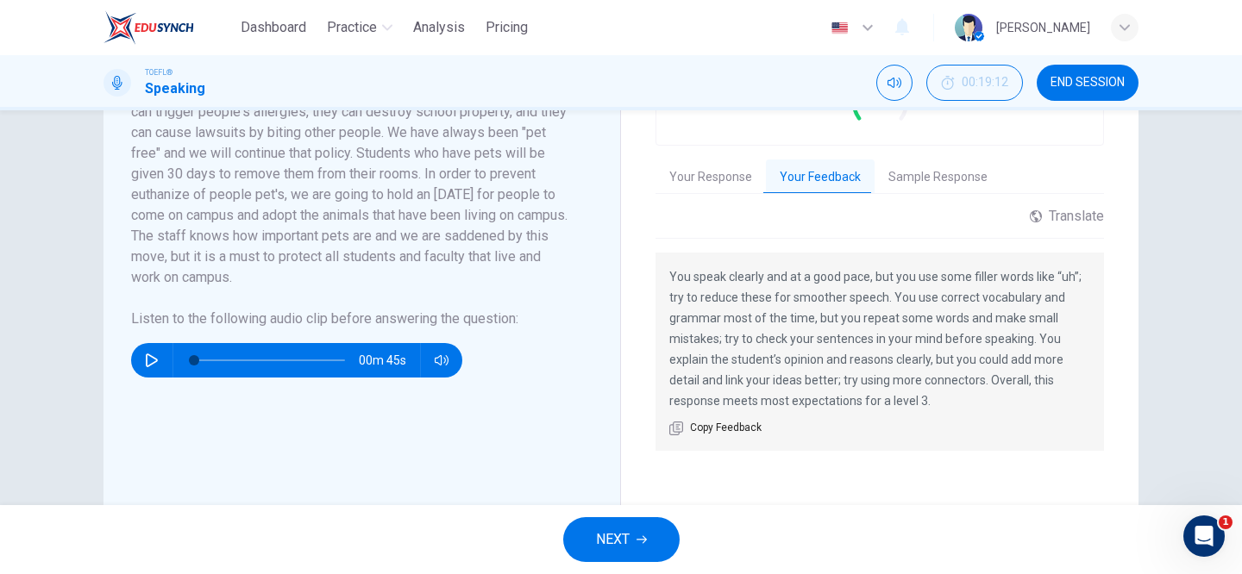
click at [620, 528] on span "NEXT" at bounding box center [613, 540] width 34 height 24
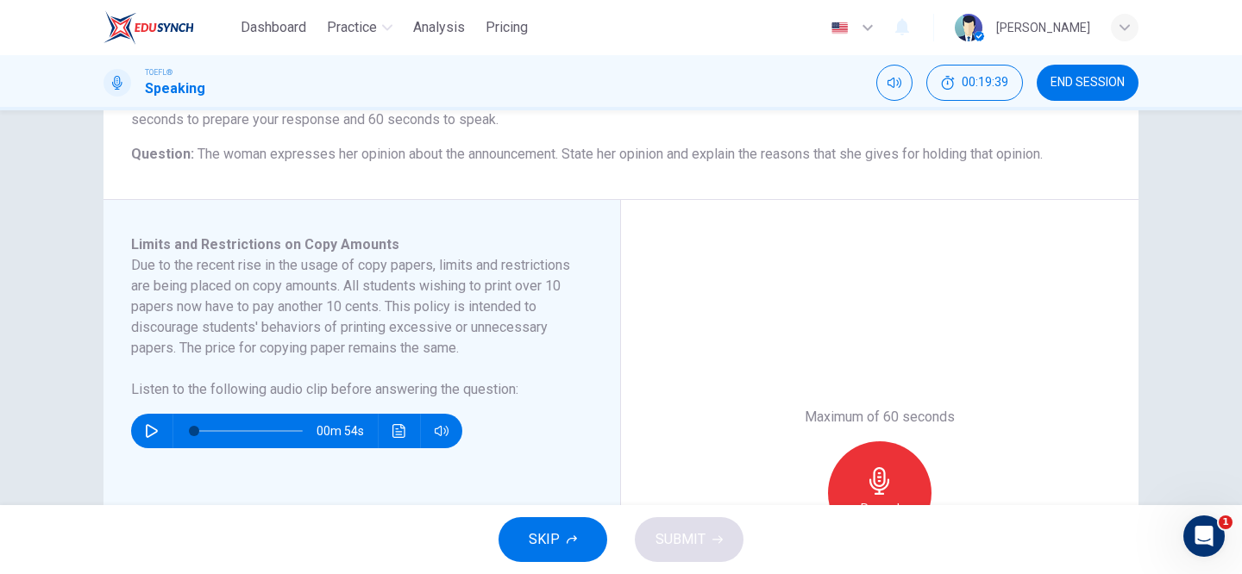
scroll to position [236, 0]
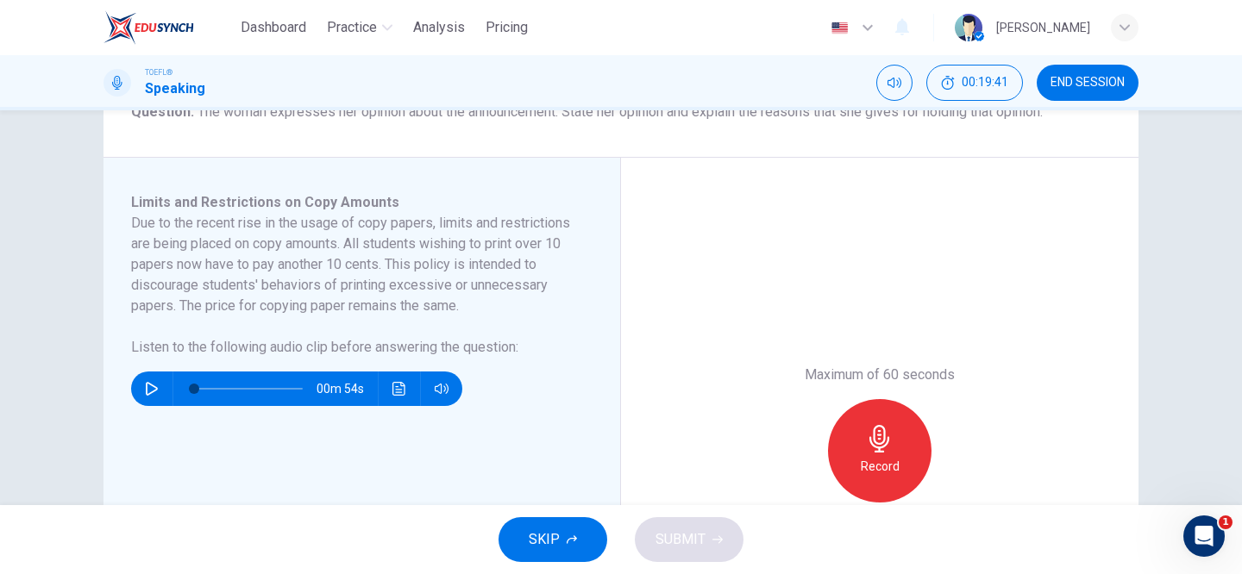
click at [156, 390] on icon "button" at bounding box center [152, 389] width 12 height 14
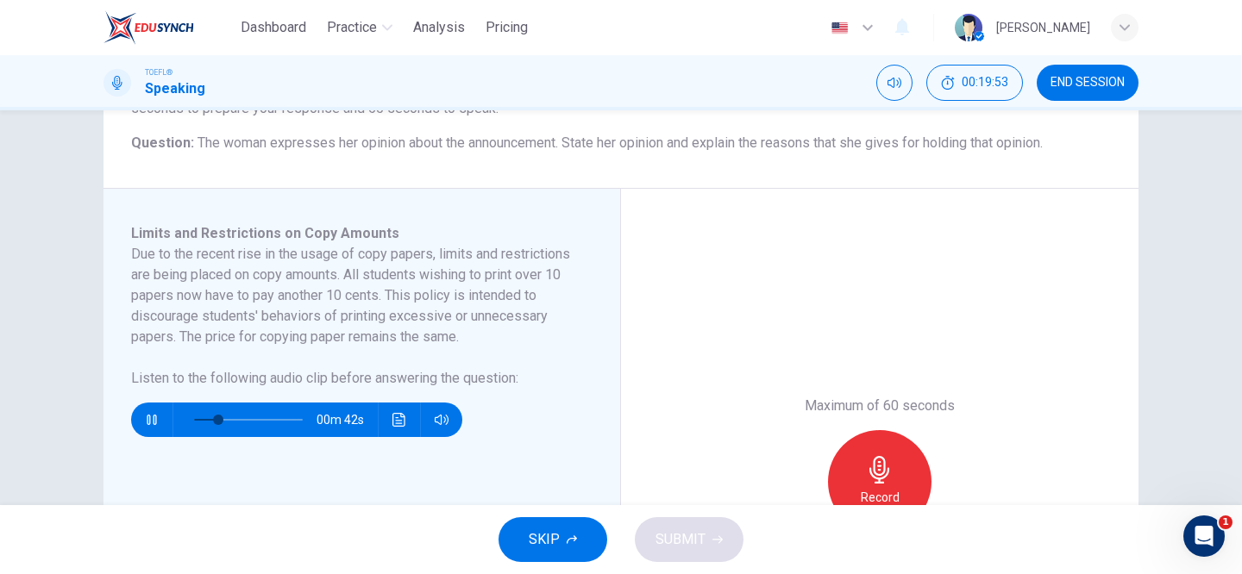
scroll to position [219, 0]
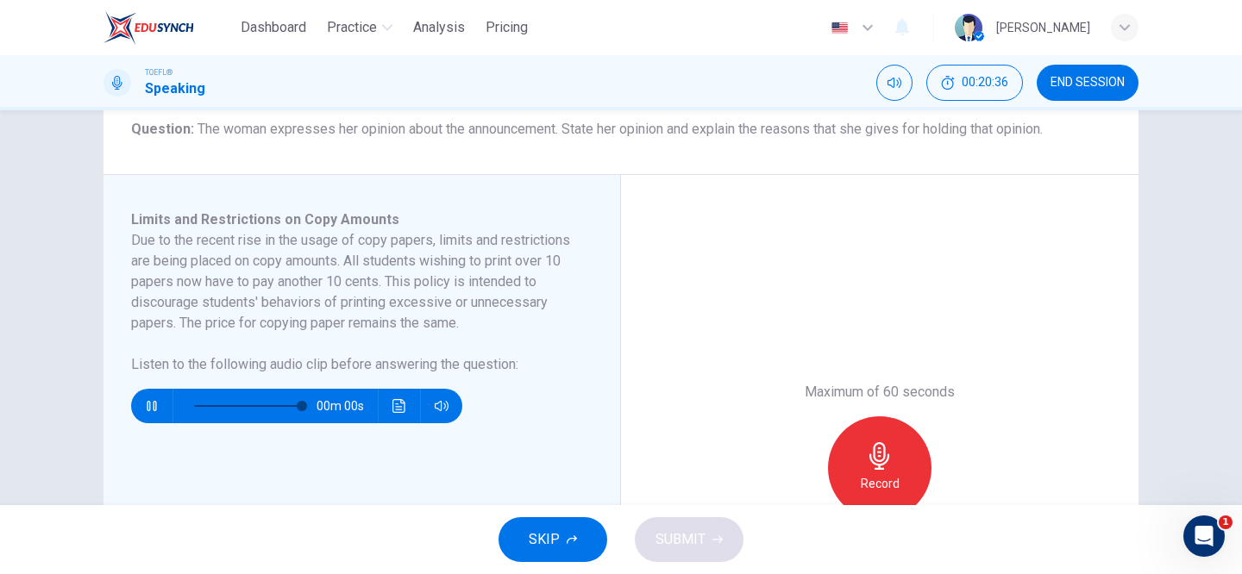
type input "0"
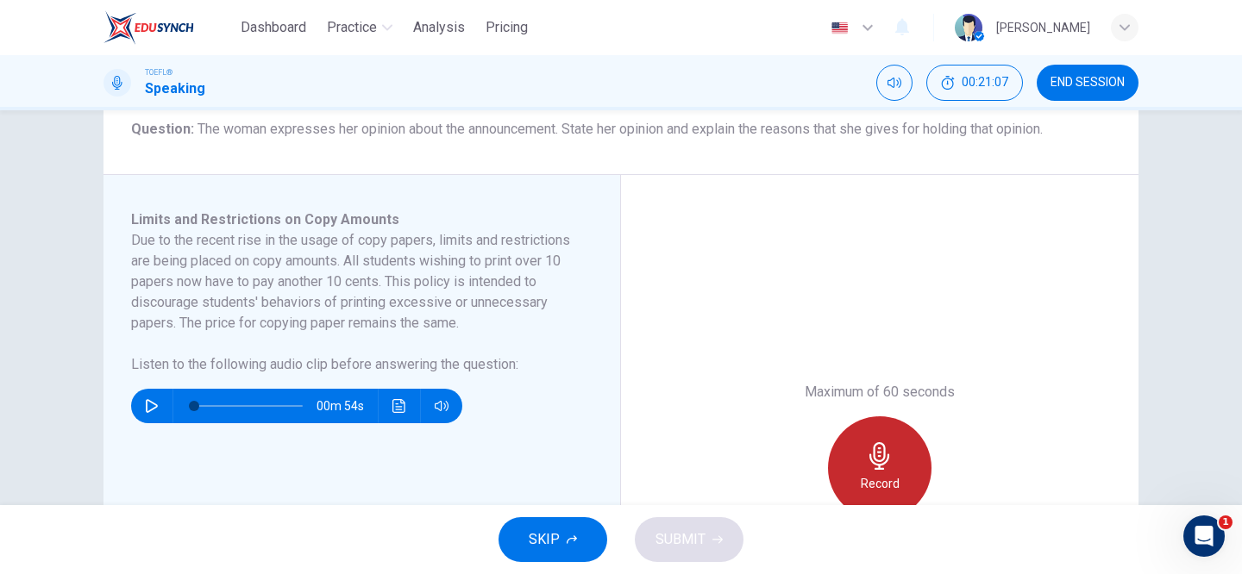
click at [872, 460] on icon "button" at bounding box center [879, 456] width 20 height 28
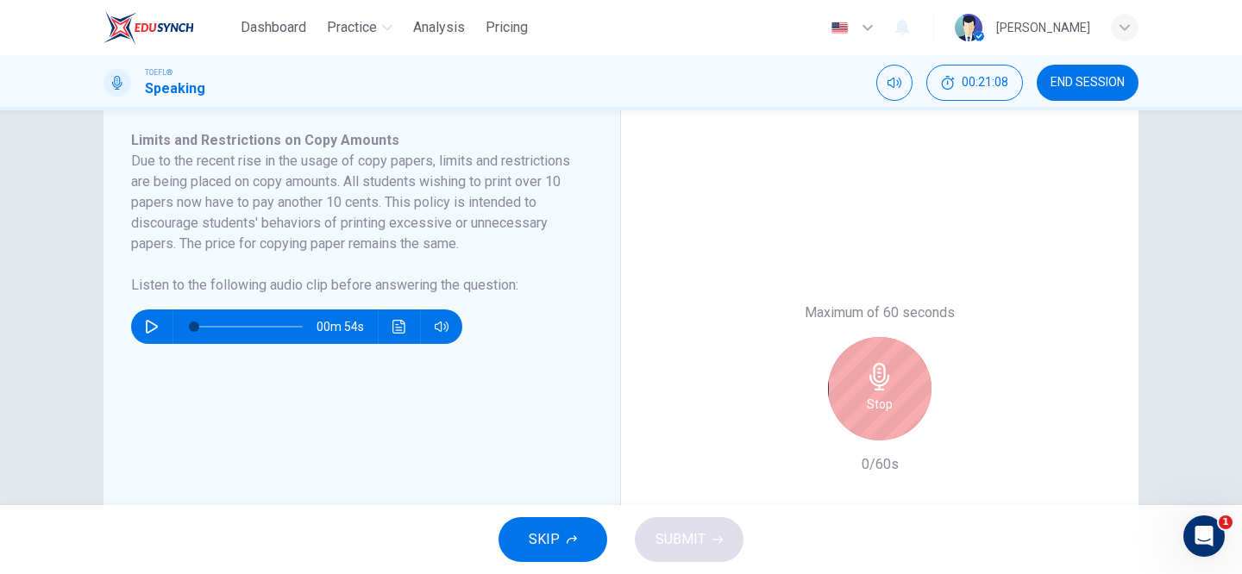
scroll to position [296, 0]
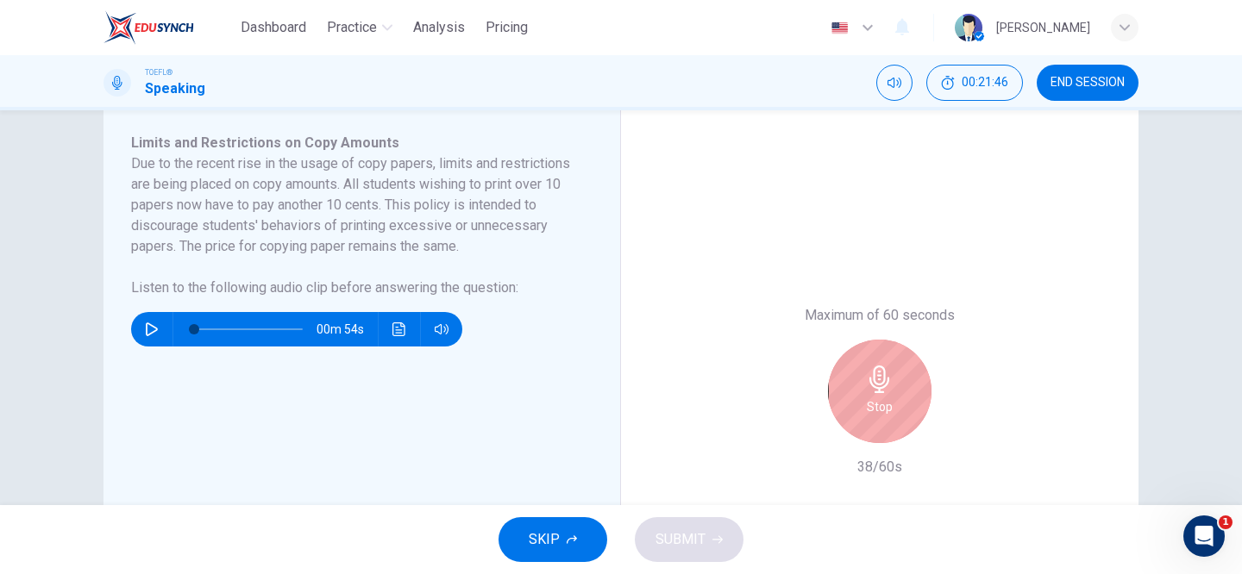
click at [841, 404] on div "Stop" at bounding box center [879, 391] width 103 height 103
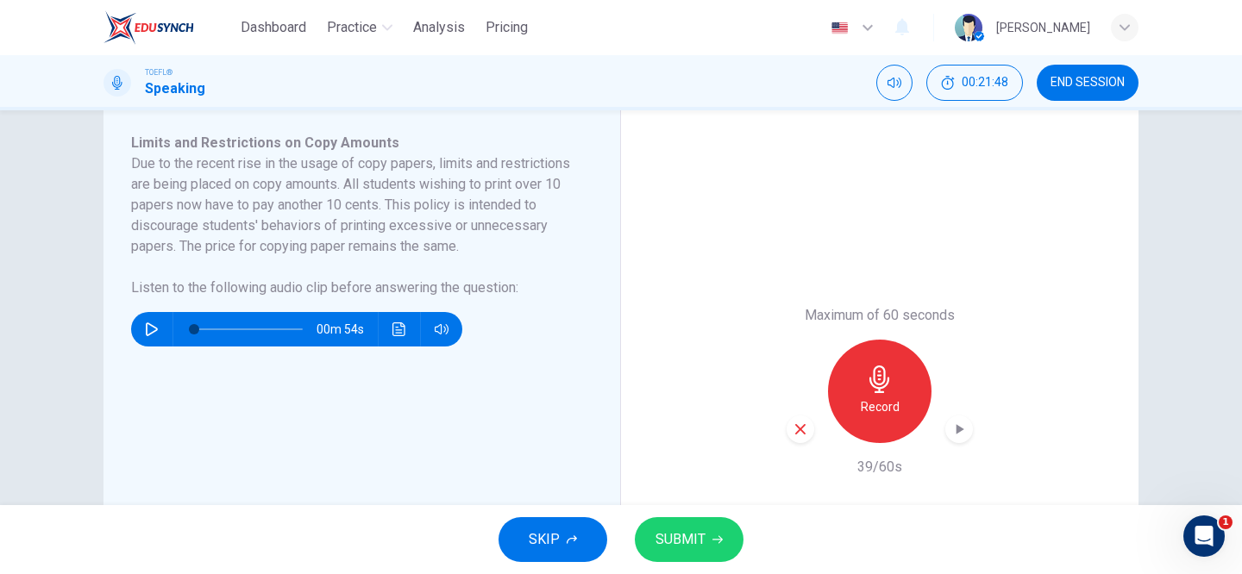
click at [693, 535] on span "SUBMIT" at bounding box center [680, 540] width 50 height 24
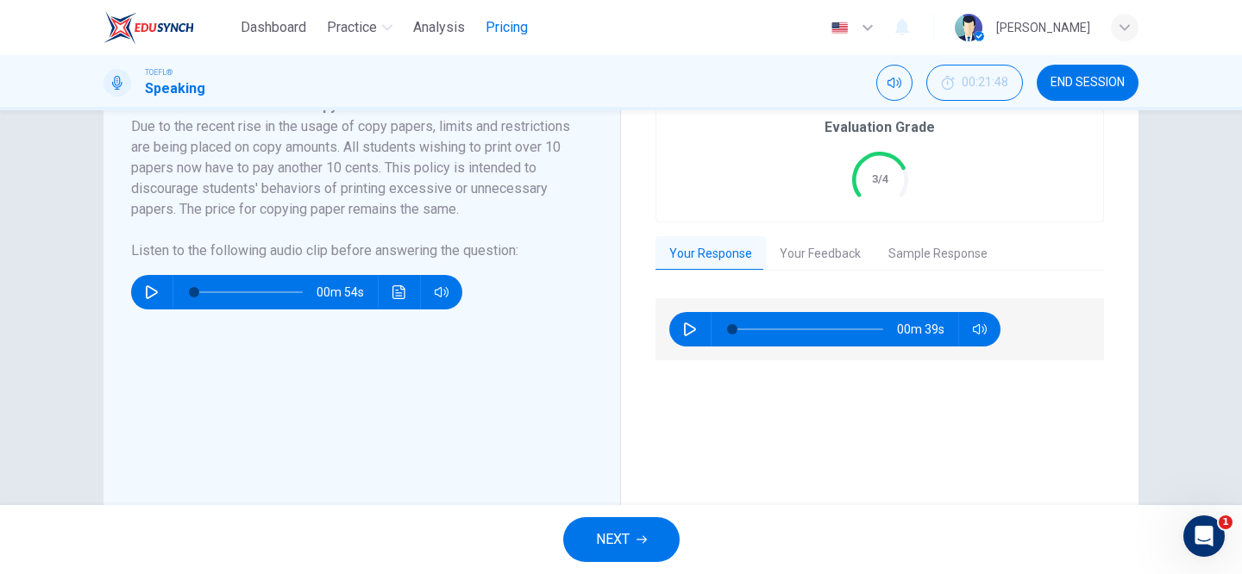
scroll to position [325, 0]
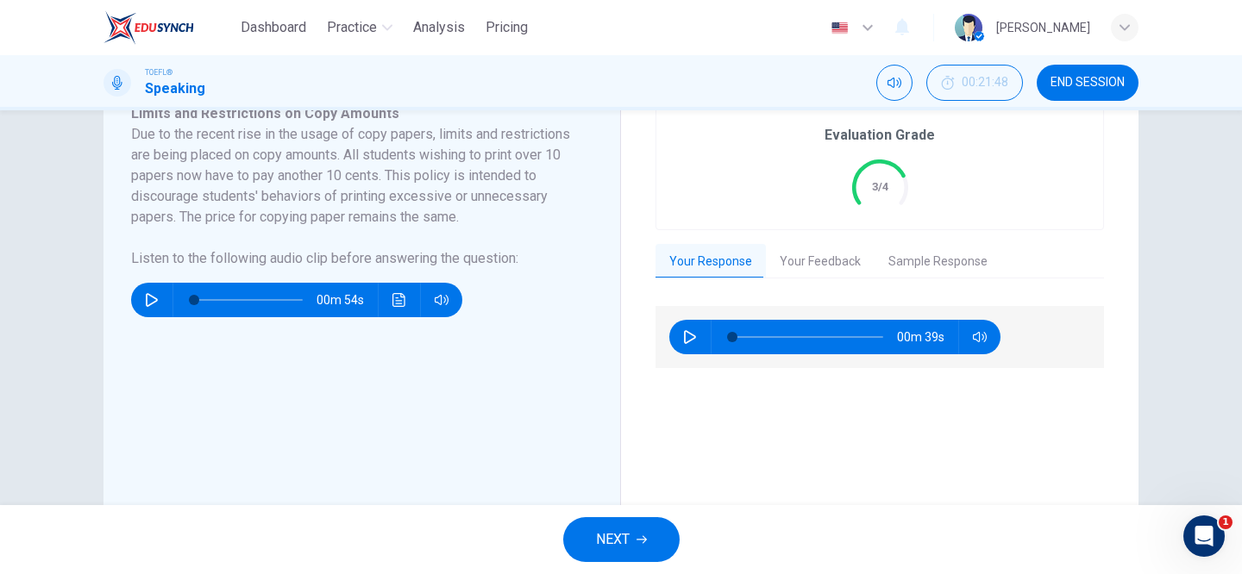
click at [828, 267] on button "Your Feedback" at bounding box center [820, 262] width 109 height 36
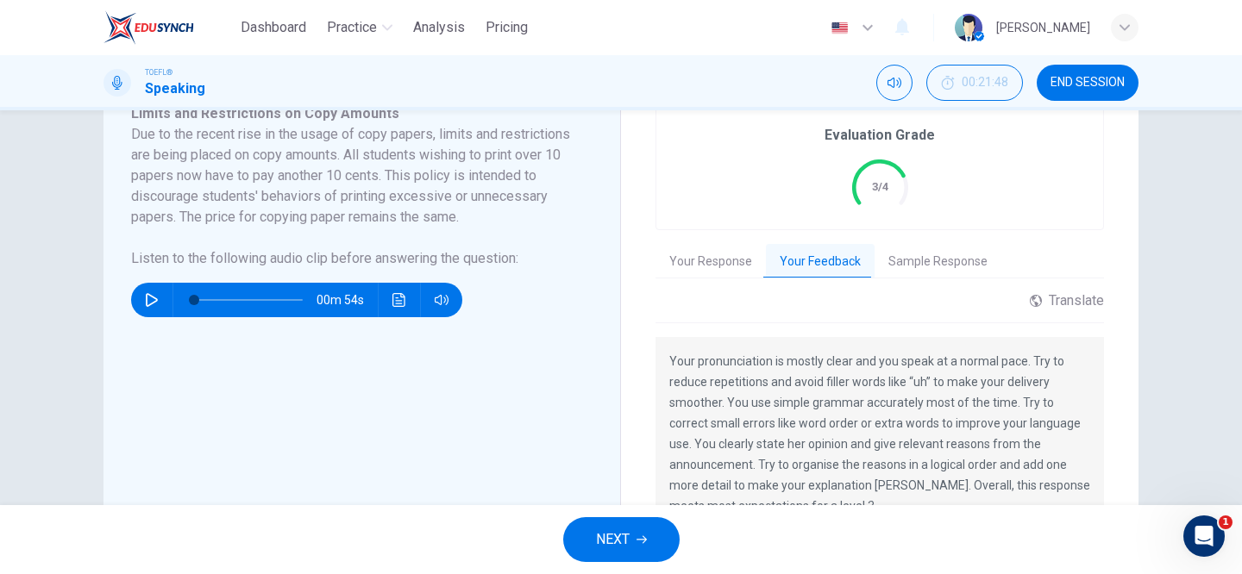
click at [637, 538] on icon "button" at bounding box center [641, 540] width 10 height 10
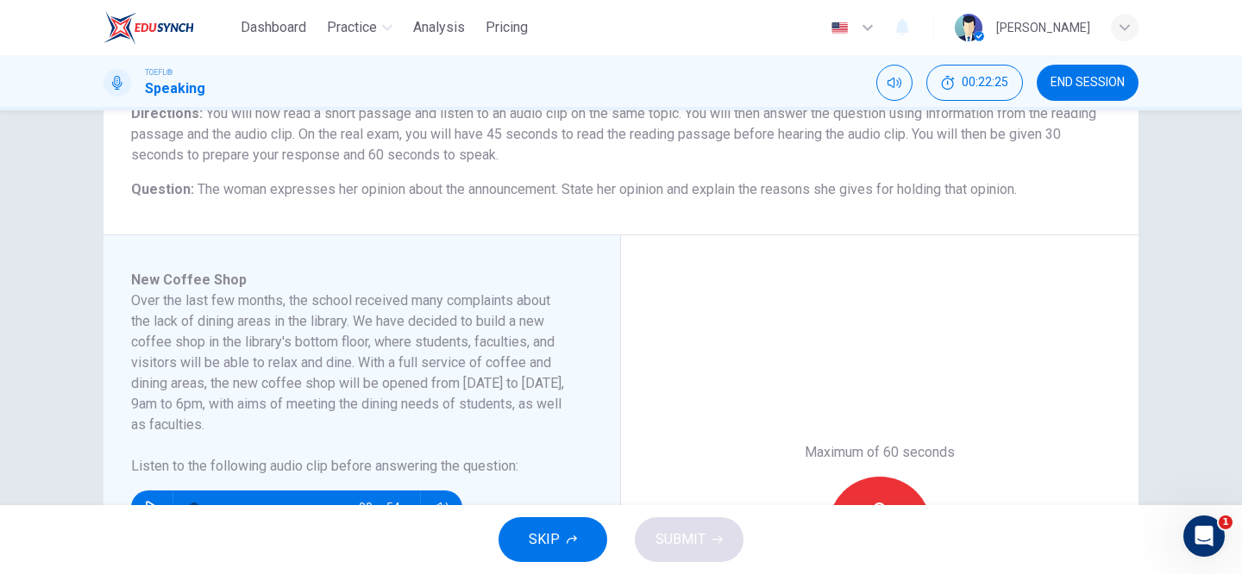
scroll to position [201, 0]
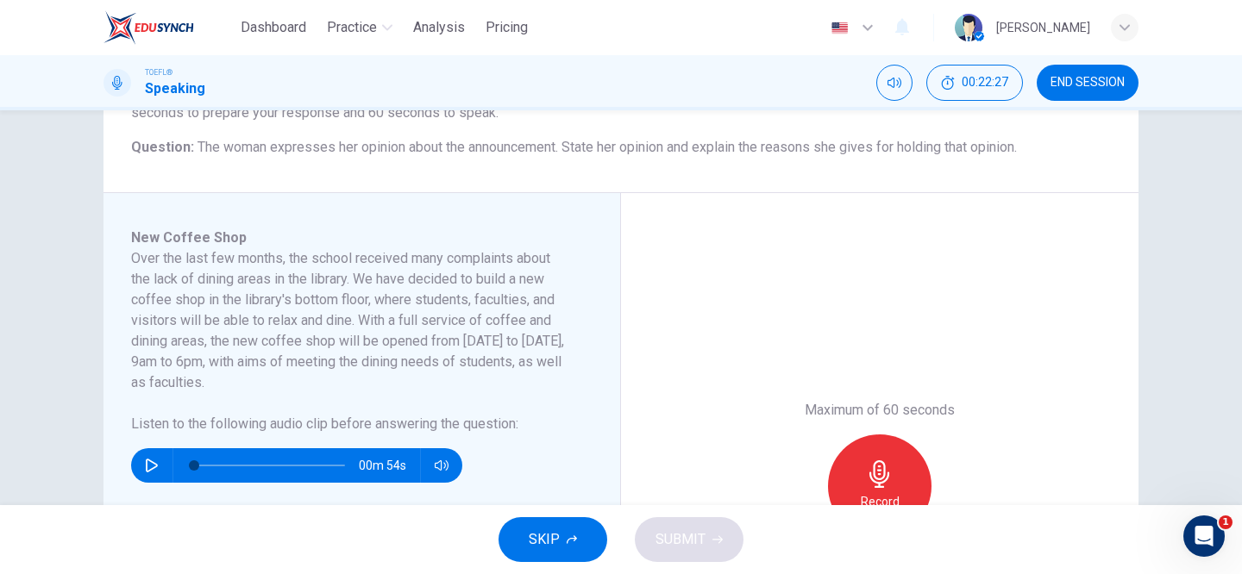
click at [153, 467] on icon "button" at bounding box center [152, 466] width 12 height 14
type input "0"
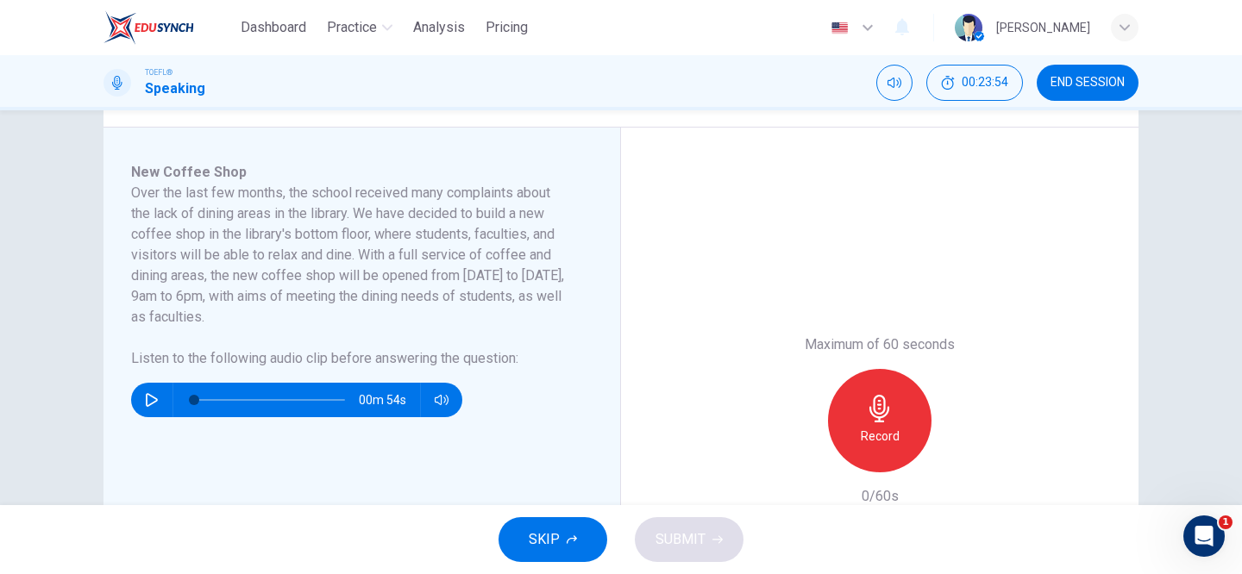
scroll to position [266, 0]
click at [866, 414] on icon "button" at bounding box center [880, 410] width 28 height 28
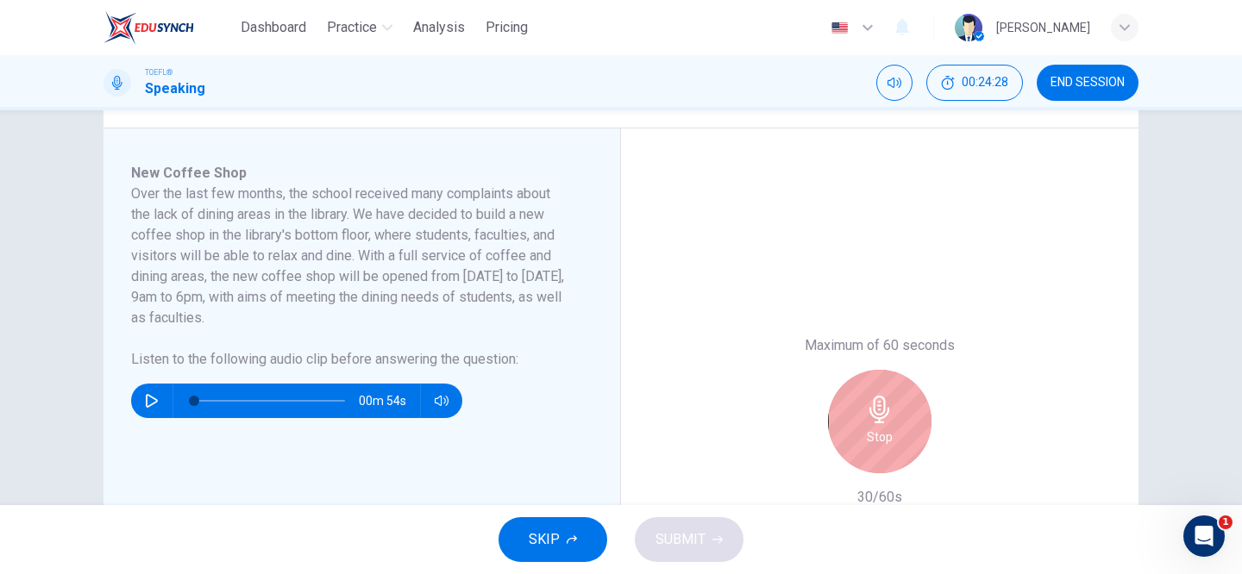
click at [866, 414] on icon "button" at bounding box center [880, 410] width 28 height 28
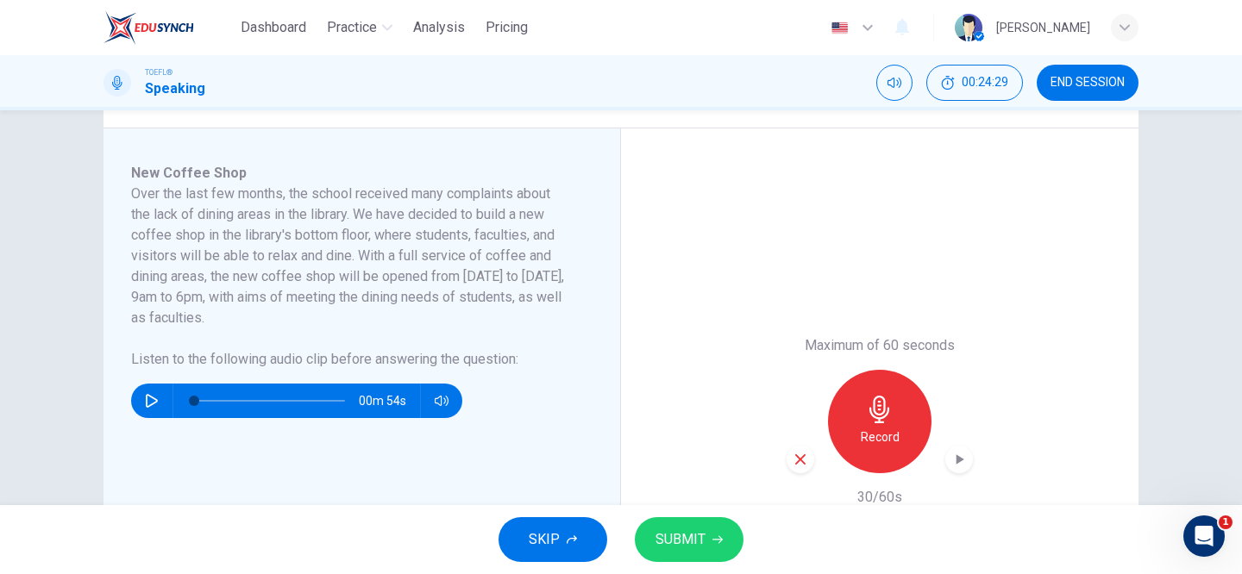
click at [691, 530] on span "SUBMIT" at bounding box center [680, 540] width 50 height 24
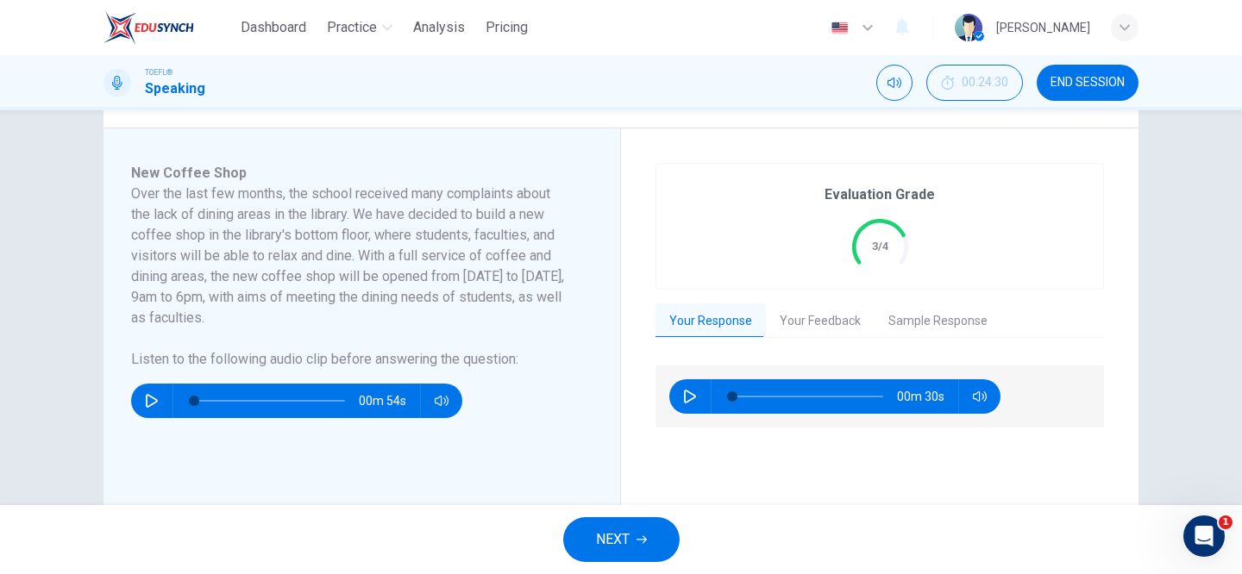
click at [838, 328] on button "Your Feedback" at bounding box center [820, 321] width 109 height 36
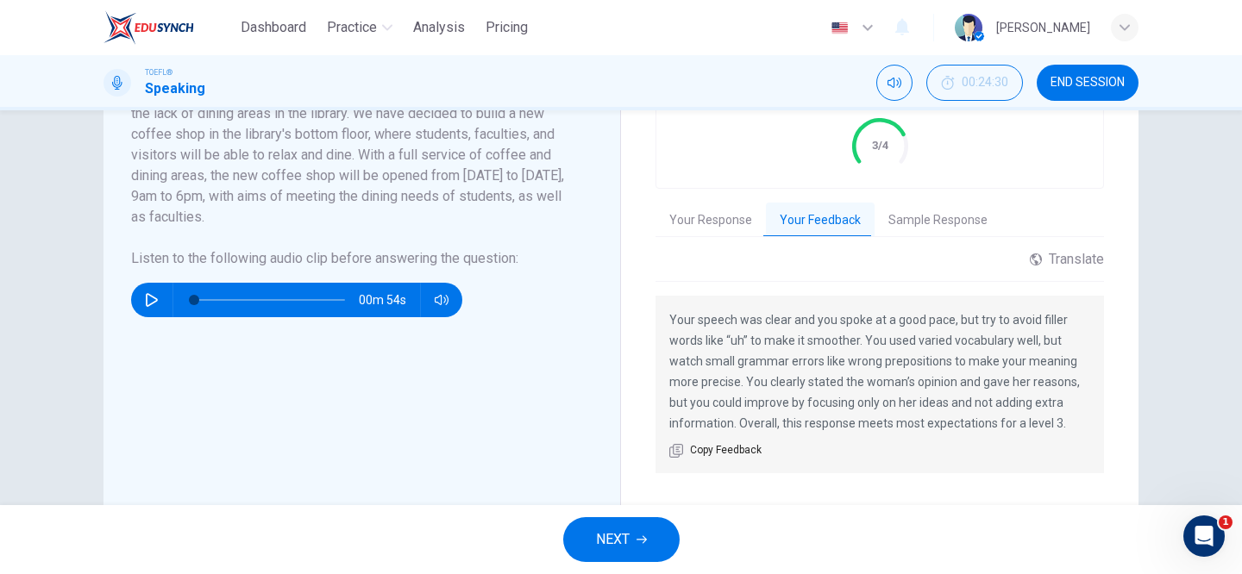
scroll to position [365, 0]
click at [635, 537] on button "NEXT" at bounding box center [621, 539] width 116 height 45
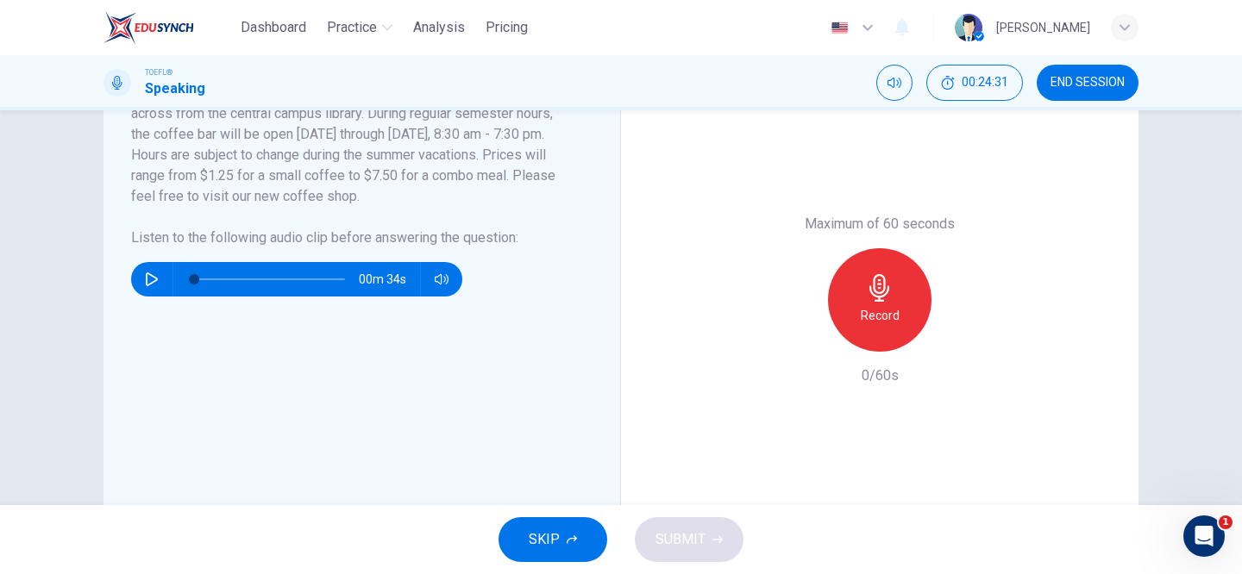
scroll to position [362, 0]
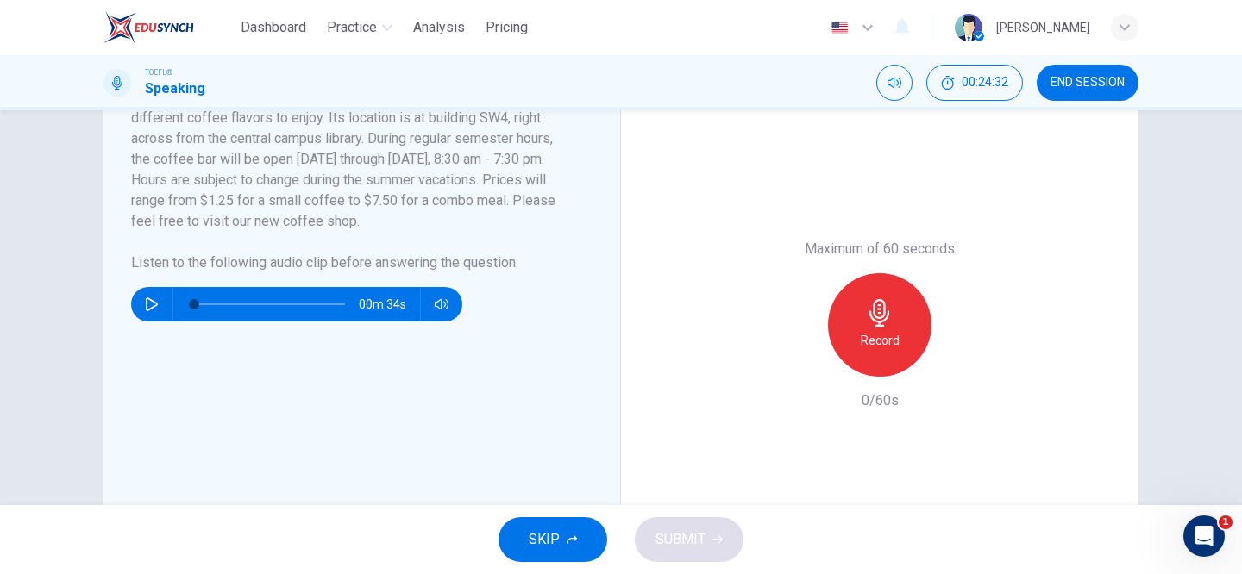
click at [867, 321] on icon "button" at bounding box center [880, 313] width 28 height 28
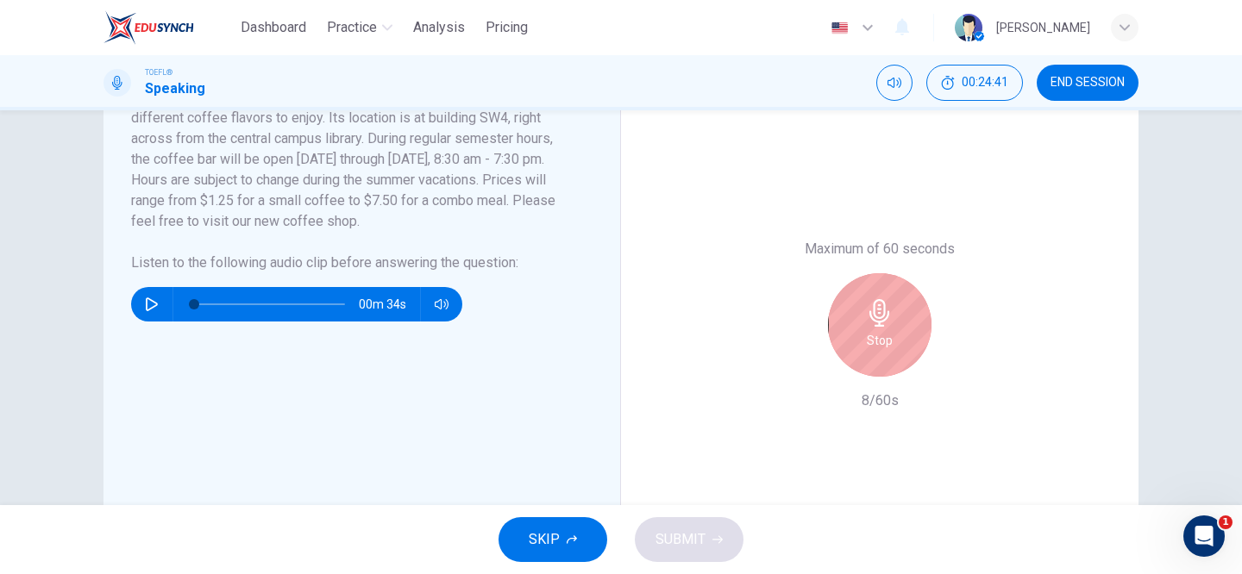
click at [867, 321] on icon "button" at bounding box center [880, 313] width 28 height 28
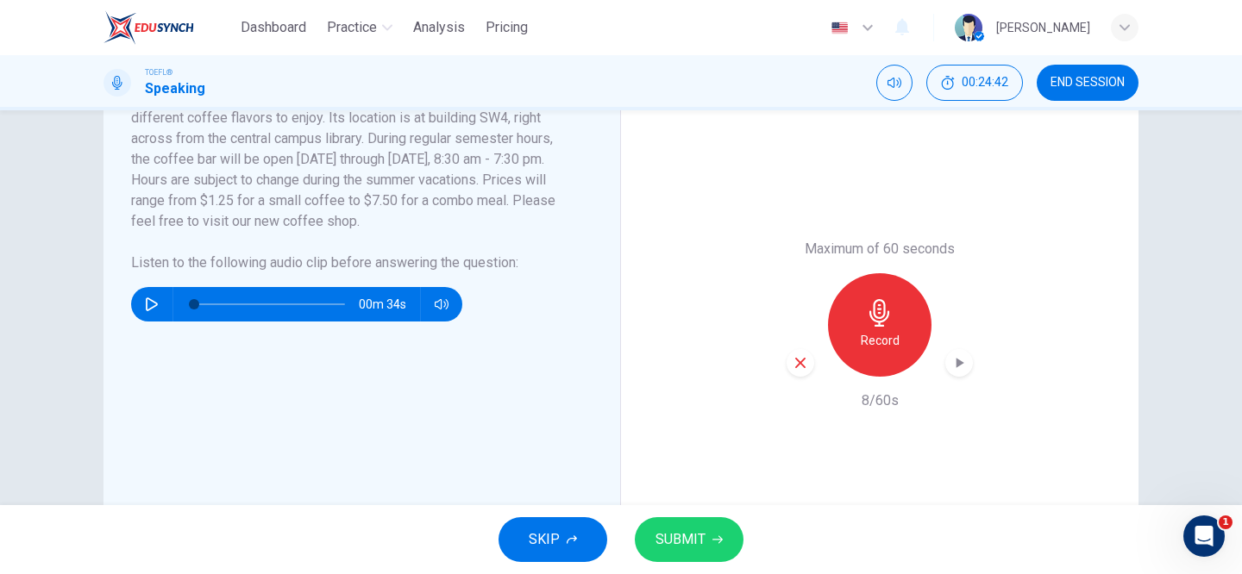
click at [690, 523] on button "SUBMIT" at bounding box center [689, 539] width 109 height 45
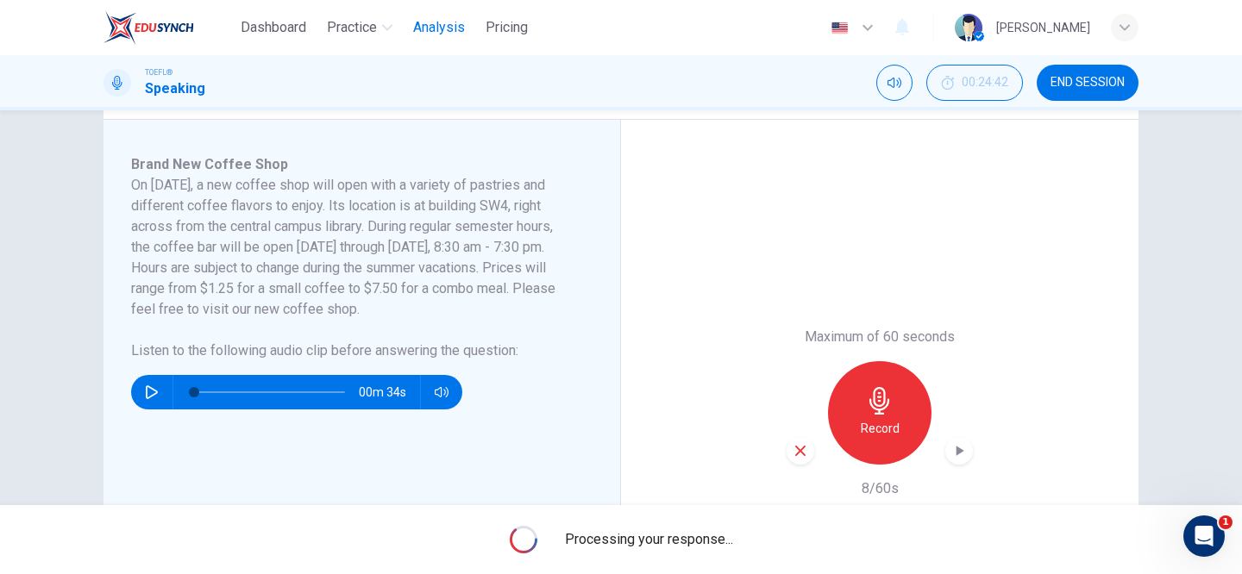
scroll to position [272, 0]
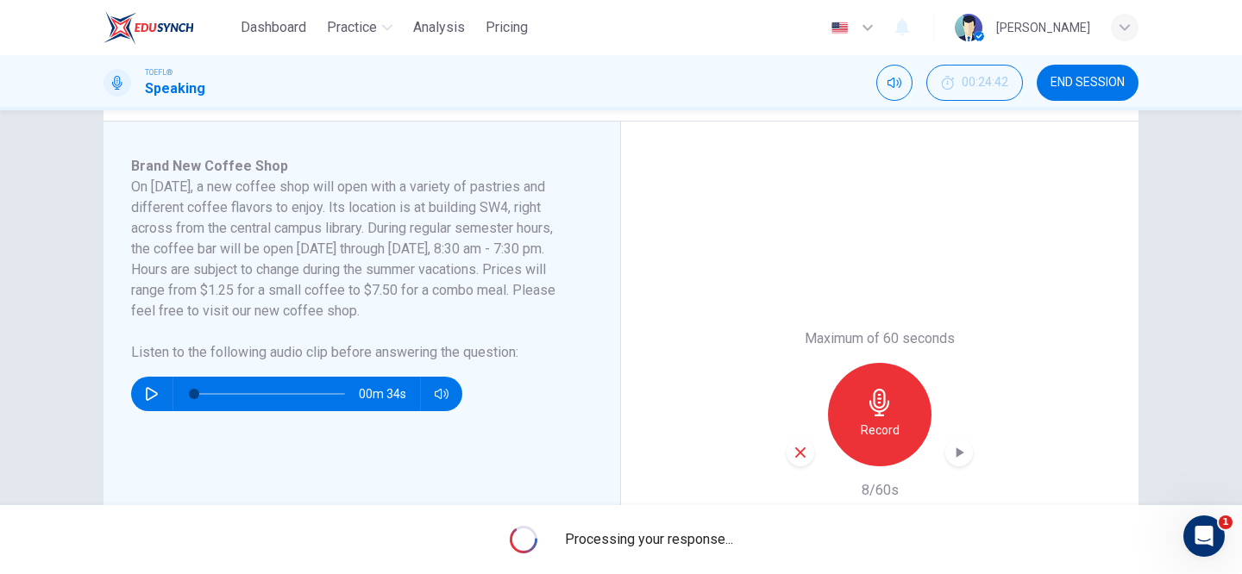
drag, startPoint x: 165, startPoint y: 175, endPoint x: 333, endPoint y: 260, distance: 188.6
click at [333, 261] on div "Brand New Coffee Shop On [DATE], a new coffee shop will open with a variety of …" at bounding box center [368, 414] width 475 height 517
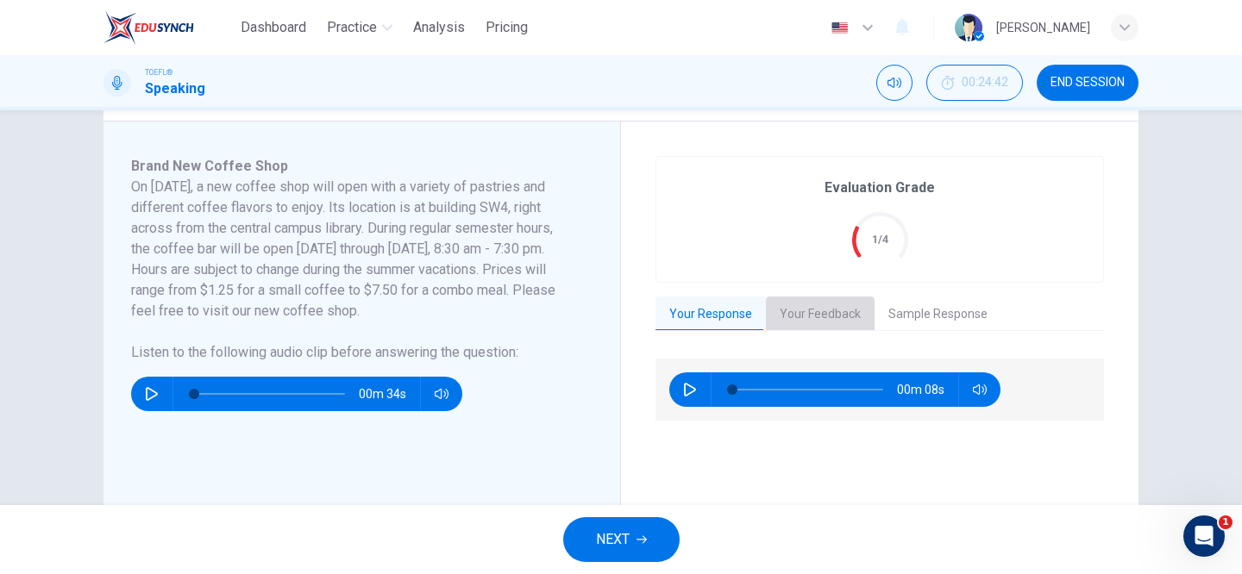
click at [831, 317] on button "Your Feedback" at bounding box center [820, 315] width 109 height 36
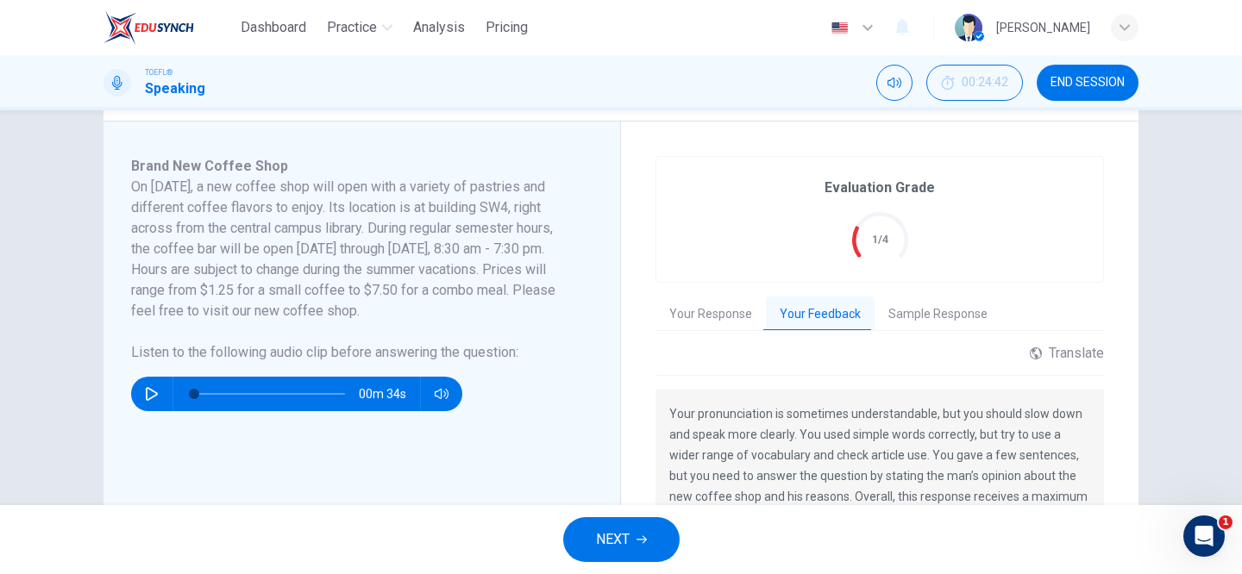
scroll to position [370, 0]
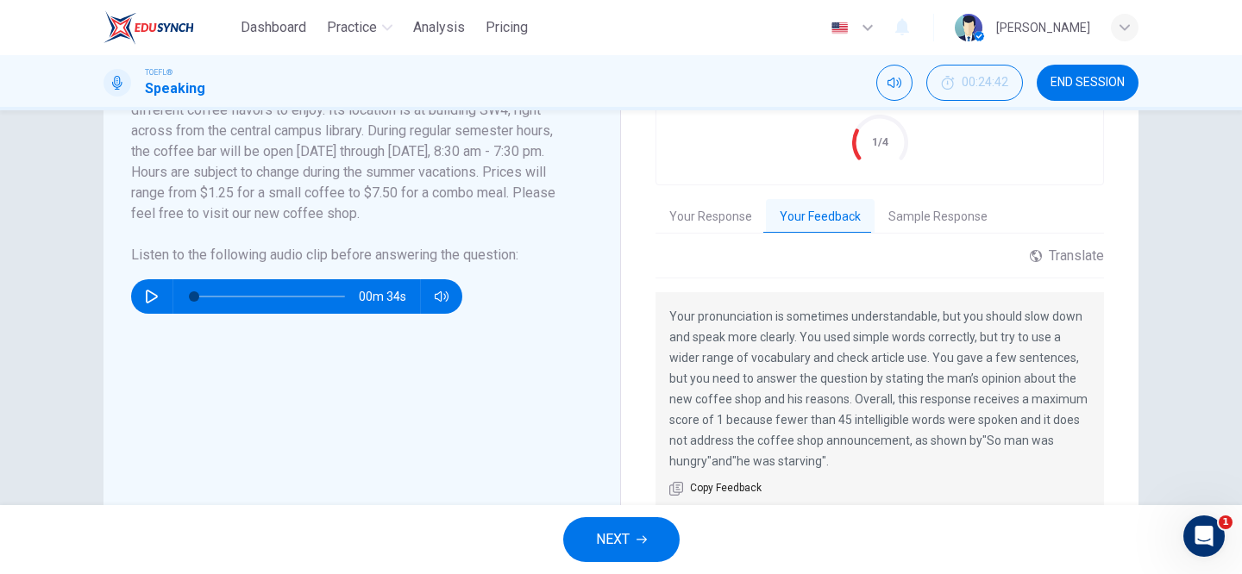
drag, startPoint x: 831, startPoint y: 404, endPoint x: 434, endPoint y: 339, distance: 402.7
click at [434, 339] on div "Brand New Coffee Shop On [DATE], a new coffee shop will open with a variety of …" at bounding box center [620, 317] width 1035 height 586
click at [624, 542] on span "NEXT" at bounding box center [613, 540] width 34 height 24
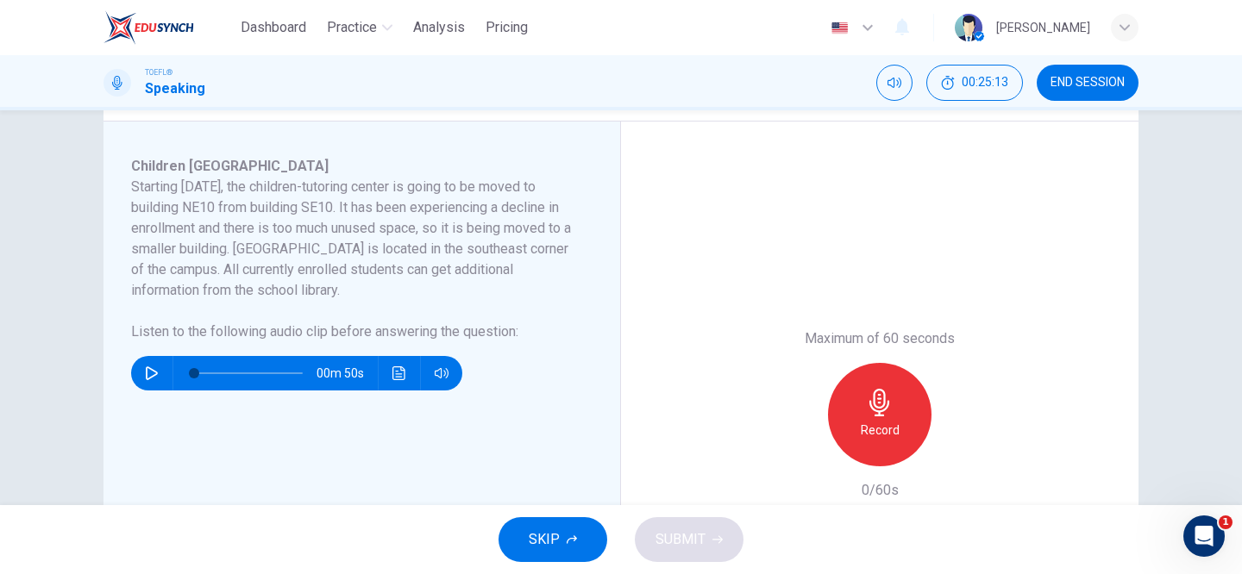
scroll to position [272, 0]
click at [152, 371] on icon "button" at bounding box center [152, 374] width 12 height 14
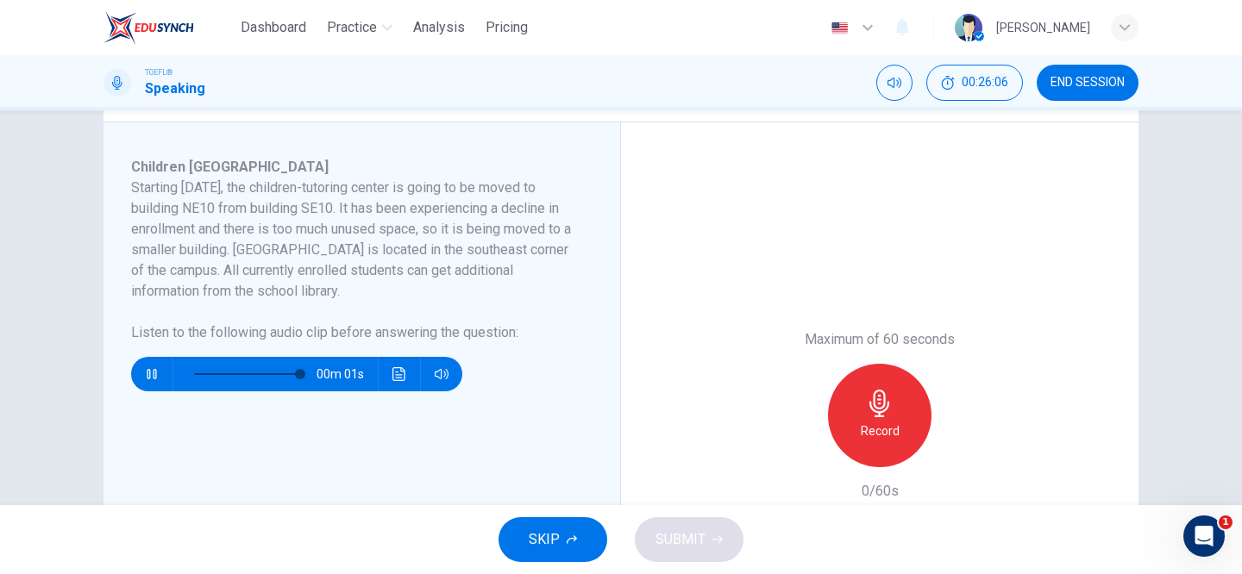
type input "0"
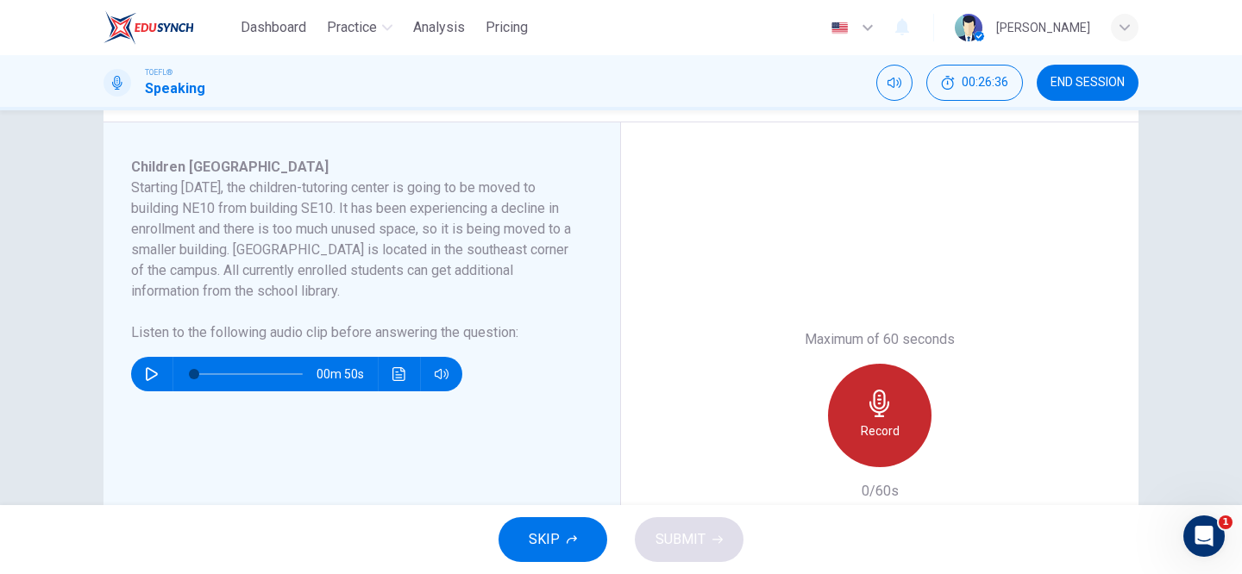
click at [873, 402] on icon "button" at bounding box center [879, 404] width 20 height 28
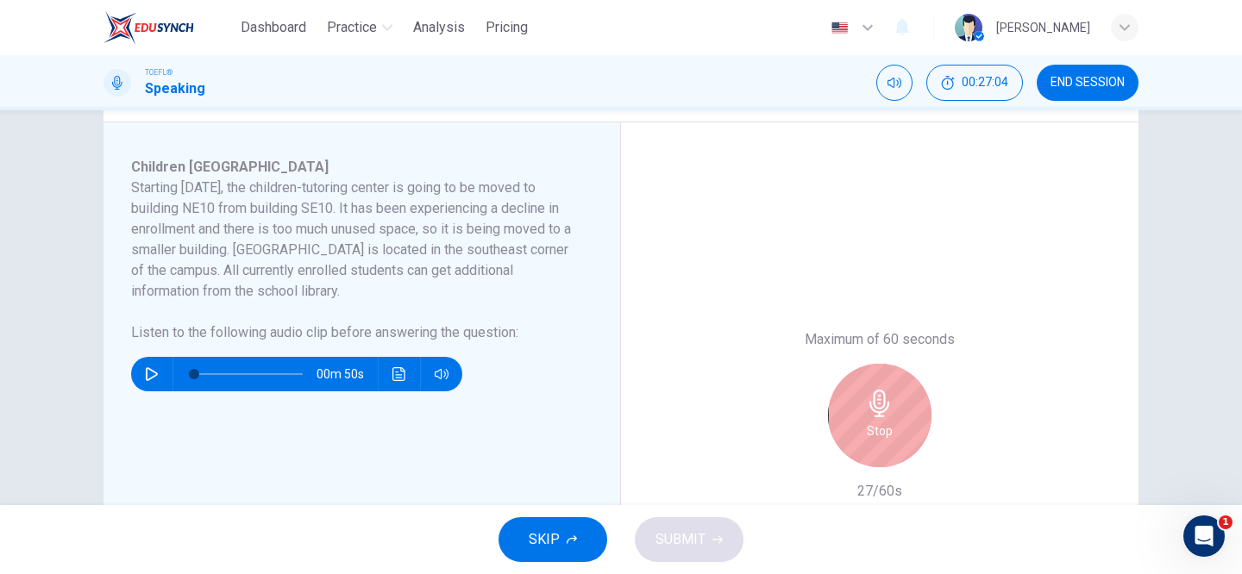
click at [873, 402] on icon "button" at bounding box center [879, 404] width 20 height 28
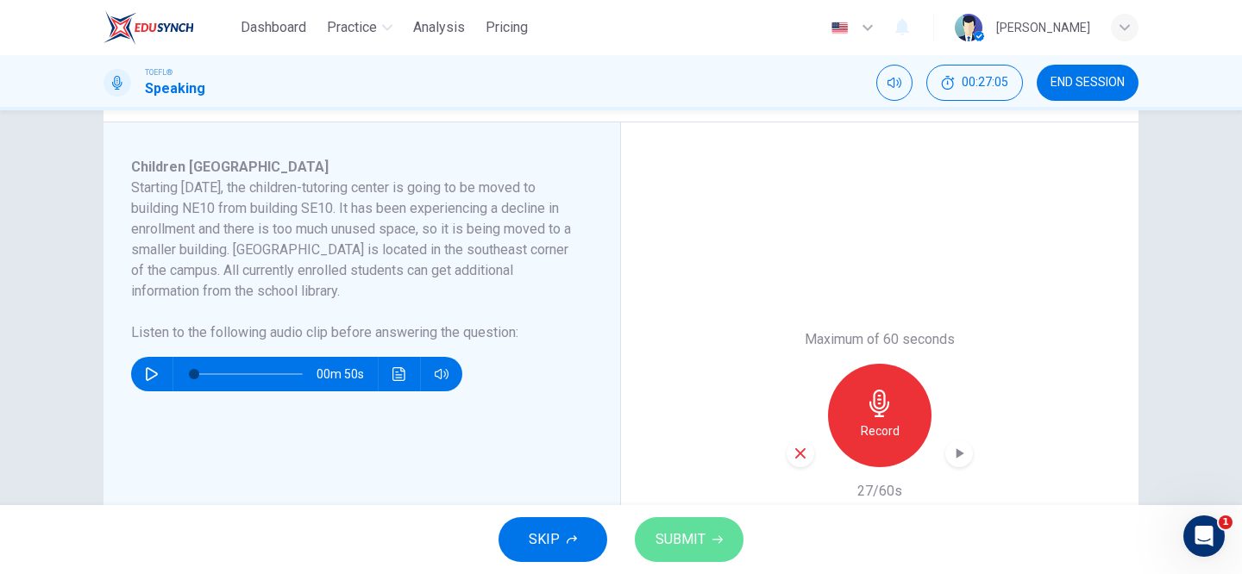
click at [692, 529] on span "SUBMIT" at bounding box center [680, 540] width 50 height 24
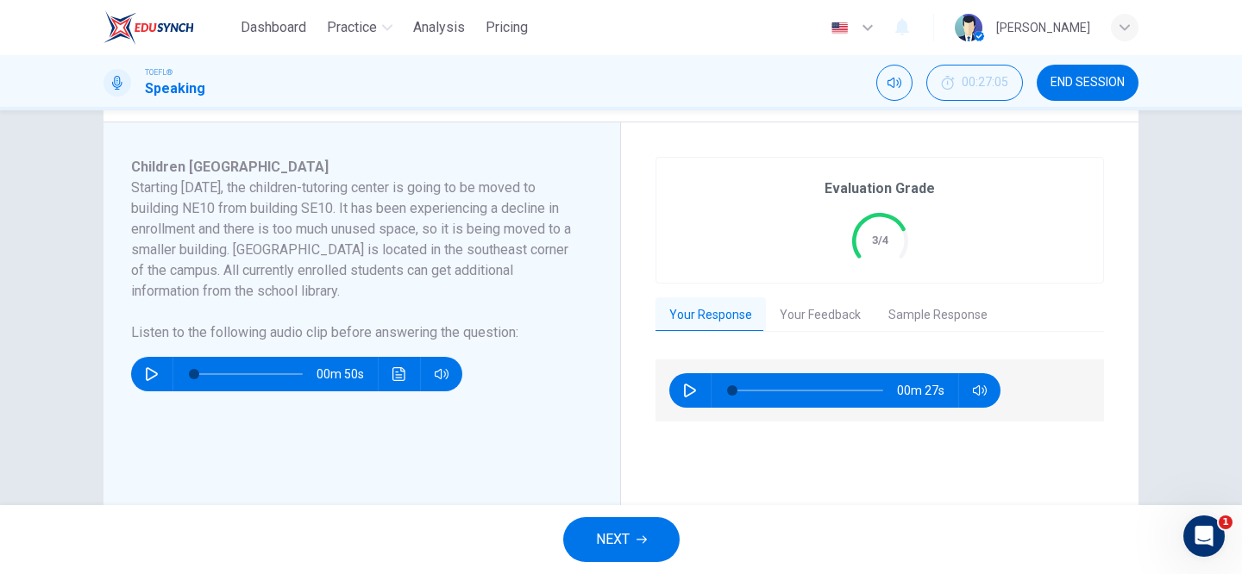
click at [825, 322] on button "Your Feedback" at bounding box center [820, 315] width 109 height 36
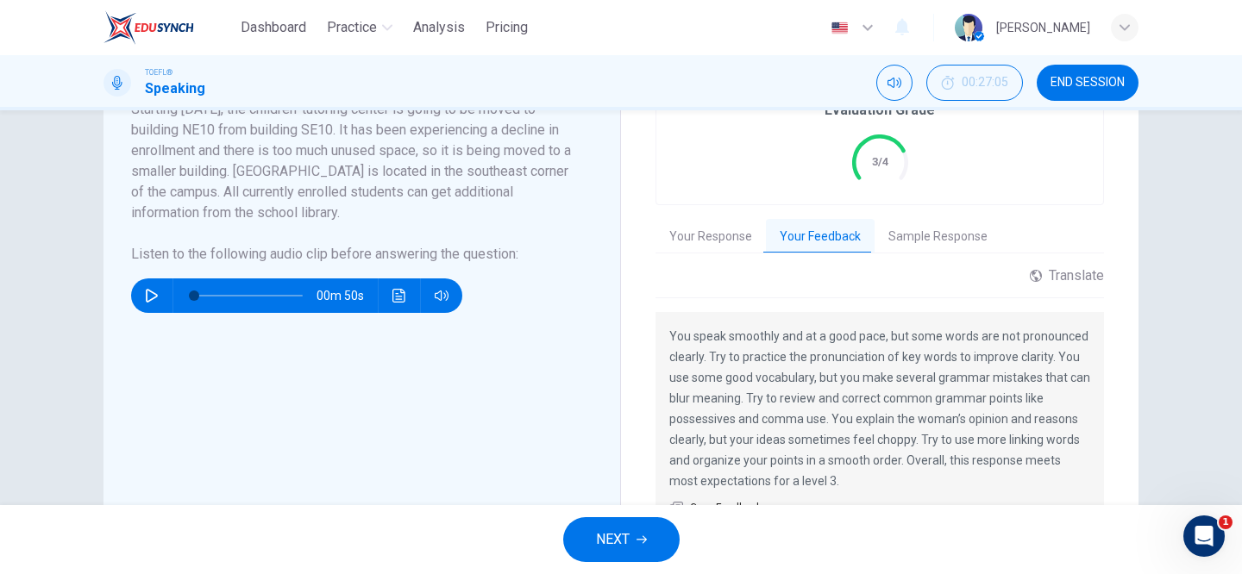
scroll to position [347, 0]
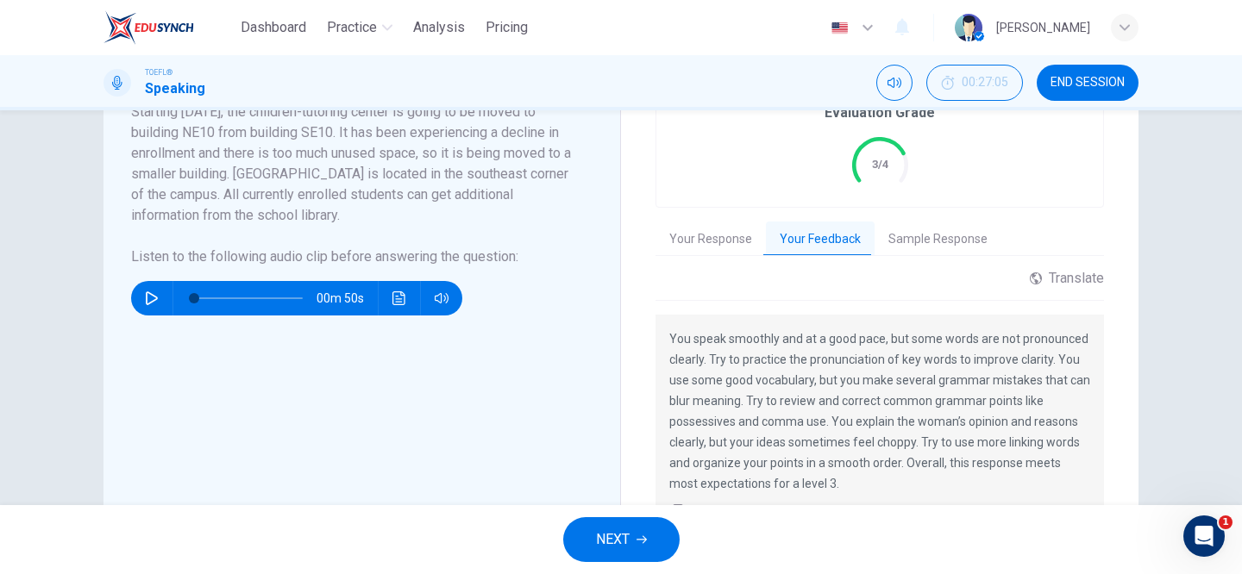
drag, startPoint x: 917, startPoint y: 435, endPoint x: 955, endPoint y: 436, distance: 38.8
click at [955, 436] on p "You speak smoothly and at a good pace, but some words are not pronounced clearl…" at bounding box center [879, 411] width 421 height 166
click at [617, 528] on span "NEXT" at bounding box center [613, 540] width 34 height 24
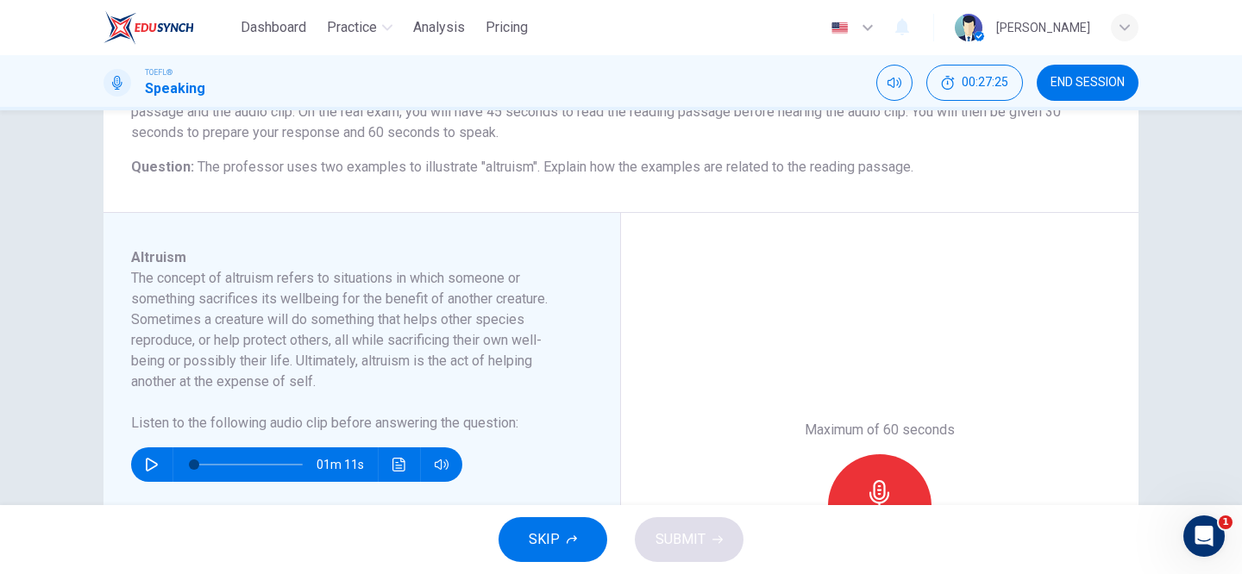
scroll to position [197, 0]
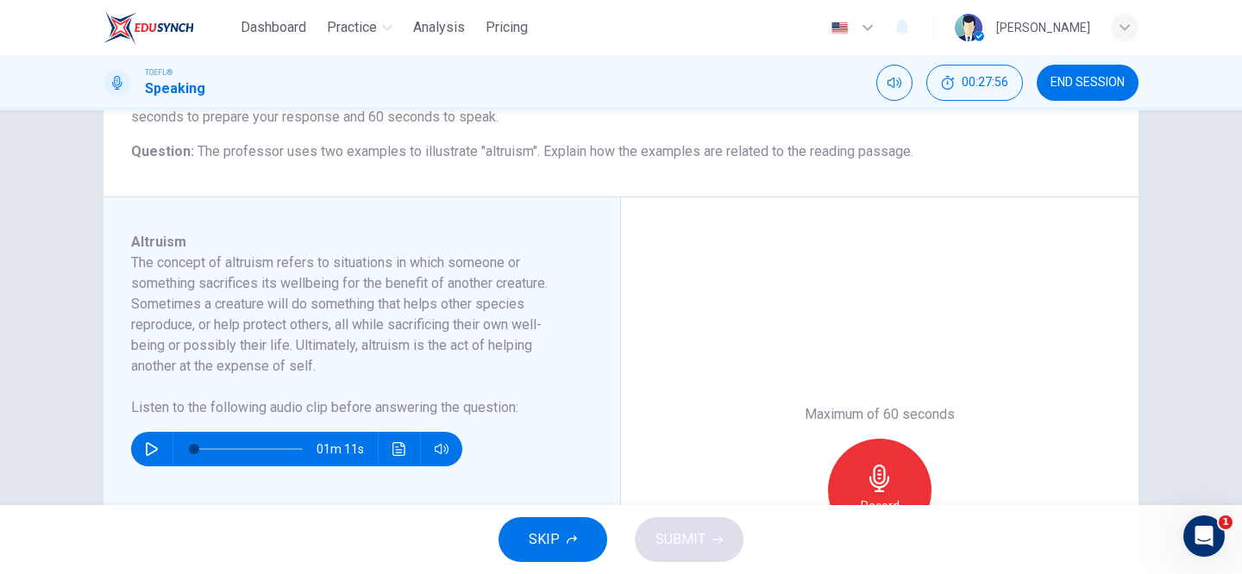
click at [150, 445] on icon "button" at bounding box center [152, 449] width 12 height 14
type input "0"
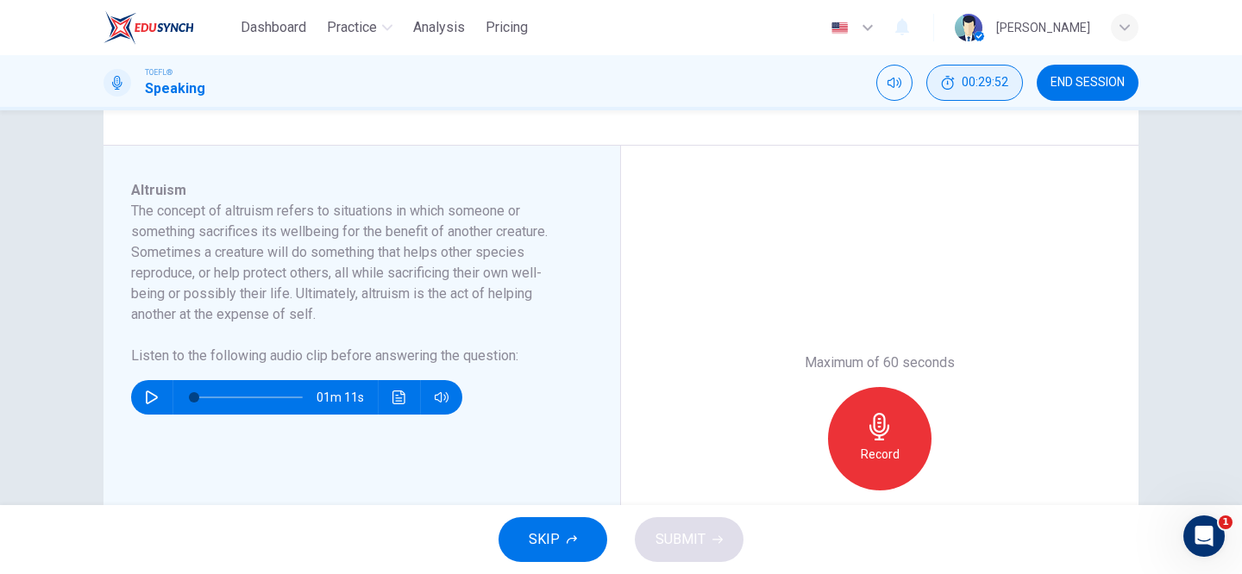
scroll to position [246, 0]
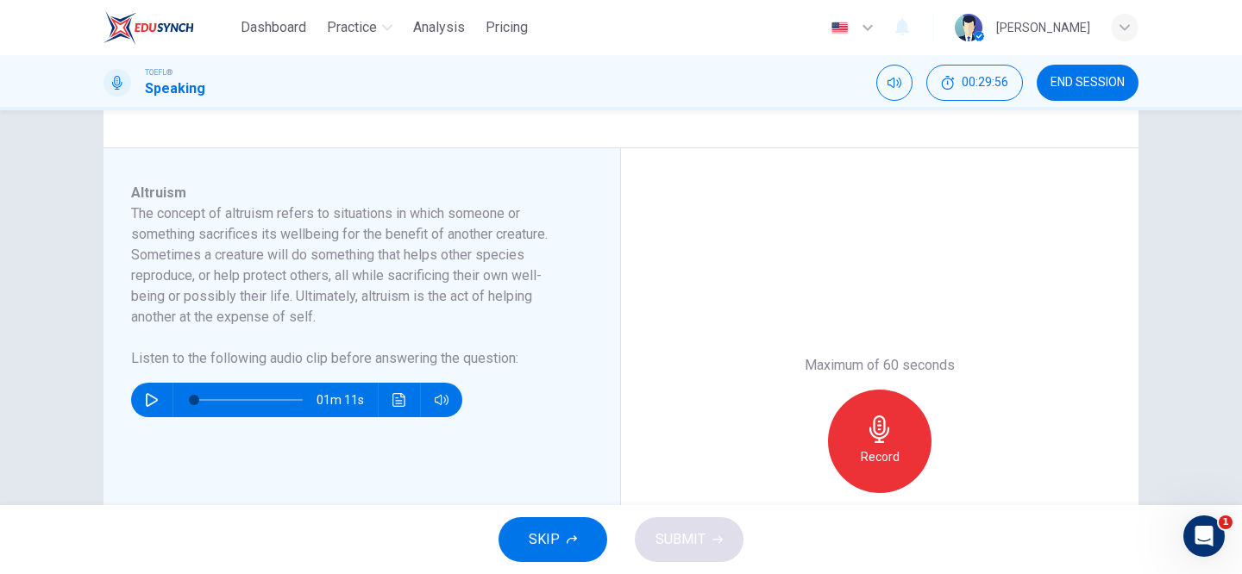
click at [877, 423] on icon "button" at bounding box center [880, 430] width 28 height 28
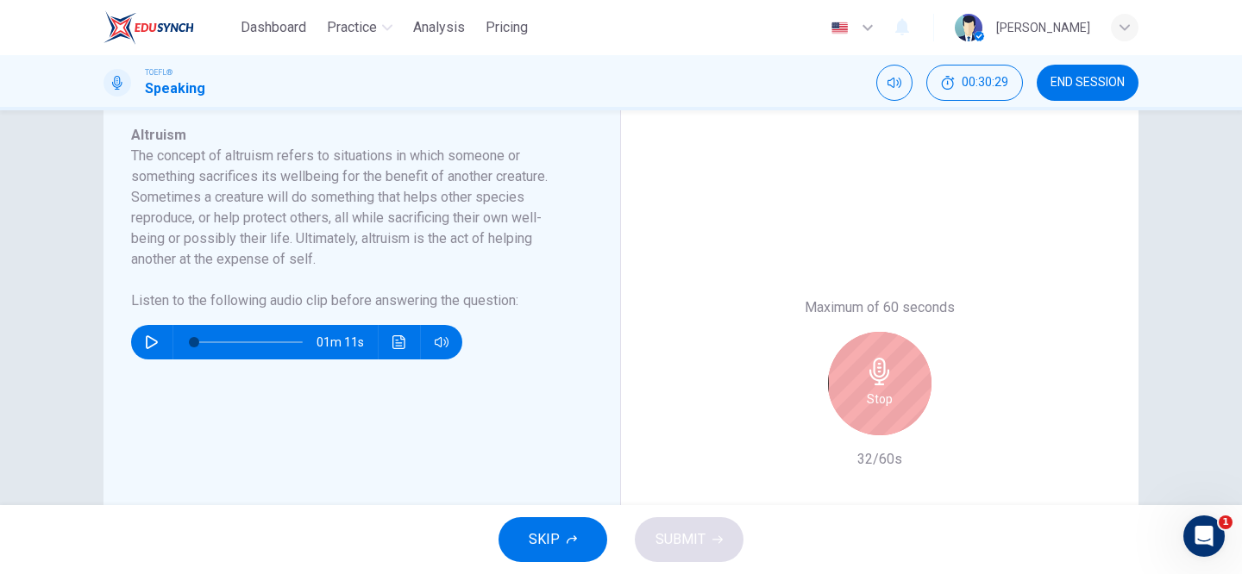
scroll to position [303, 0]
click at [879, 379] on icon "button" at bounding box center [879, 372] width 20 height 28
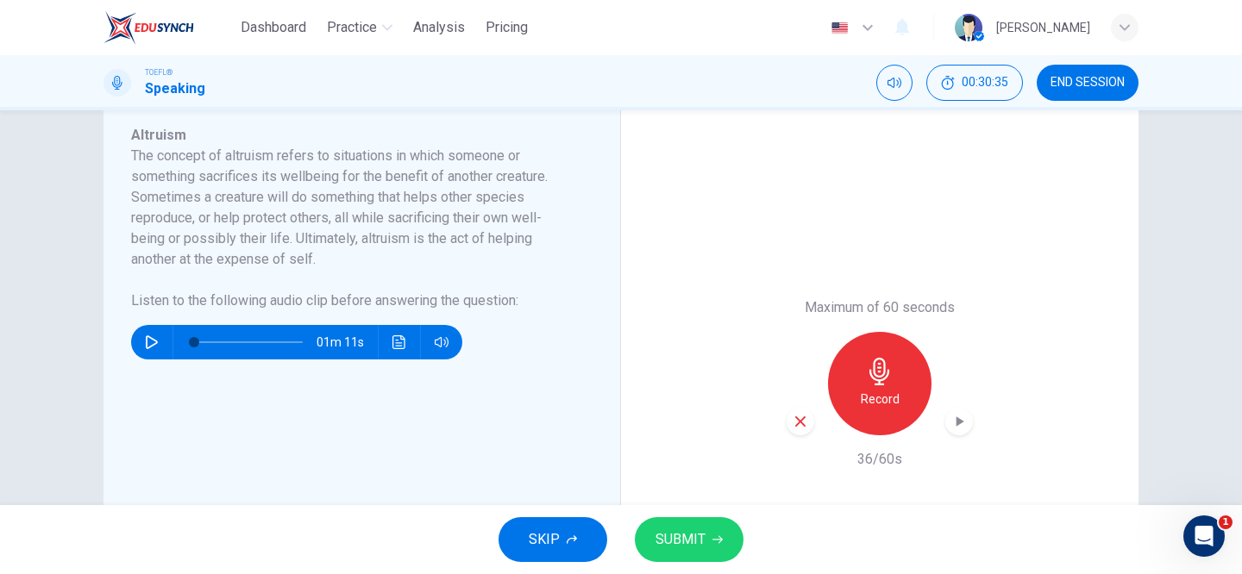
click at [677, 539] on span "SUBMIT" at bounding box center [680, 540] width 50 height 24
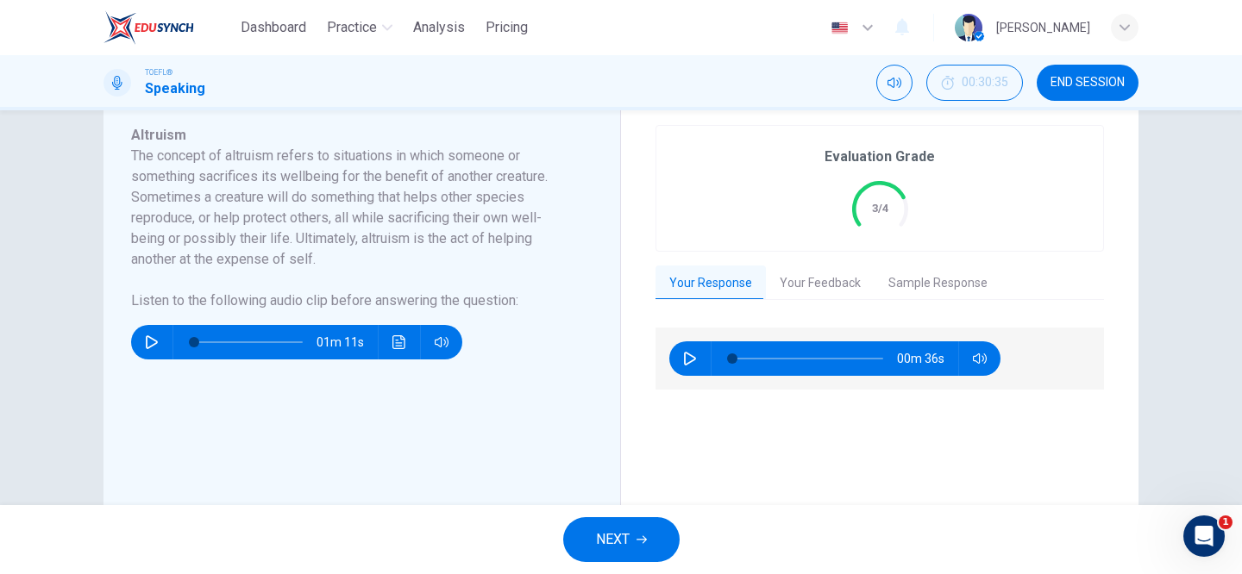
click at [838, 293] on button "Your Feedback" at bounding box center [820, 284] width 109 height 36
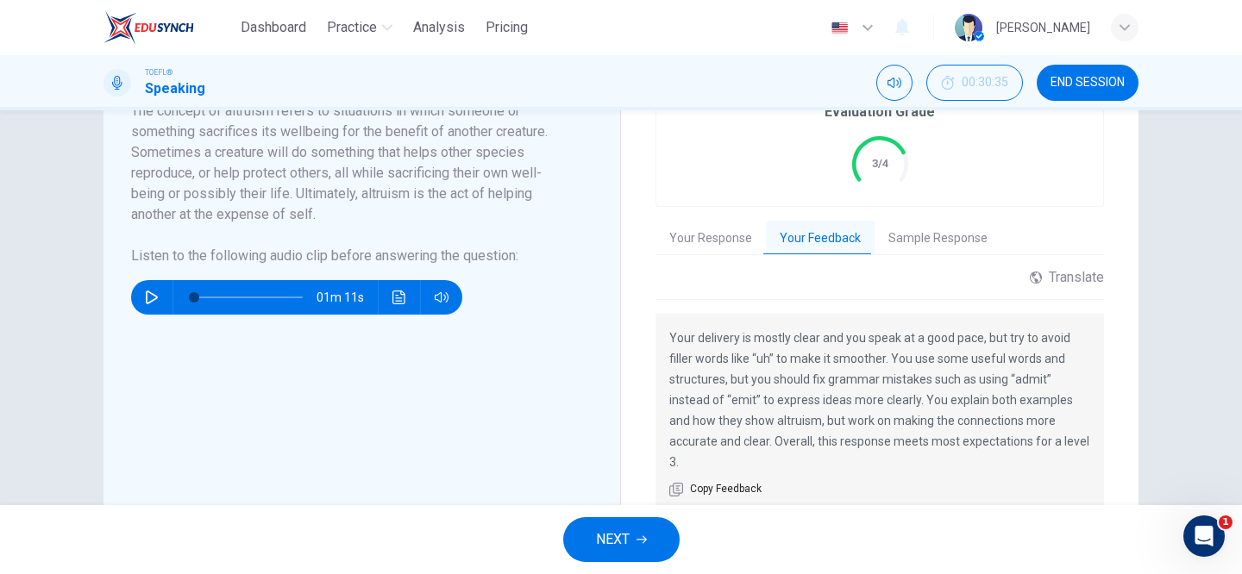
scroll to position [347, 0]
drag, startPoint x: 853, startPoint y: 406, endPoint x: 933, endPoint y: 407, distance: 80.2
click at [933, 407] on p "Your delivery is mostly clear and you speak at a good pace, but try to avoid fi…" at bounding box center [879, 401] width 421 height 145
click at [601, 527] on button "NEXT" at bounding box center [621, 539] width 116 height 45
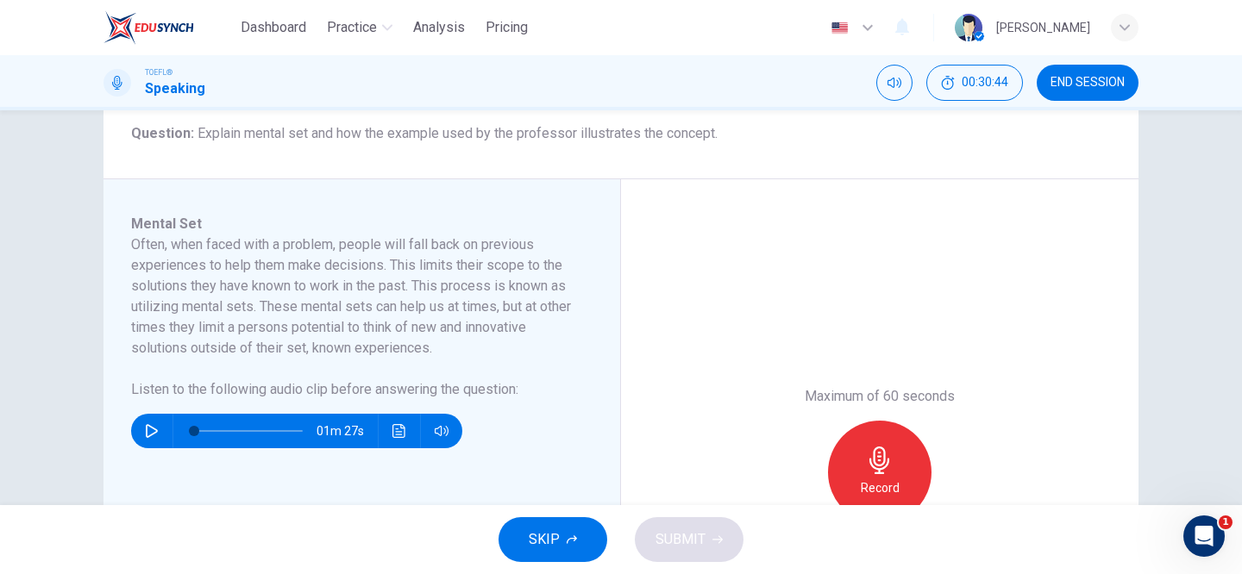
scroll to position [218, 0]
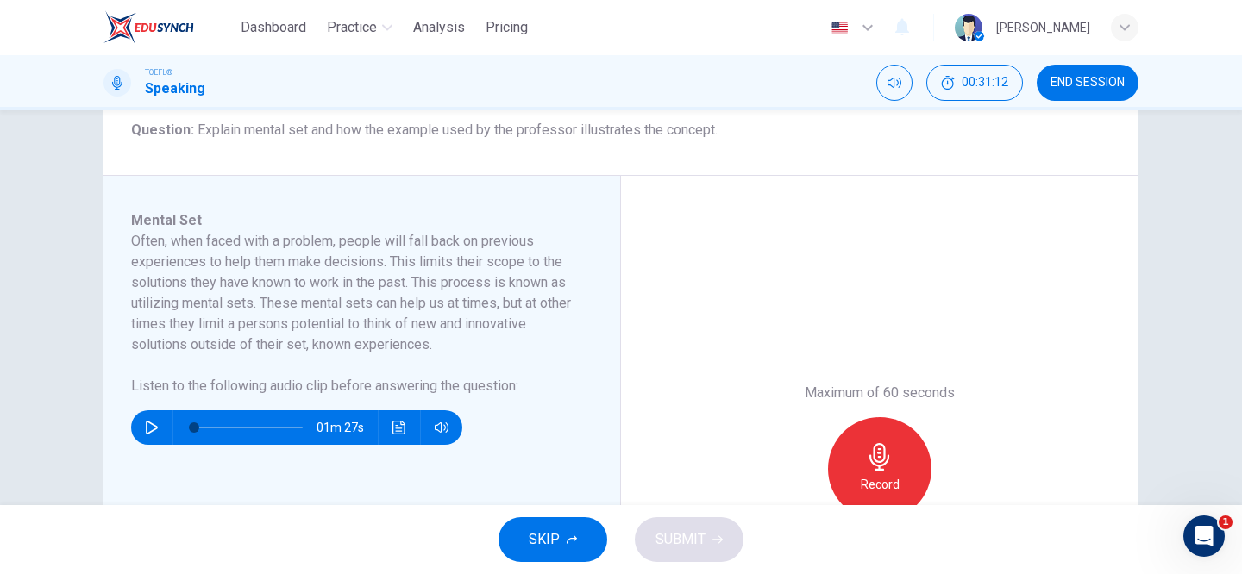
click at [151, 427] on icon "button" at bounding box center [152, 428] width 14 height 14
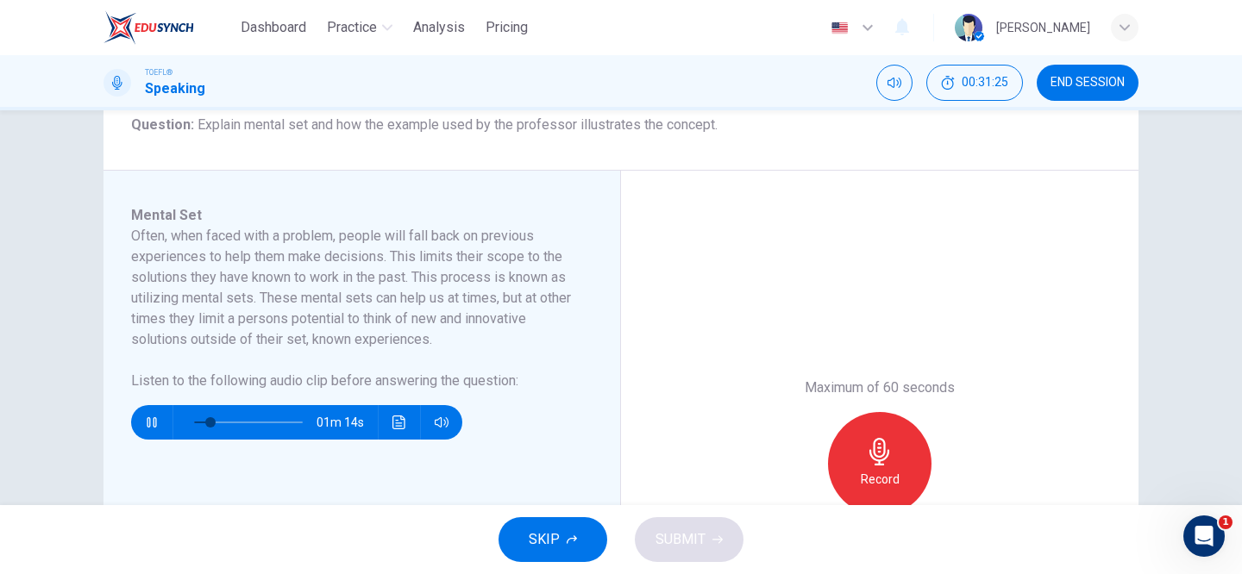
scroll to position [213, 0]
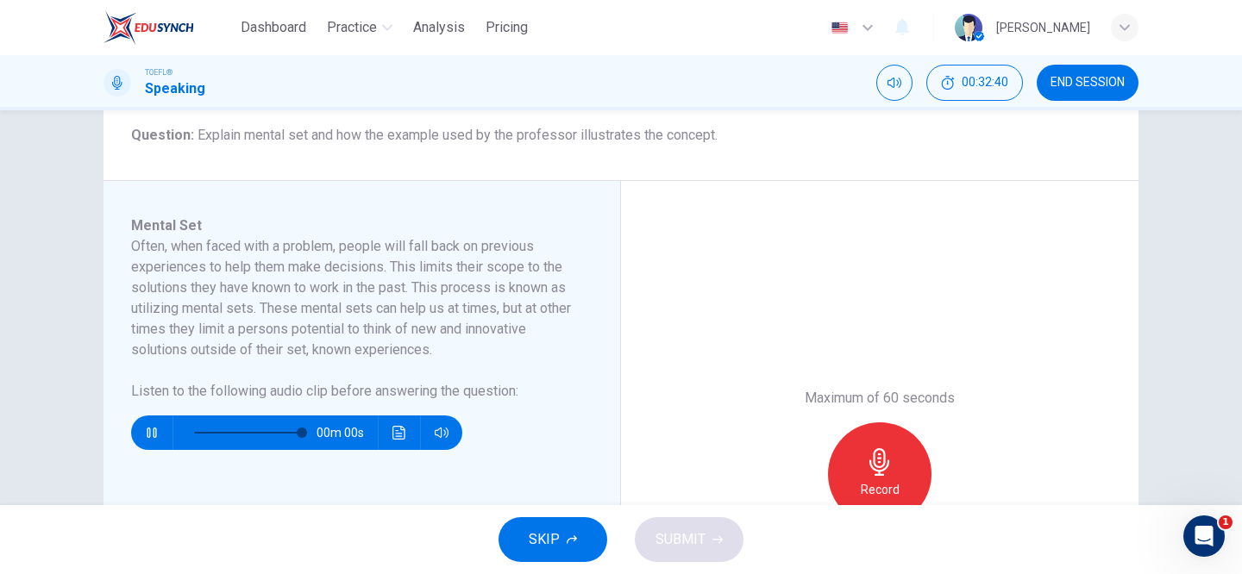
type input "0"
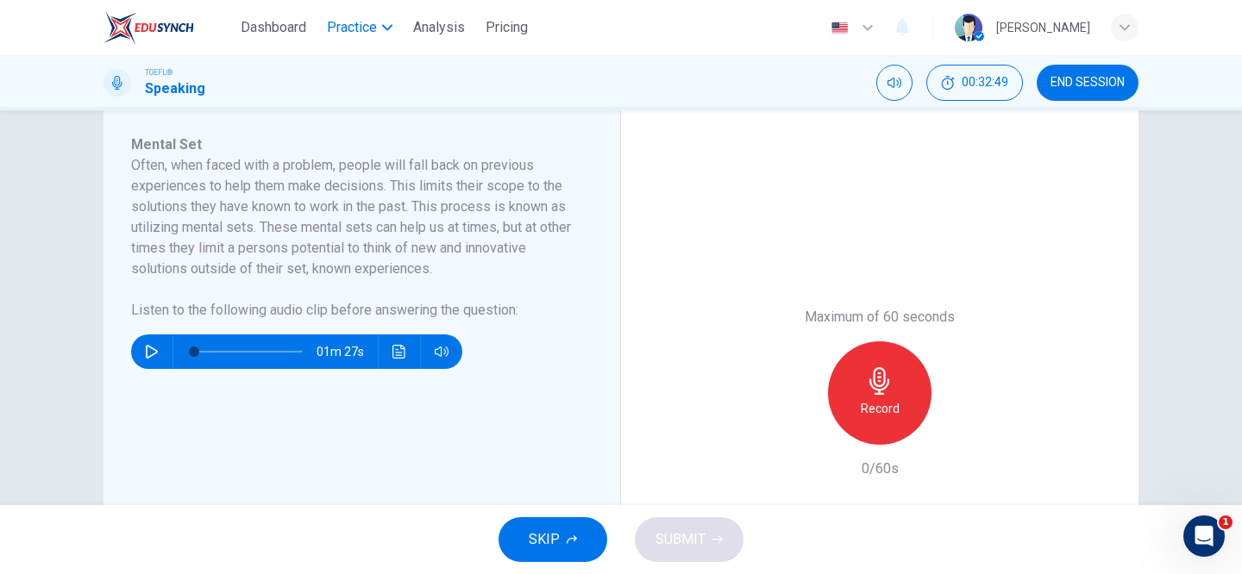
scroll to position [289, 0]
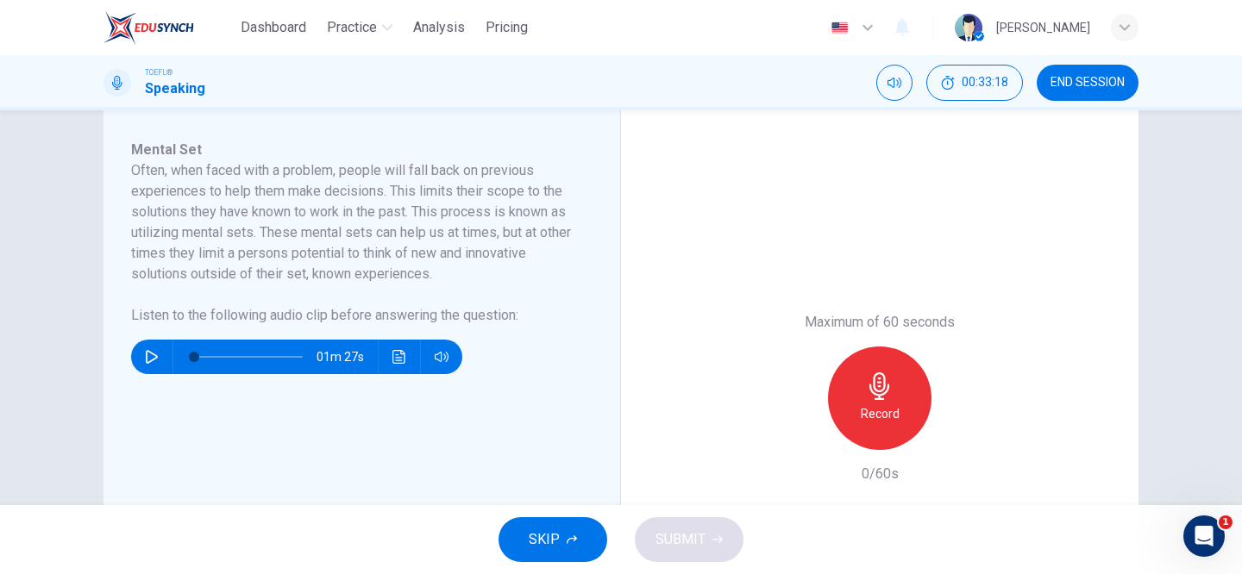
click at [862, 386] on div "Record" at bounding box center [879, 398] width 103 height 103
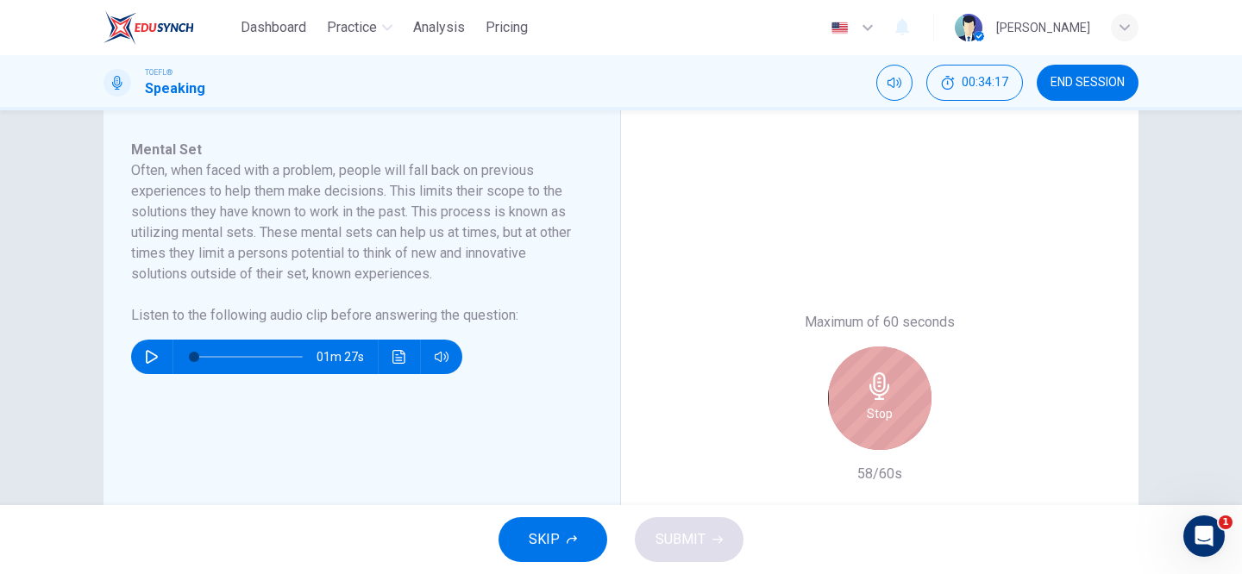
click at [862, 386] on div "Stop" at bounding box center [879, 398] width 103 height 103
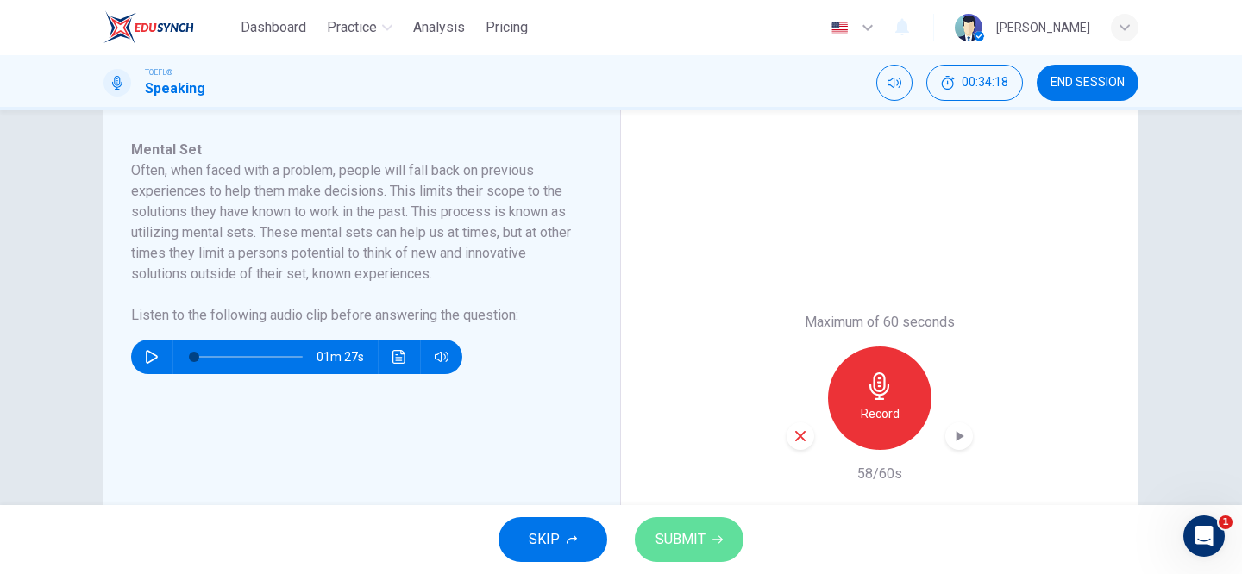
click at [684, 541] on span "SUBMIT" at bounding box center [680, 540] width 50 height 24
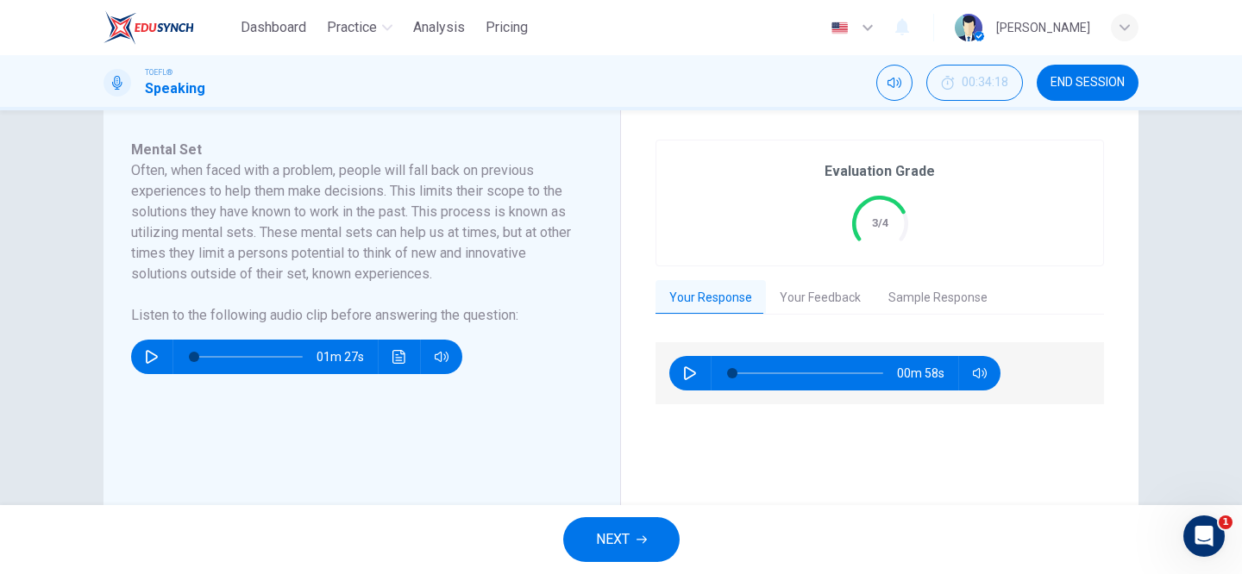
click at [815, 302] on button "Your Feedback" at bounding box center [820, 298] width 109 height 36
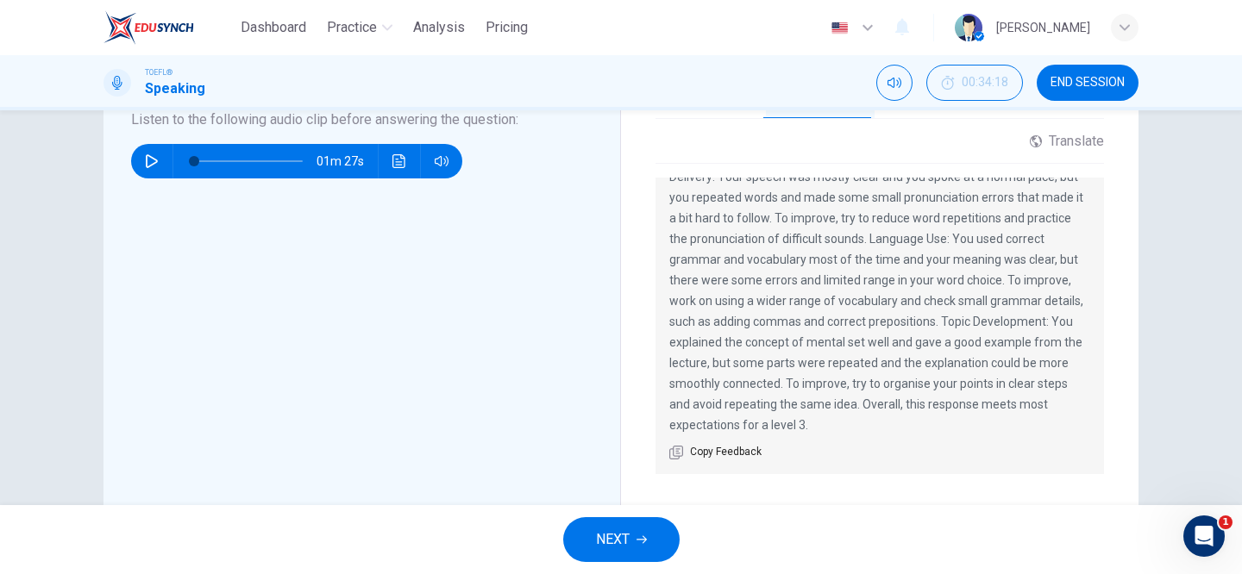
scroll to position [0, 0]
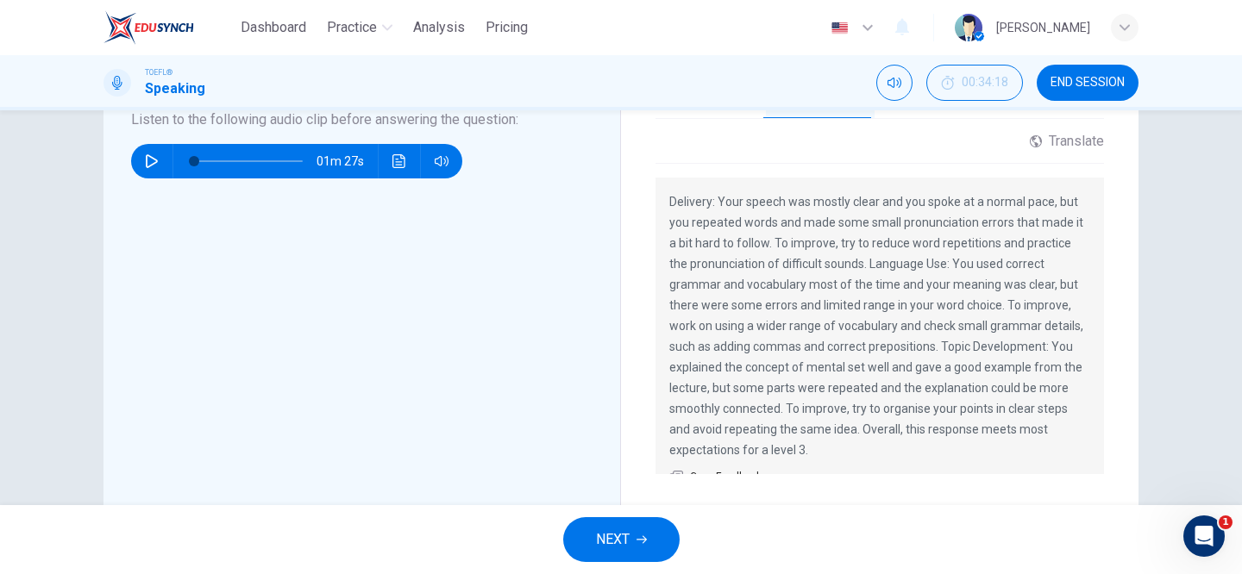
click at [628, 539] on span "NEXT" at bounding box center [613, 540] width 34 height 24
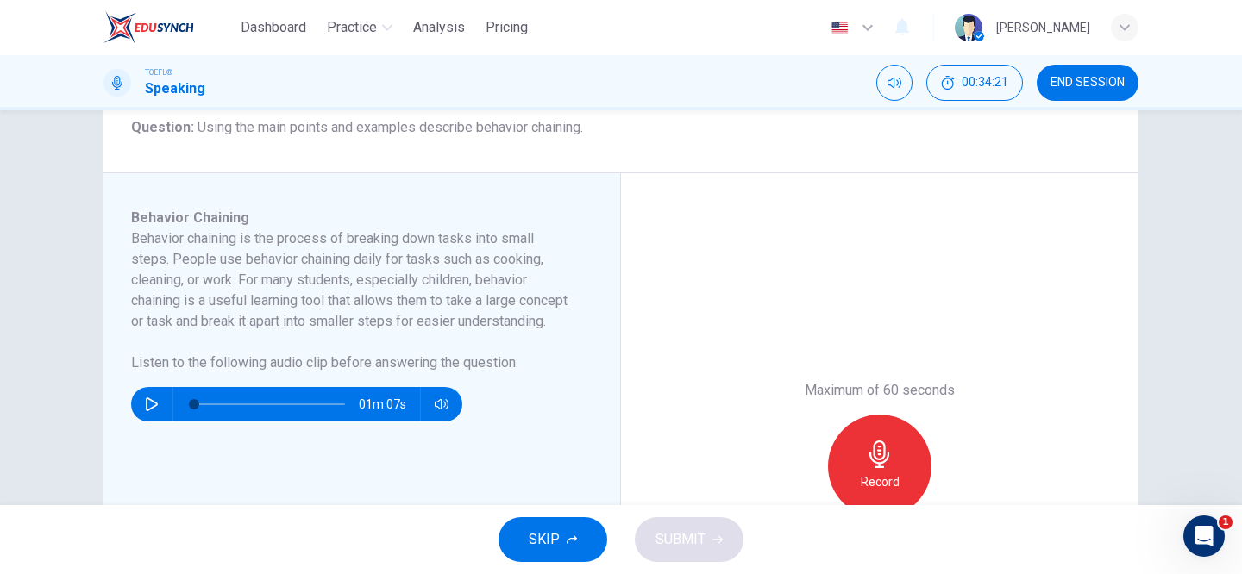
scroll to position [219, 0]
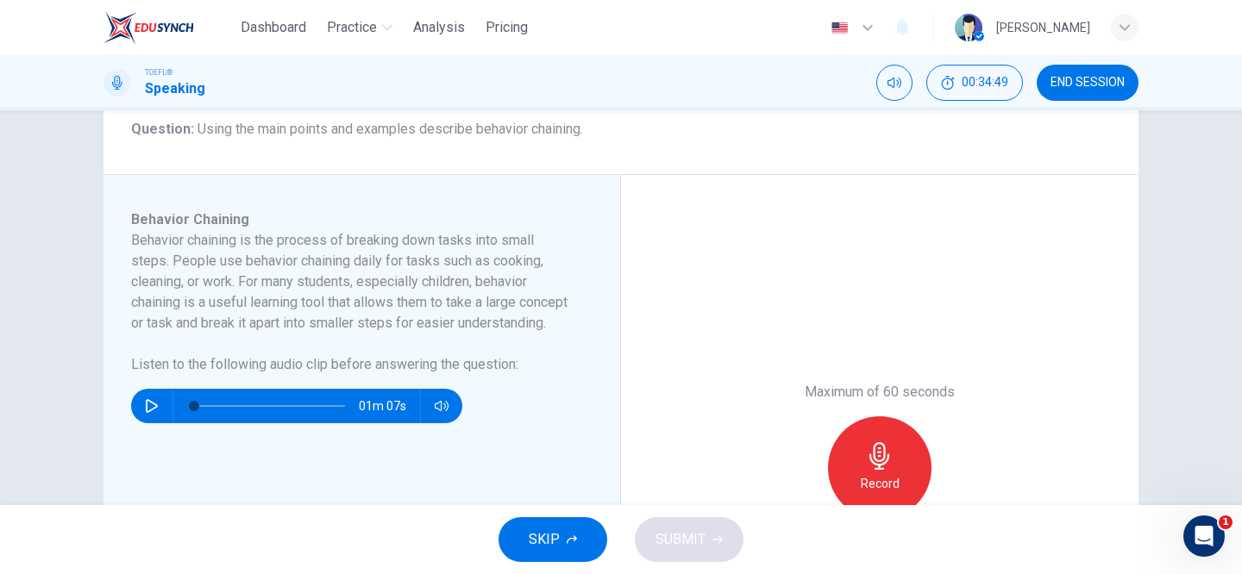
click at [151, 413] on icon "button" at bounding box center [152, 406] width 12 height 14
type input "0"
click at [898, 449] on div "Record" at bounding box center [879, 467] width 103 height 103
click at [862, 464] on div "Stop" at bounding box center [879, 467] width 103 height 103
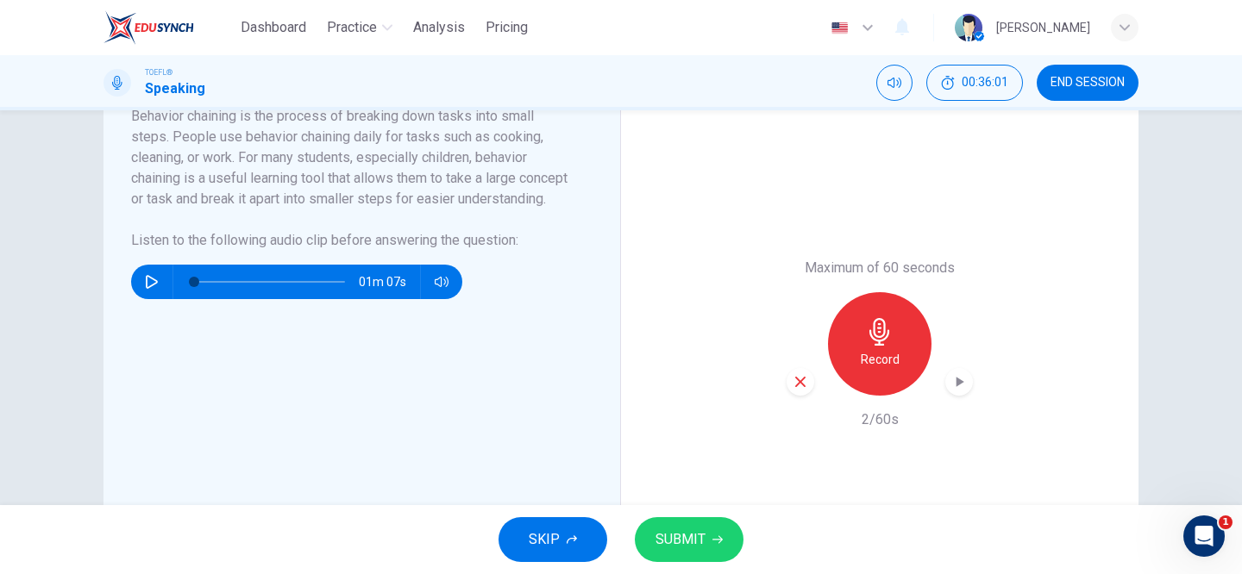
scroll to position [348, 0]
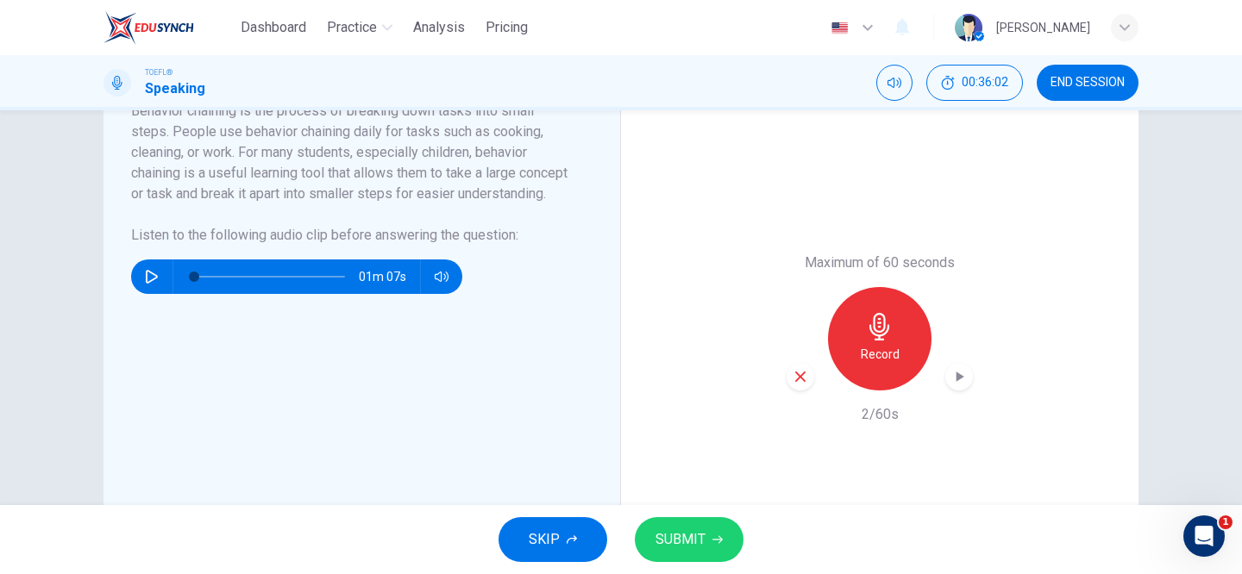
click at [810, 380] on div "button" at bounding box center [800, 377] width 28 height 28
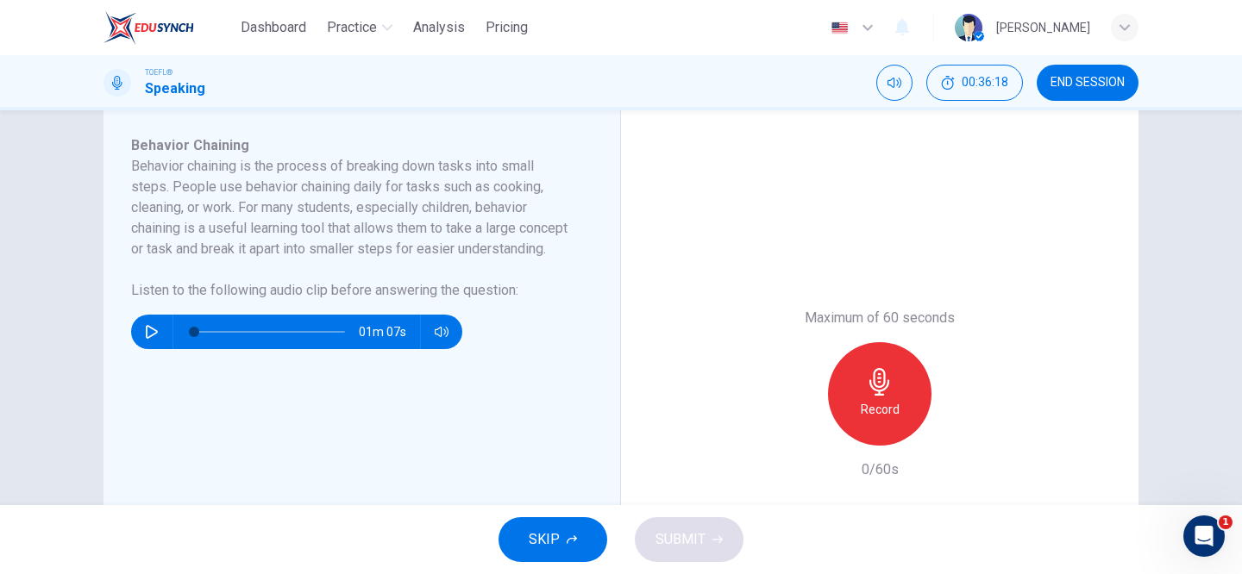
scroll to position [292, 0]
click at [860, 403] on h6 "Record" at bounding box center [879, 410] width 39 height 21
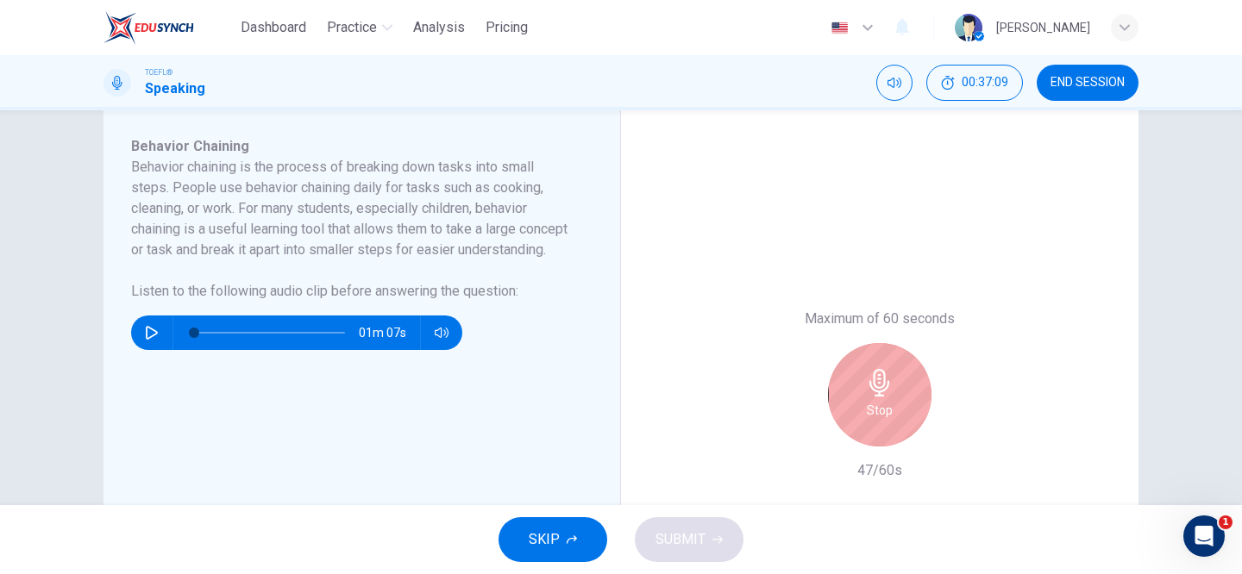
click at [860, 403] on div "Stop" at bounding box center [879, 394] width 103 height 103
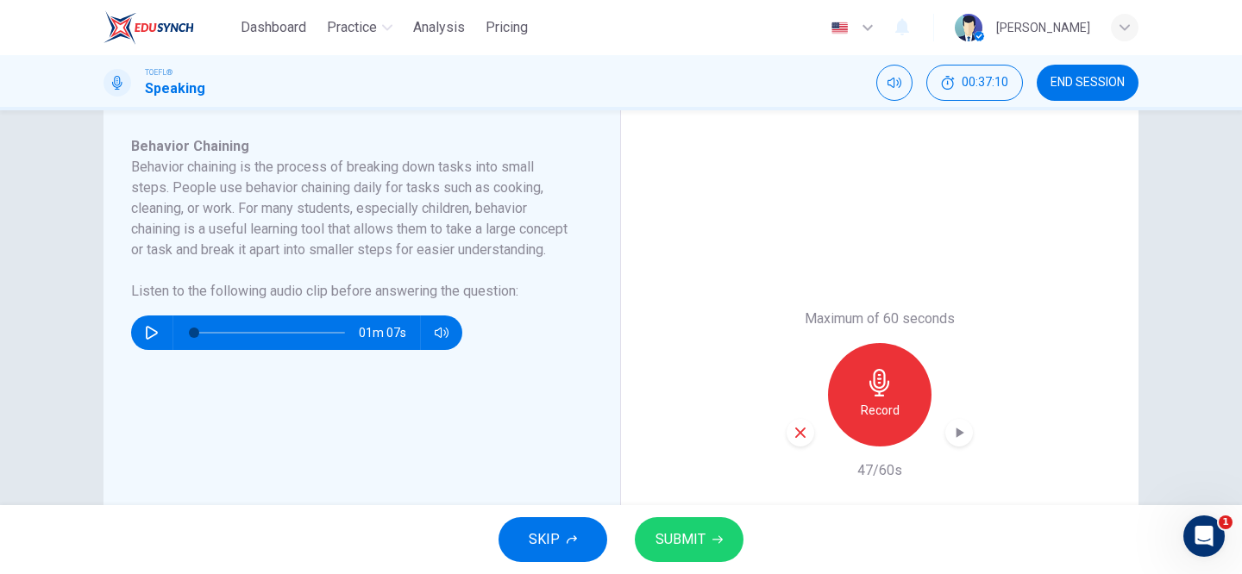
click at [708, 533] on button "SUBMIT" at bounding box center [689, 539] width 109 height 45
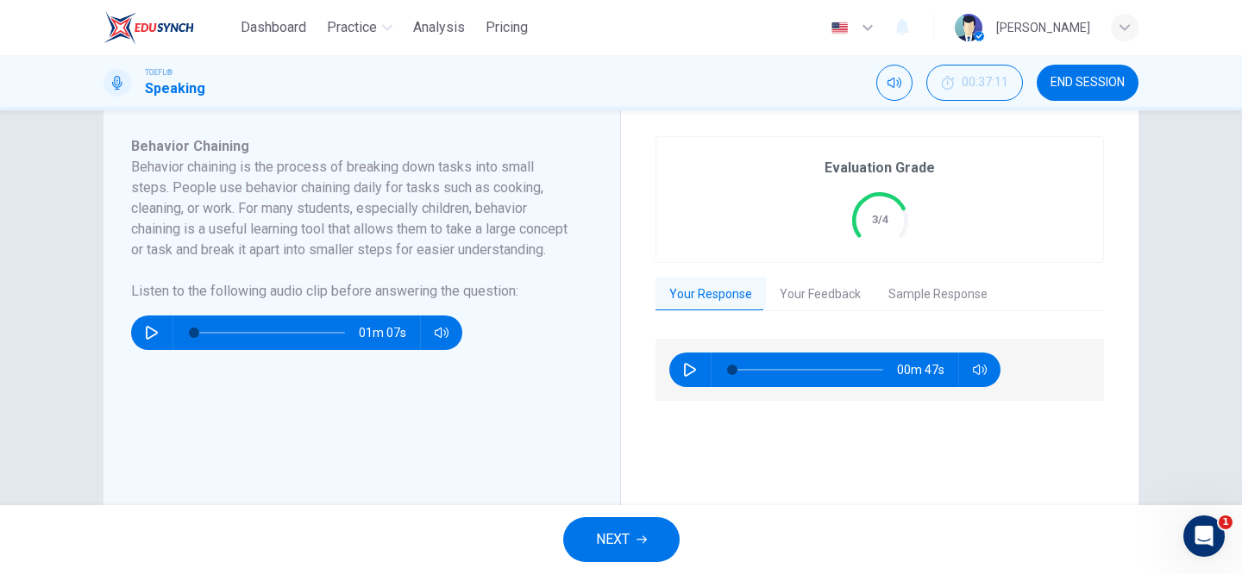
click at [826, 298] on button "Your Feedback" at bounding box center [820, 295] width 109 height 36
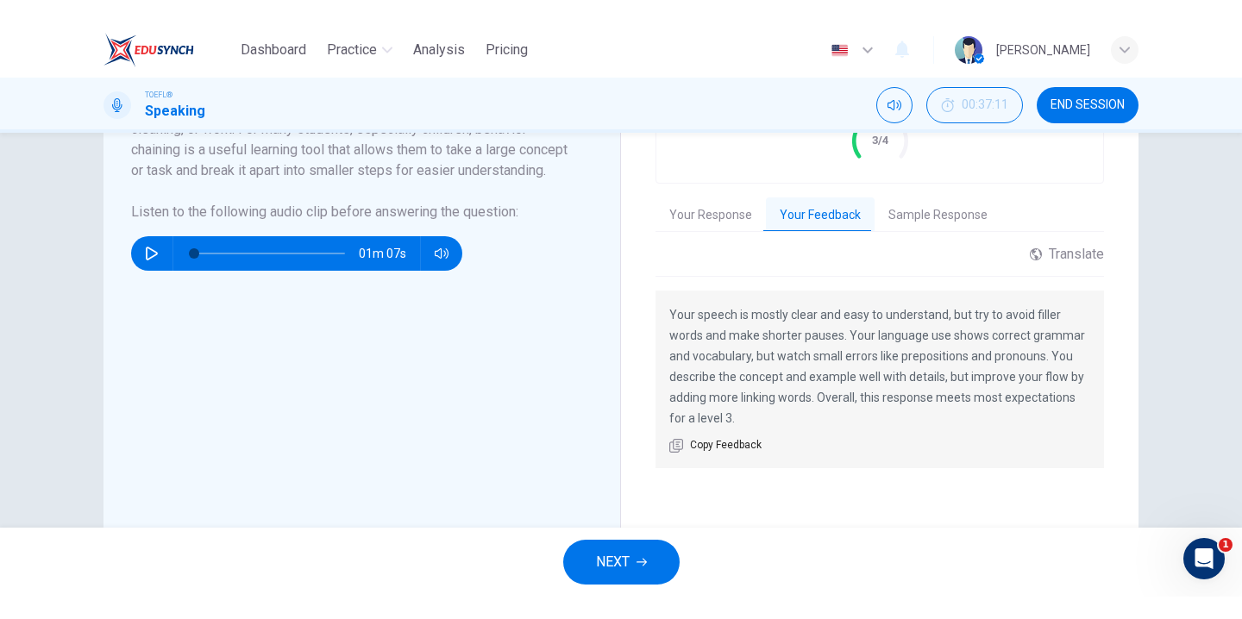
scroll to position [393, 0]
